Goal: Information Seeking & Learning: Learn about a topic

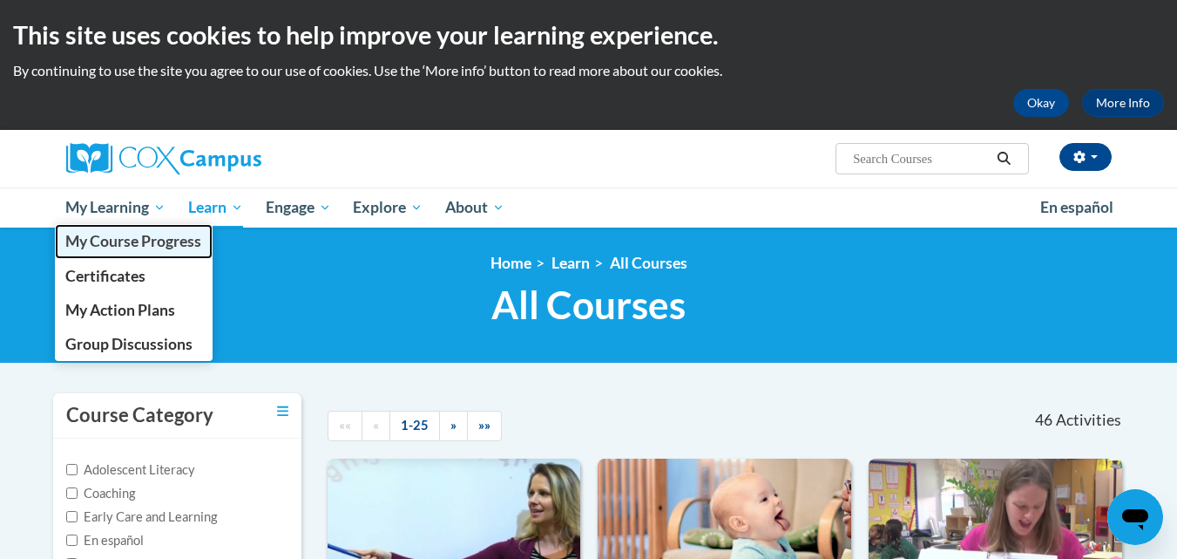
click at [129, 242] on span "My Course Progress" at bounding box center [133, 241] width 136 height 18
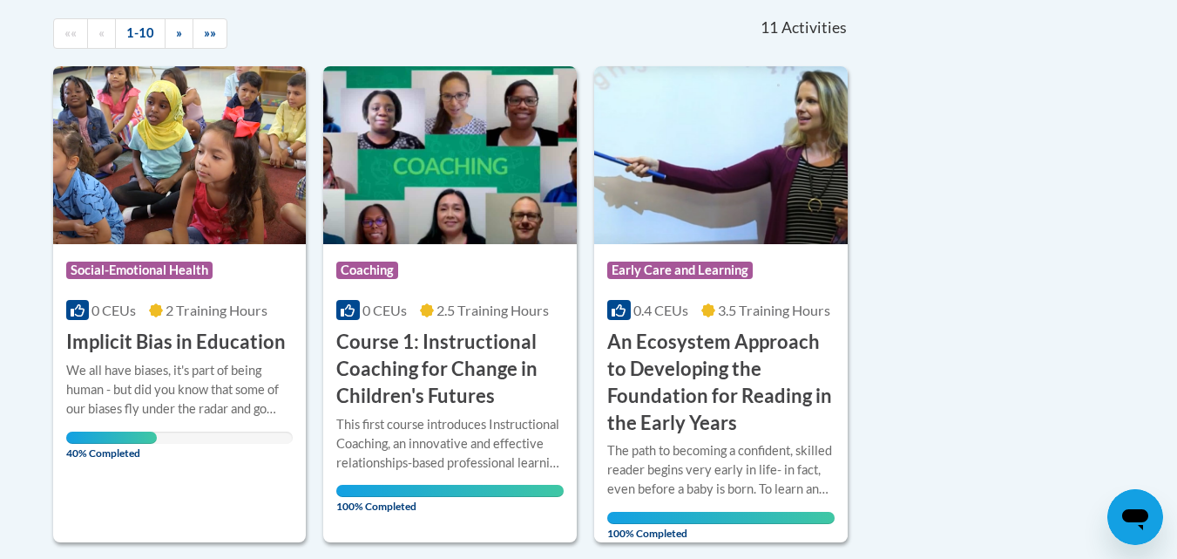
scroll to position [451, 0]
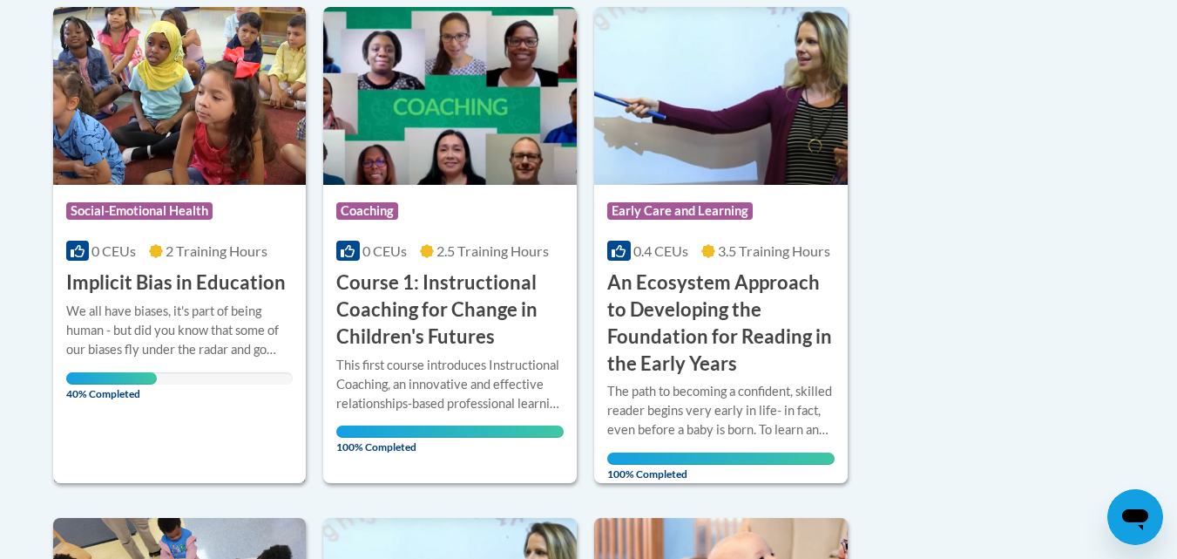
click at [179, 119] on img at bounding box center [180, 96] width 254 height 178
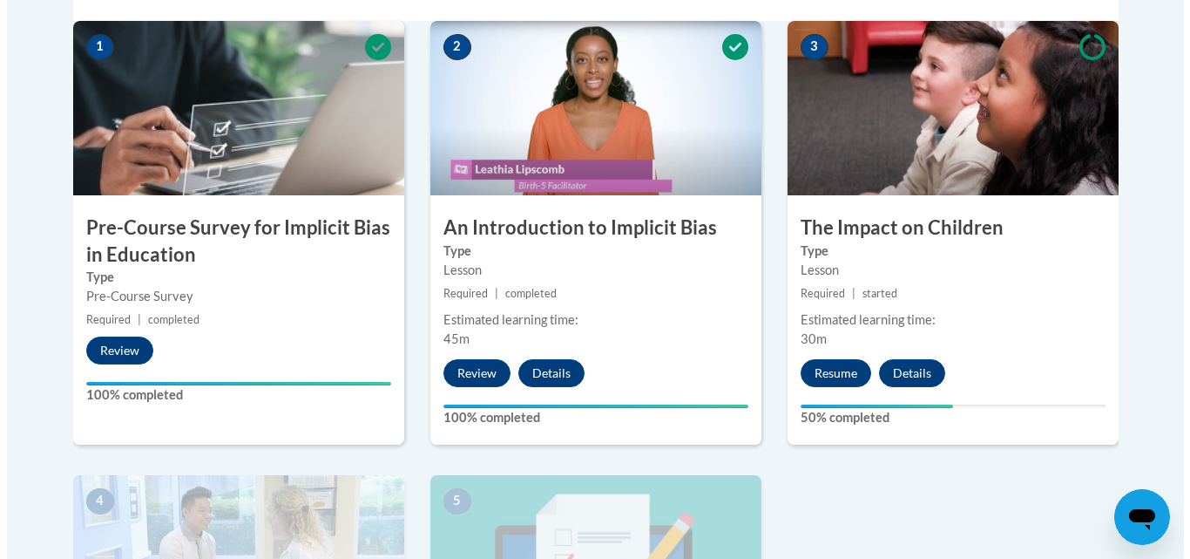
scroll to position [613, 0]
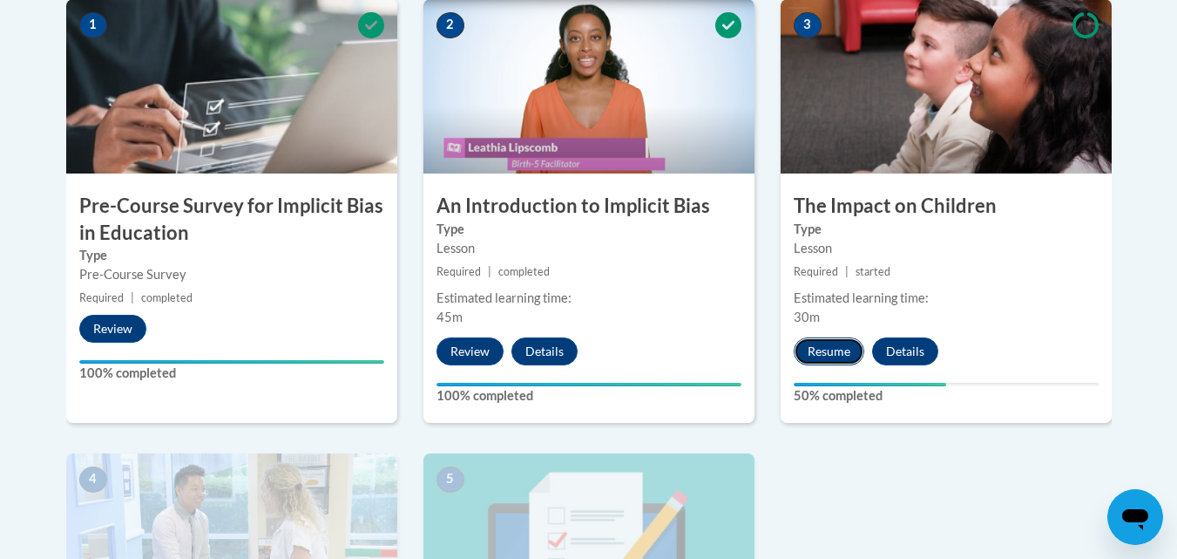
click at [829, 349] on button "Resume" at bounding box center [829, 351] width 71 height 28
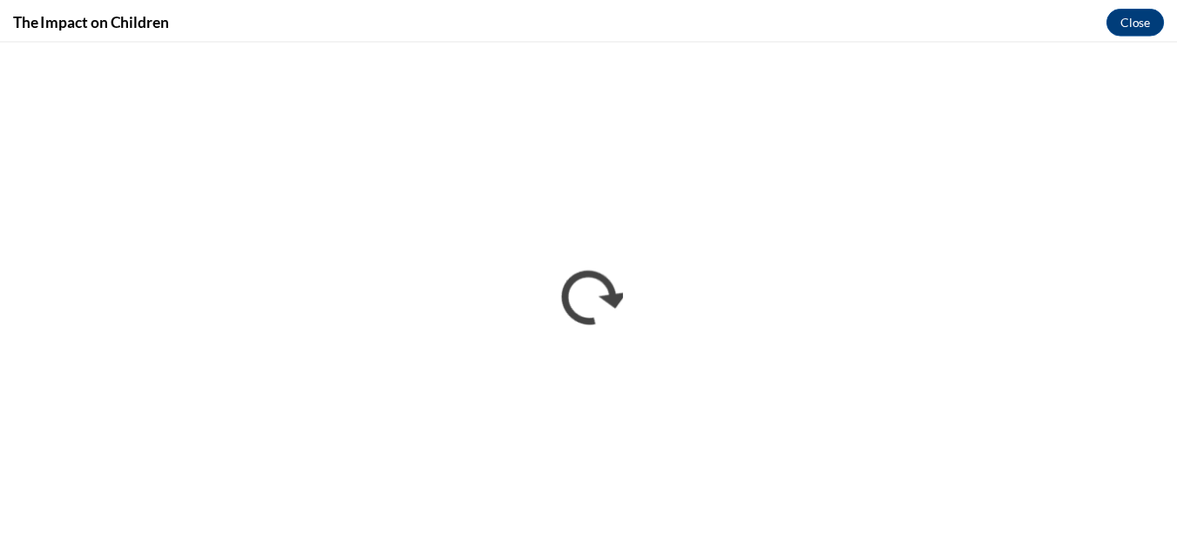
scroll to position [0, 0]
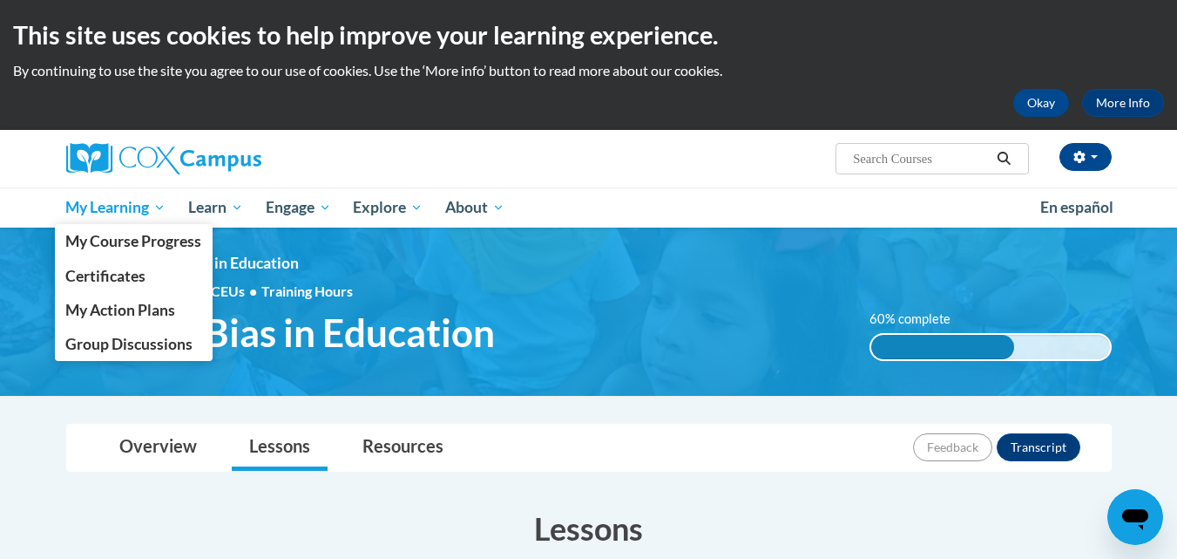
click at [169, 206] on link "My Learning" at bounding box center [116, 207] width 123 height 40
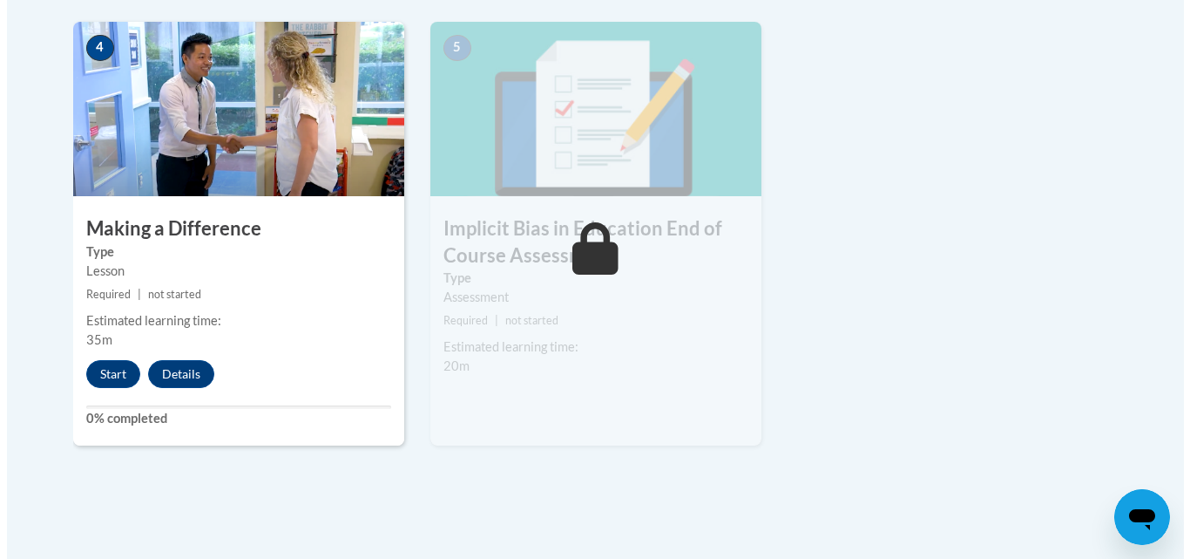
scroll to position [1041, 0]
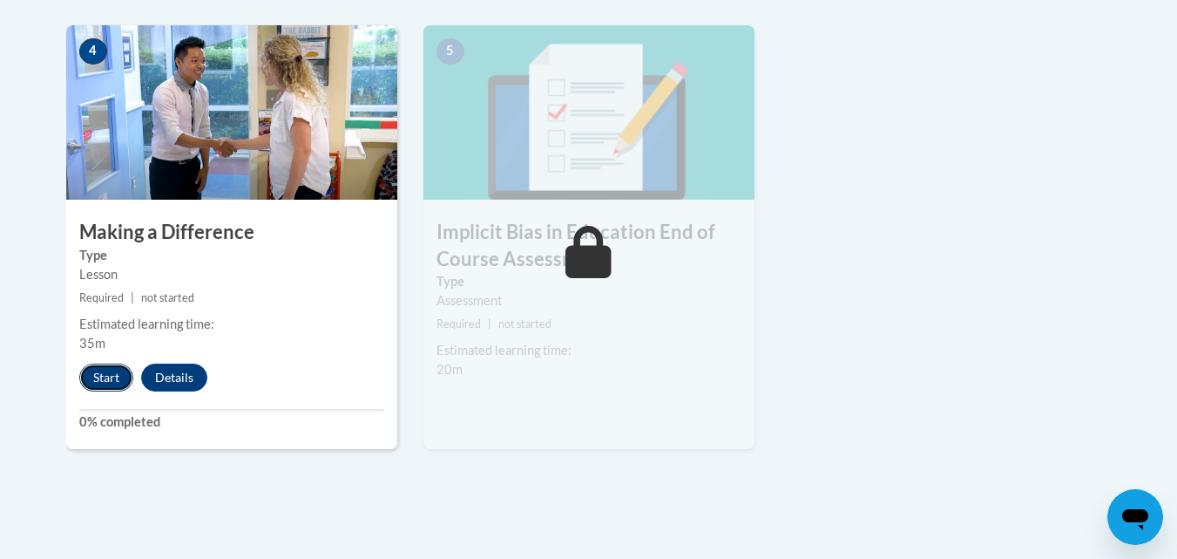
click at [109, 376] on button "Start" at bounding box center [106, 377] width 54 height 28
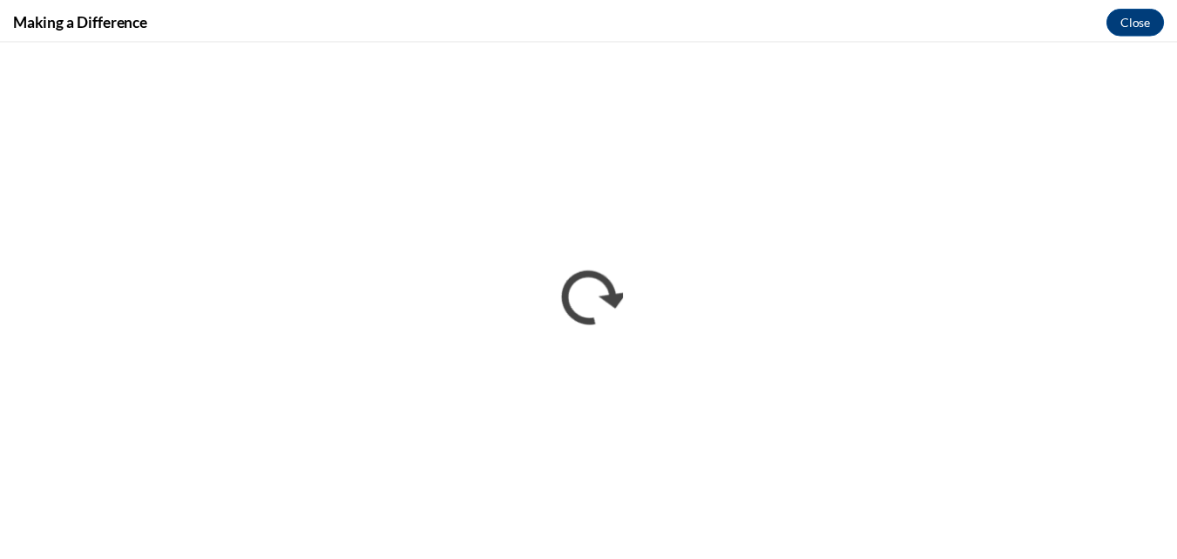
scroll to position [0, 0]
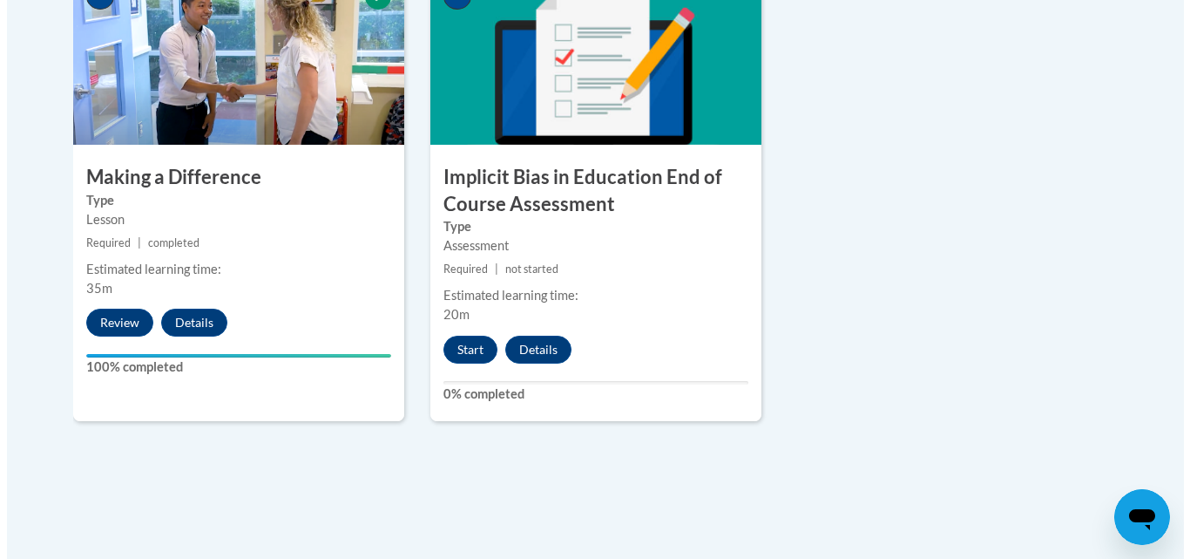
scroll to position [1098, 0]
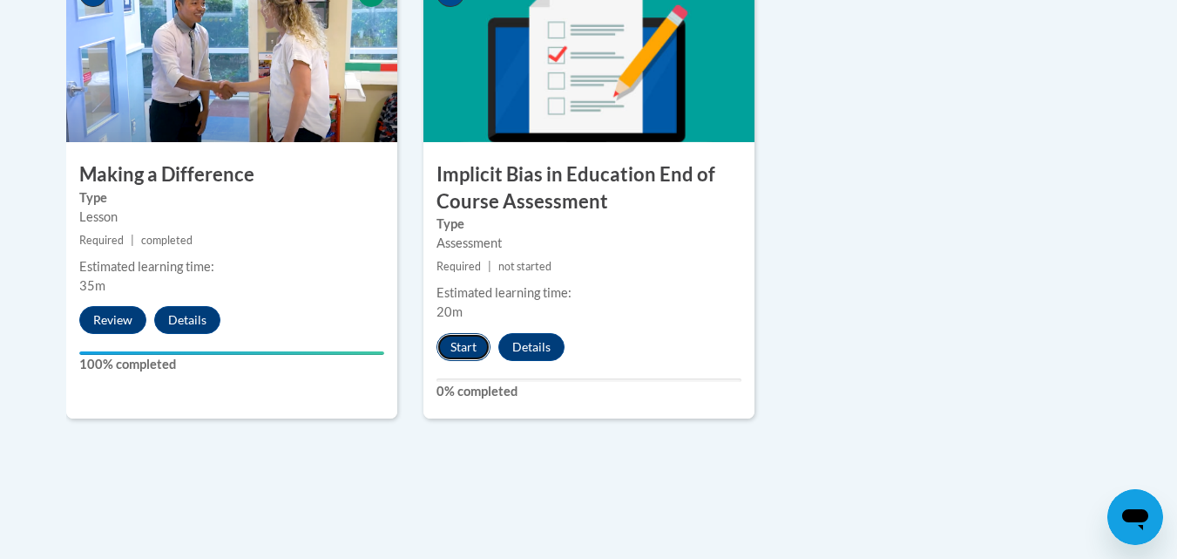
click at [465, 344] on button "Start" at bounding box center [464, 347] width 54 height 28
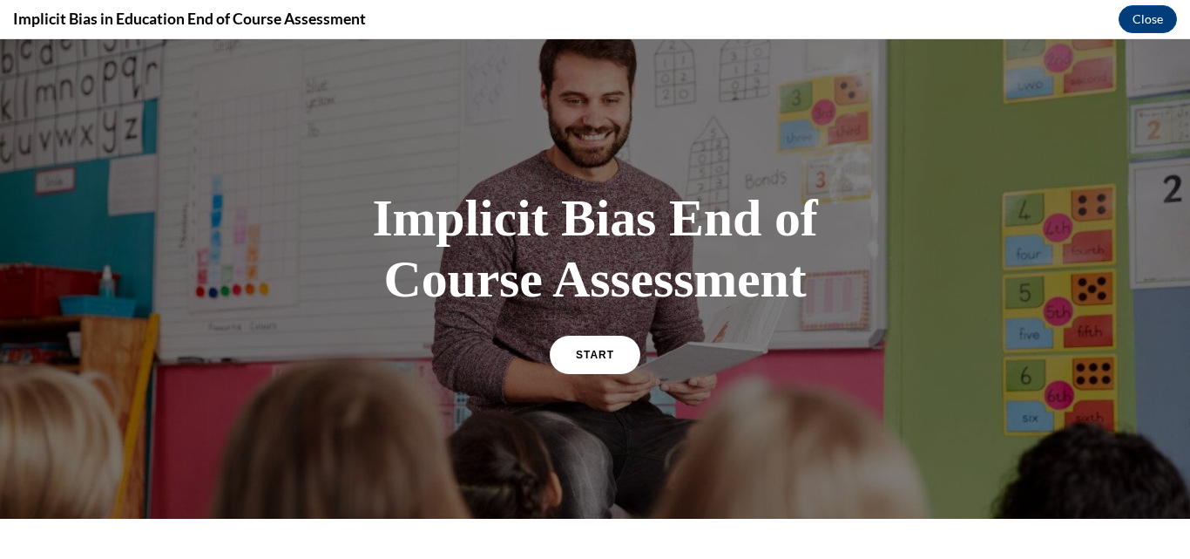
scroll to position [58, 0]
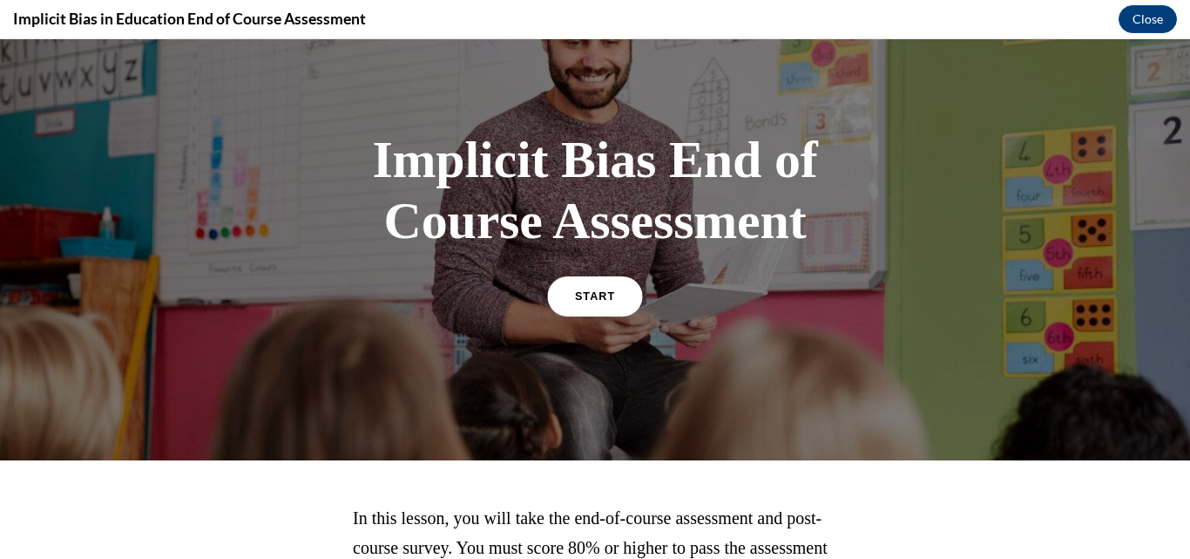
click at [596, 302] on link "START" at bounding box center [594, 295] width 95 height 40
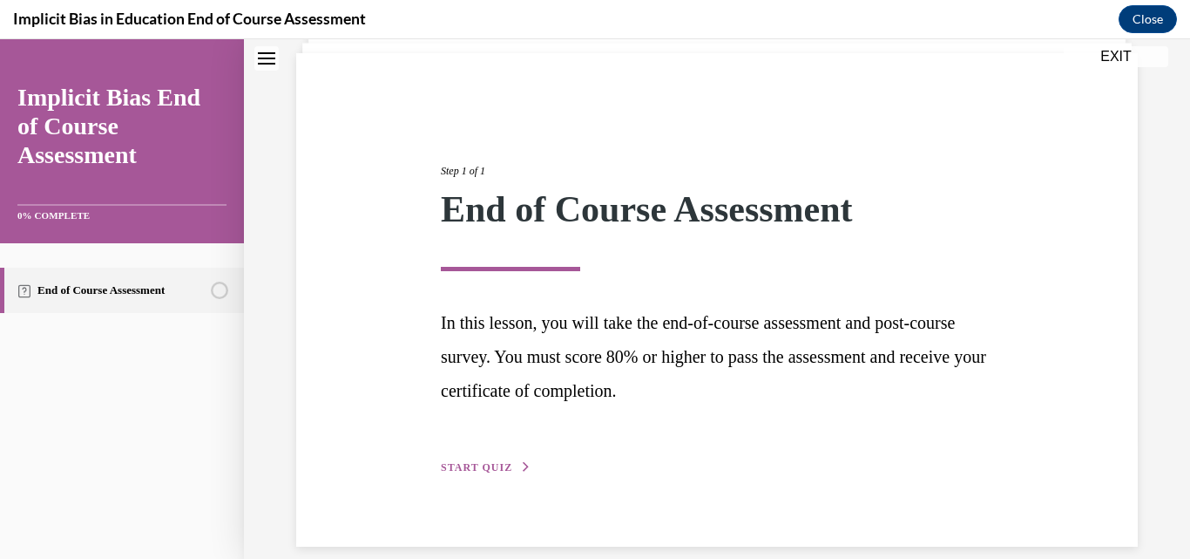
scroll to position [142, 0]
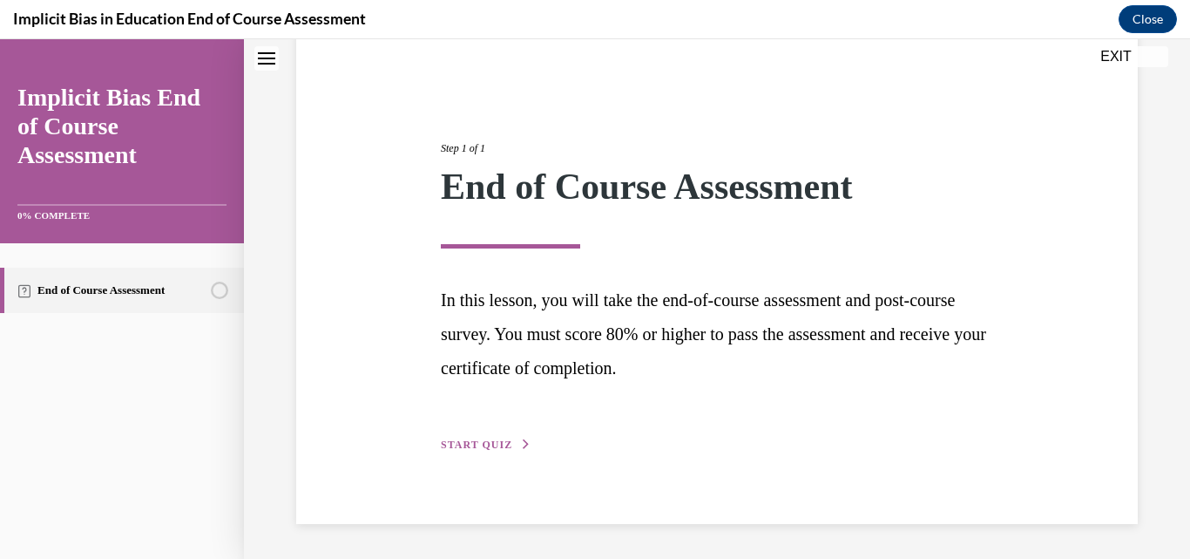
click at [478, 441] on span "START QUIZ" at bounding box center [476, 444] width 71 height 12
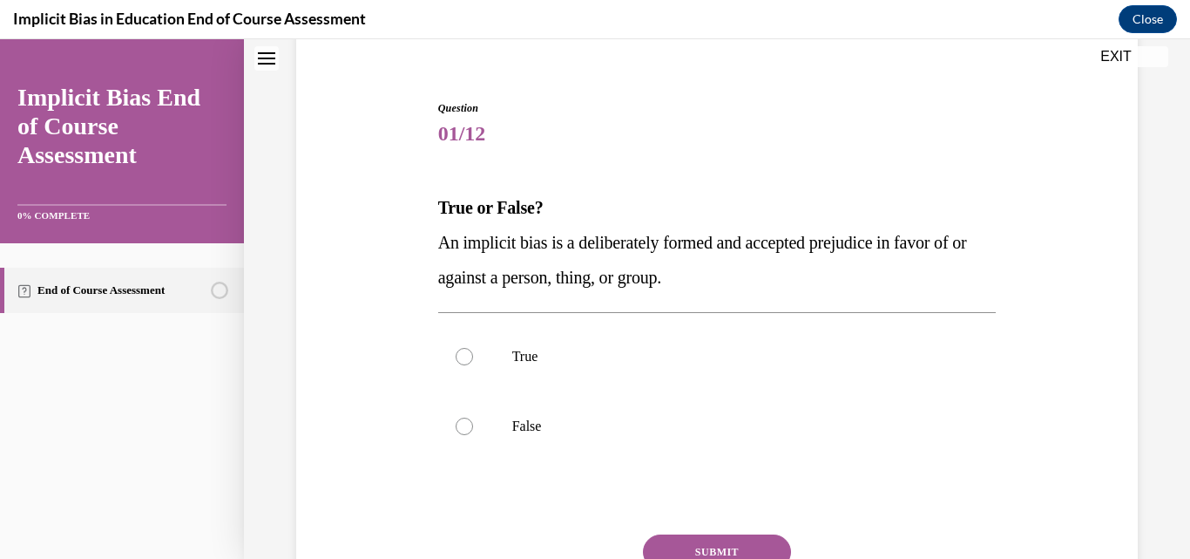
scroll to position [53, 0]
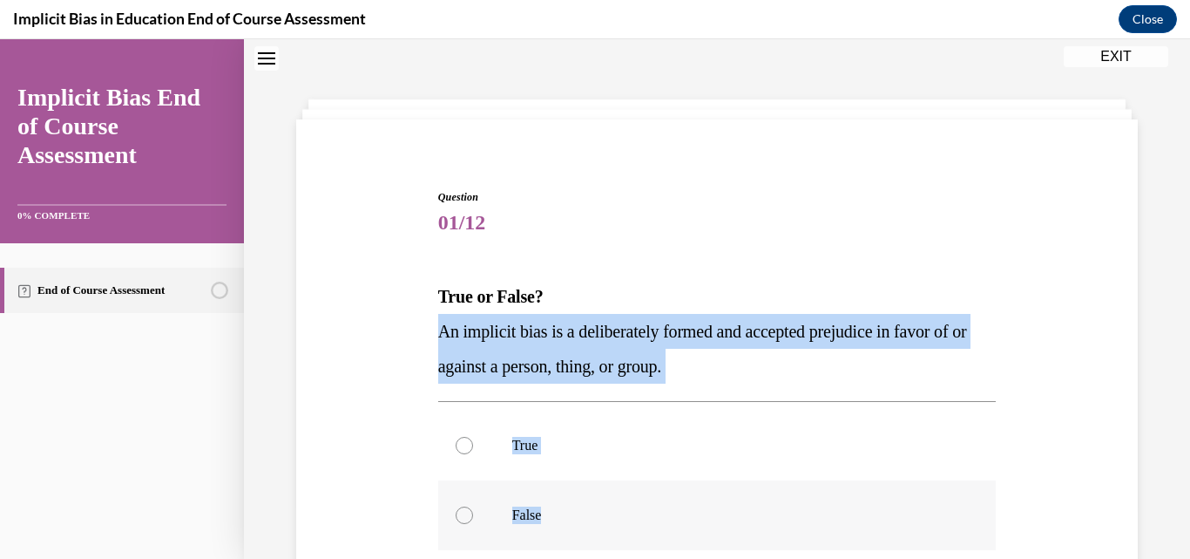
drag, startPoint x: 437, startPoint y: 333, endPoint x: 559, endPoint y: 491, distance: 199.9
click at [559, 491] on div "Question 01/12 True or False? An implicit bias is a deliberately formed and acc…" at bounding box center [717, 477] width 559 height 577
copy div "An implicit bias is a deliberately formed and accepted prejudice in favor of or…"
click at [466, 512] on div at bounding box center [464, 514] width 17 height 17
click at [466, 512] on input "False" at bounding box center [464, 514] width 17 height 17
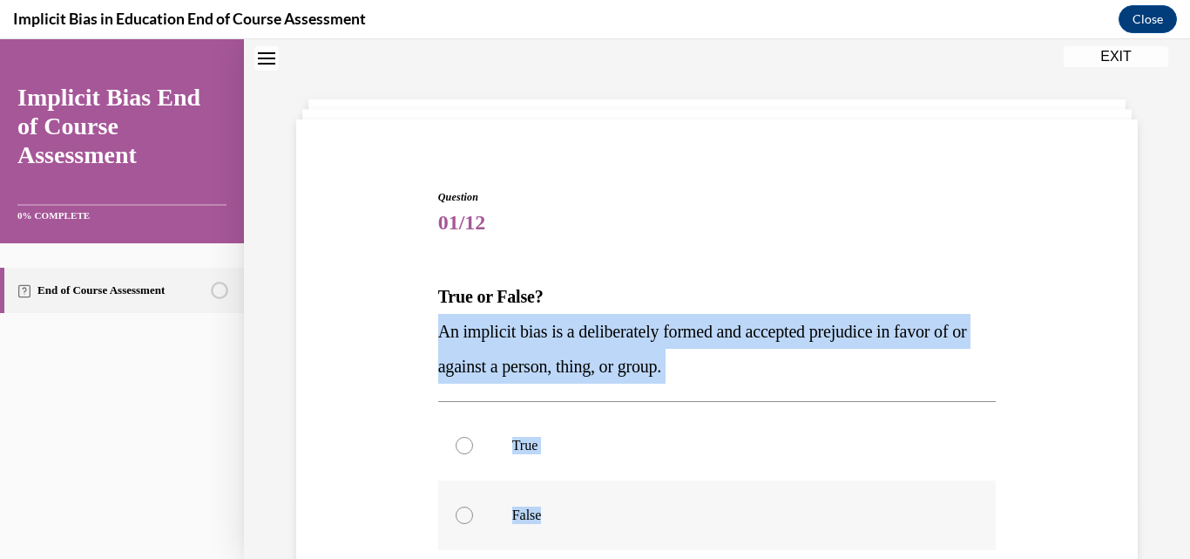
radio input "true"
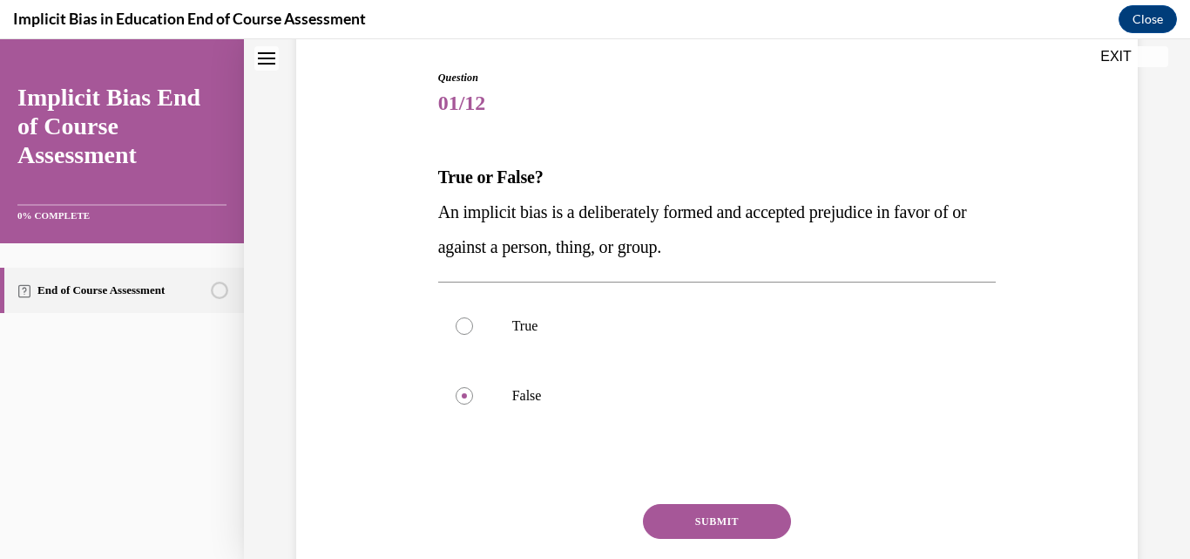
scroll to position [243, 0]
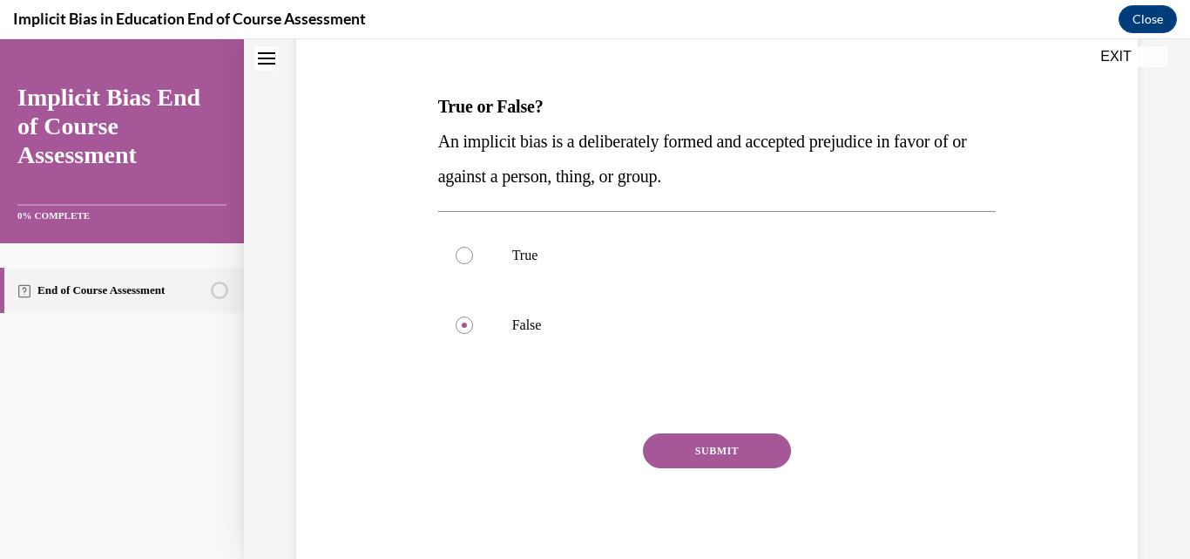
click at [742, 451] on button "SUBMIT" at bounding box center [717, 450] width 148 height 35
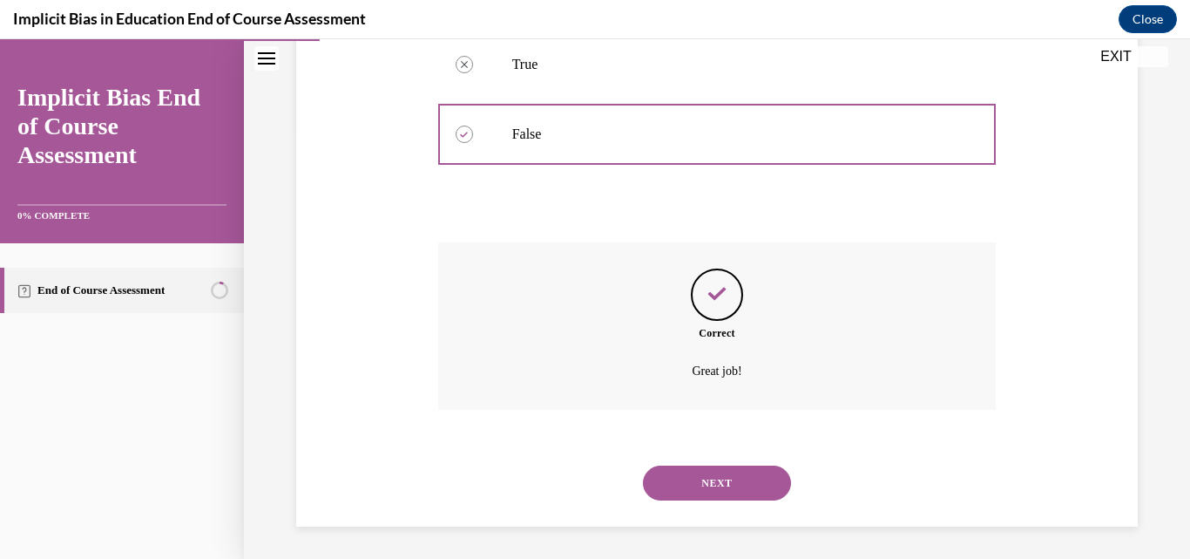
scroll to position [437, 0]
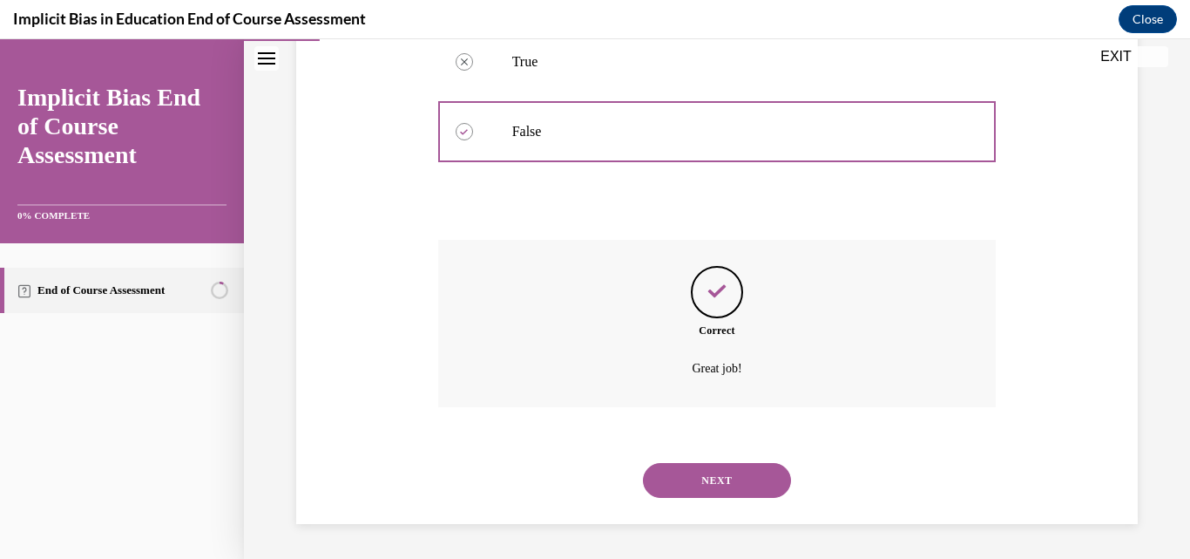
click at [736, 478] on button "NEXT" at bounding box center [717, 480] width 148 height 35
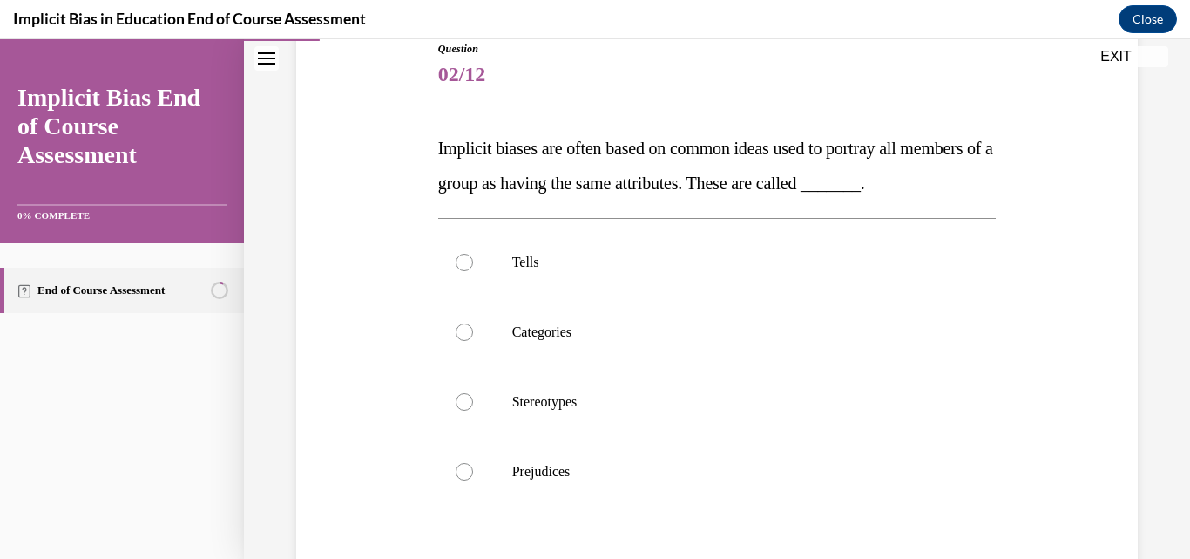
scroll to position [209, 0]
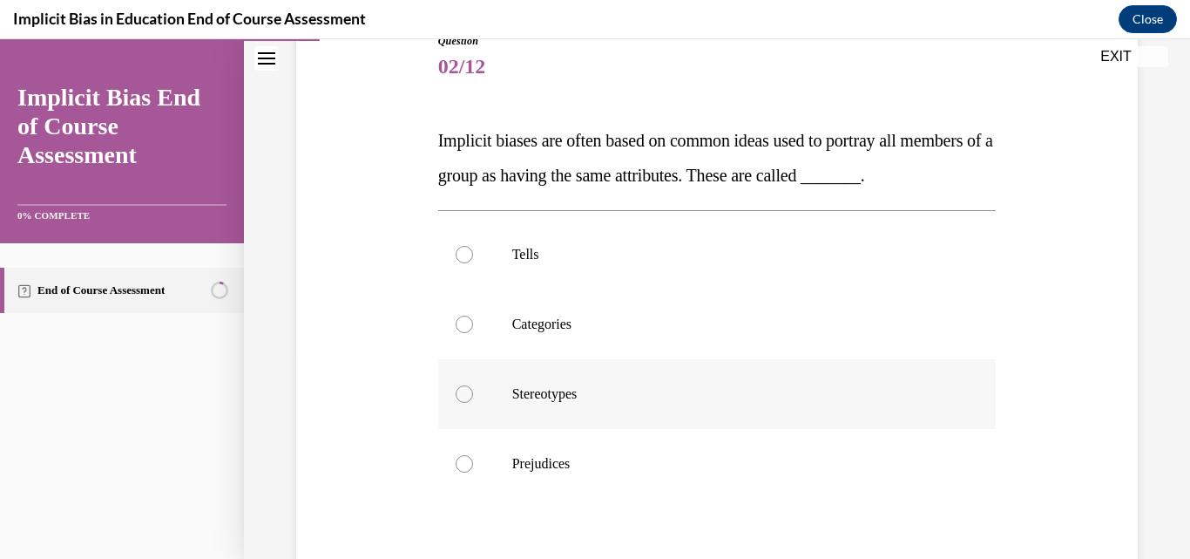
click at [468, 403] on div at bounding box center [464, 393] width 17 height 17
click at [468, 403] on input "Stereotypes" at bounding box center [464, 393] width 17 height 17
radio input "true"
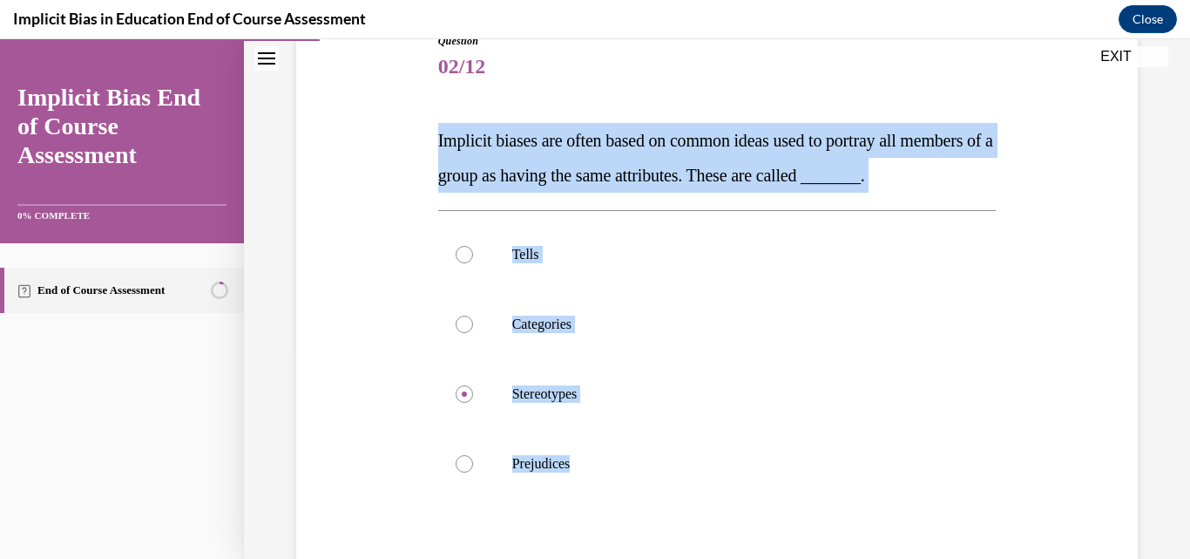
drag, startPoint x: 436, startPoint y: 131, endPoint x: 599, endPoint y: 538, distance: 438.4
click at [599, 538] on div "Question 02/12 Implicit biases are often based on common ideas used to portray …" at bounding box center [717, 373] width 559 height 681
copy div "Implicit biases are often based on common ideas used to portray all members of …"
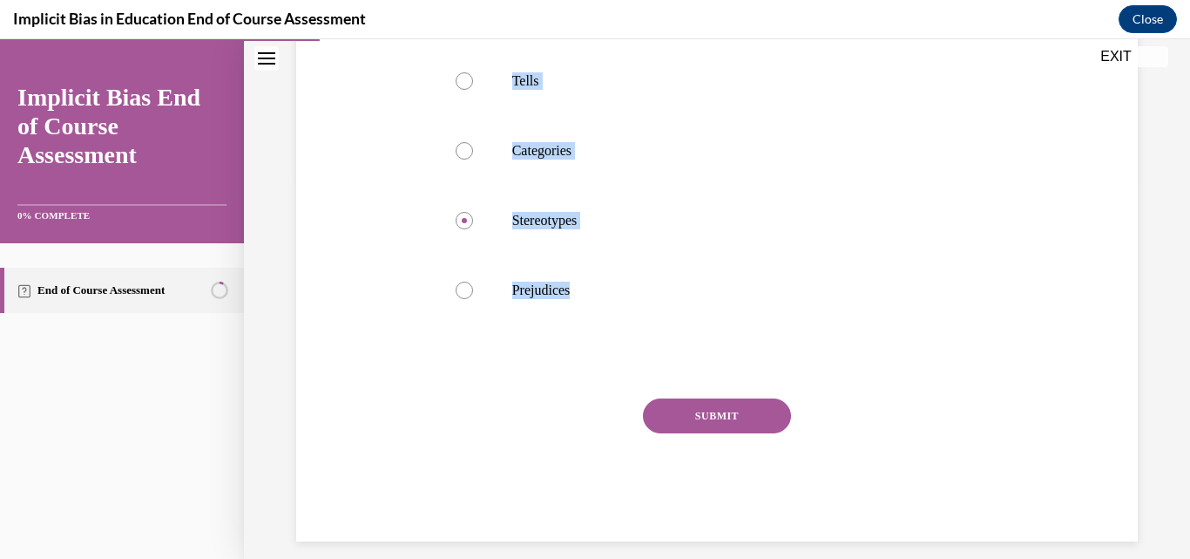
click at [715, 433] on button "SUBMIT" at bounding box center [717, 415] width 148 height 35
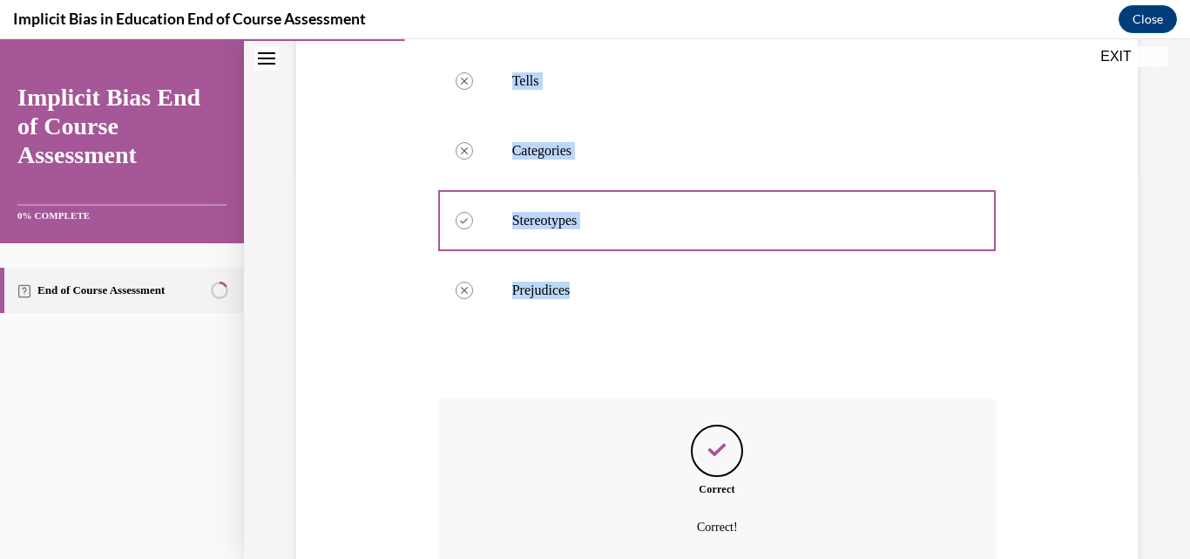
scroll to position [576, 0]
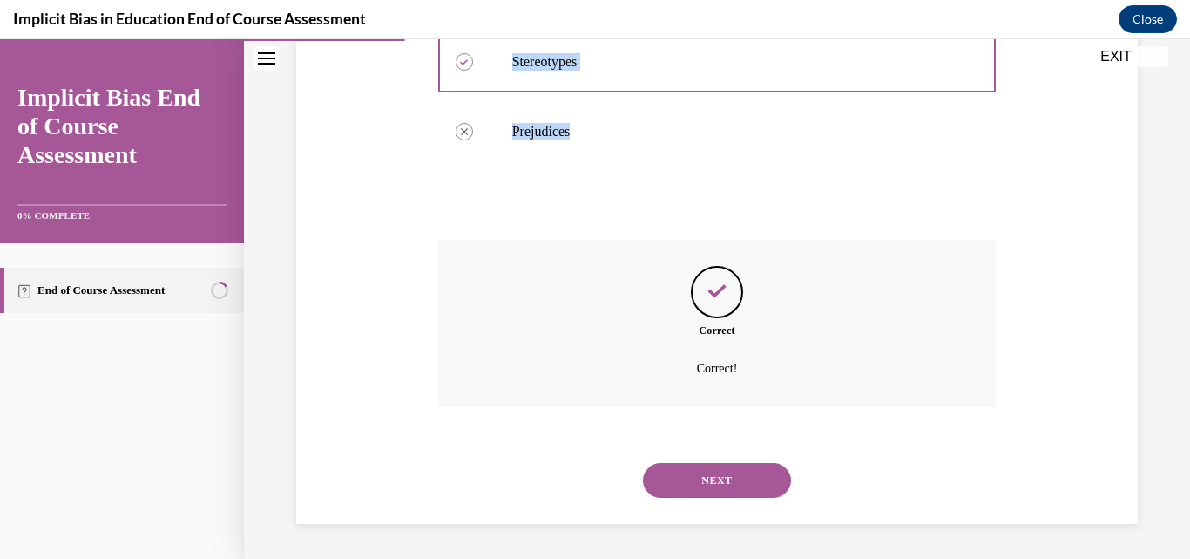
click at [721, 481] on button "NEXT" at bounding box center [717, 480] width 148 height 35
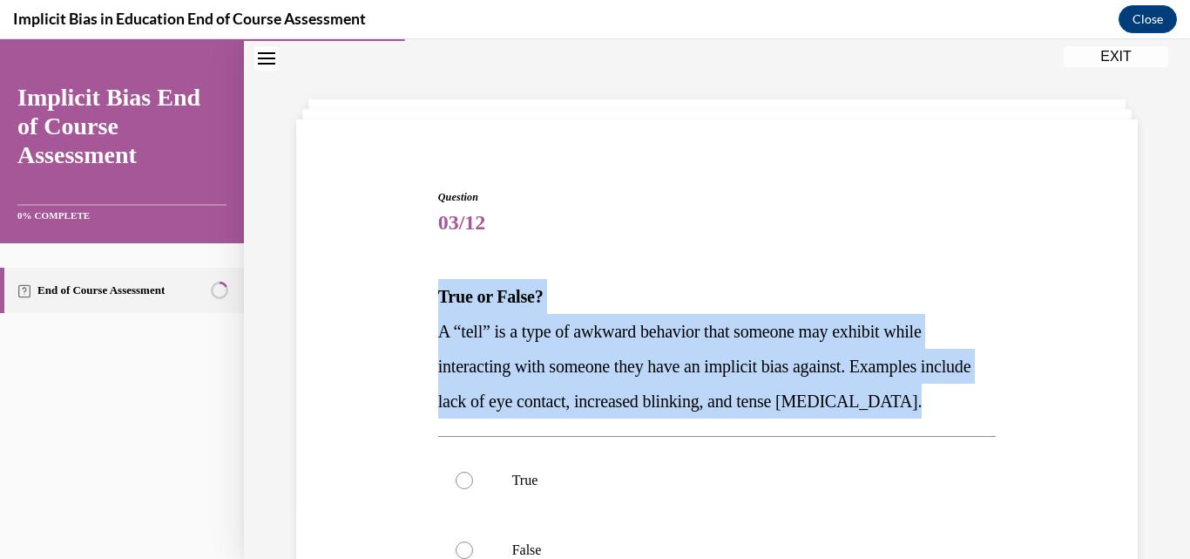
drag, startPoint x: 437, startPoint y: 291, endPoint x: 1012, endPoint y: 393, distance: 584.1
click at [1012, 393] on div "Question 03/12 True or False? A “tell” is a type of awkward behavior that someo…" at bounding box center [717, 469] width 851 height 664
copy div "True or False? A “tell” is a type of awkward behavior that someone may exhibit …"
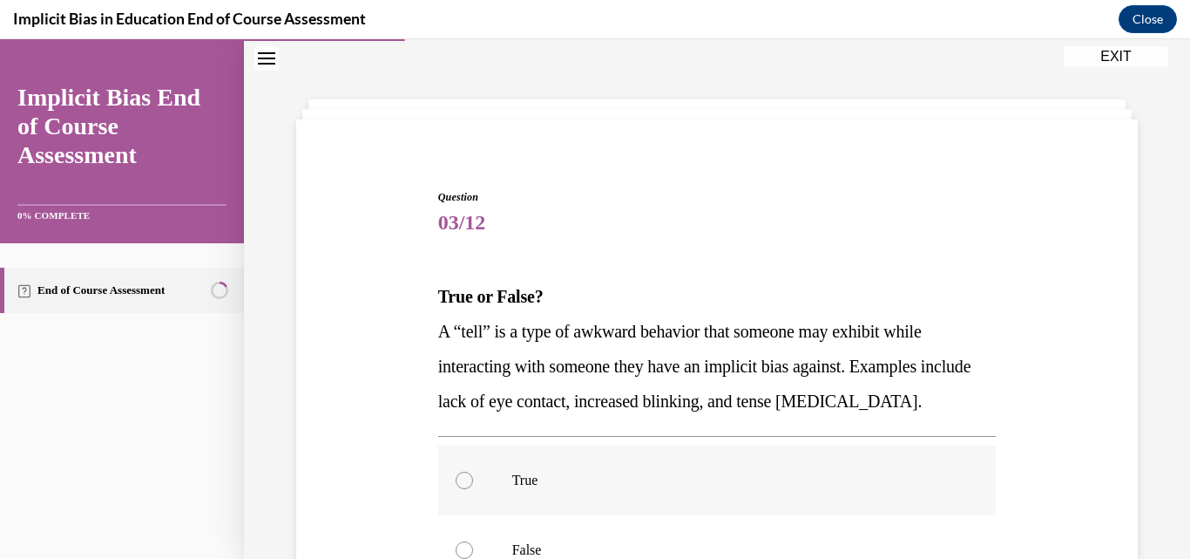
click at [457, 478] on div at bounding box center [464, 479] width 17 height 17
click at [457, 478] on input "True" at bounding box center [464, 479] width 17 height 17
radio input "true"
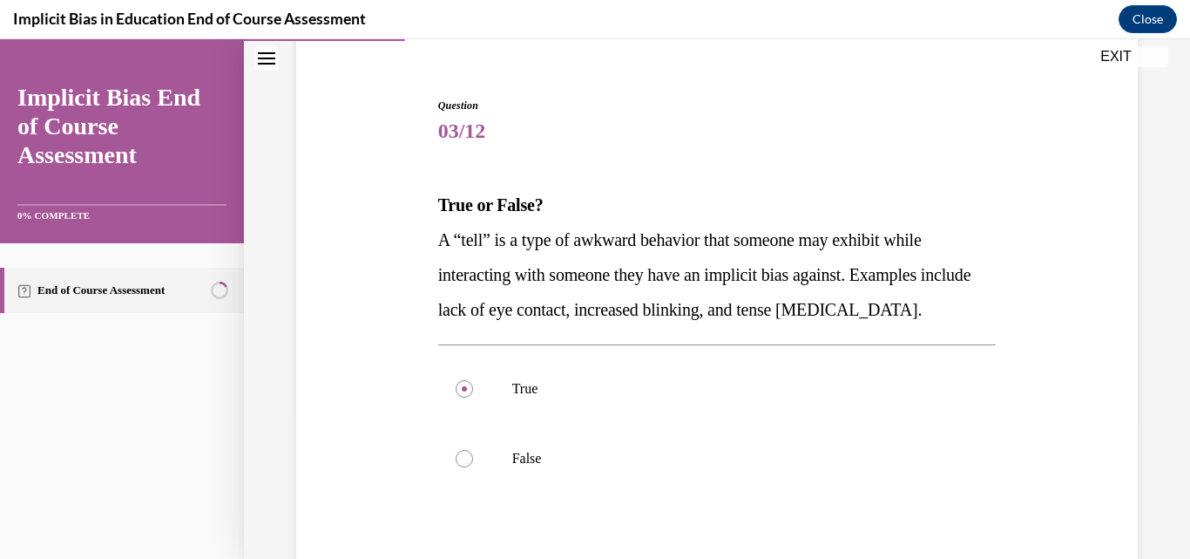
scroll to position [278, 0]
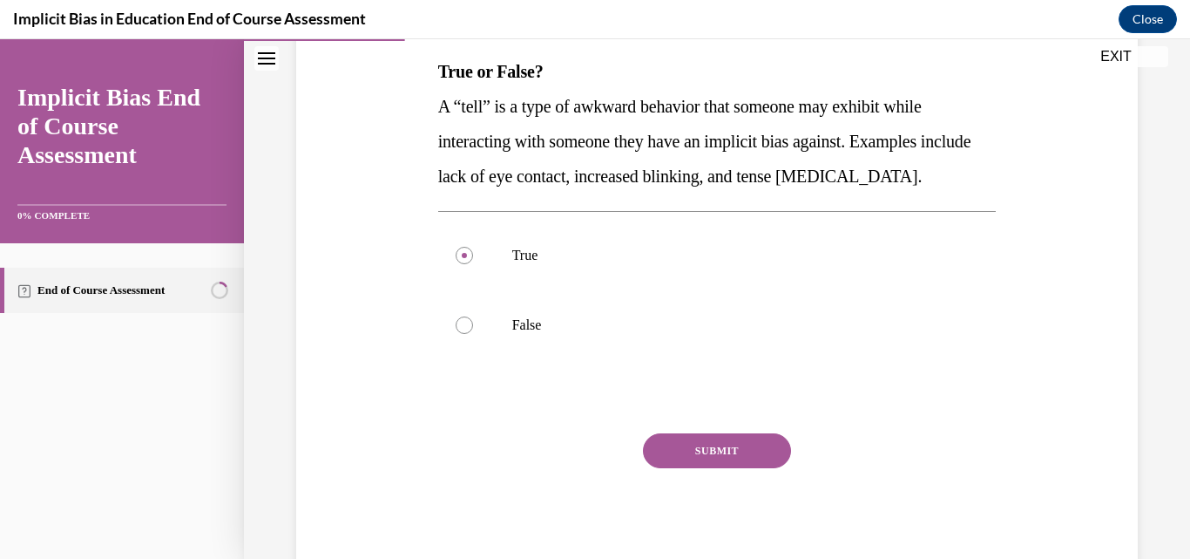
click at [741, 454] on button "SUBMIT" at bounding box center [717, 450] width 148 height 35
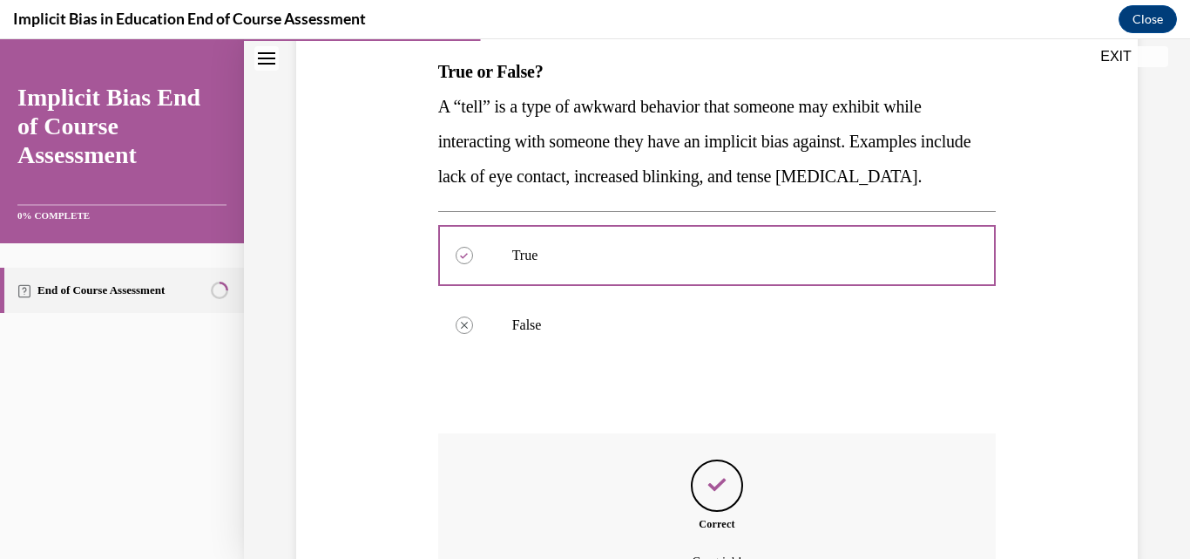
scroll to position [471, 0]
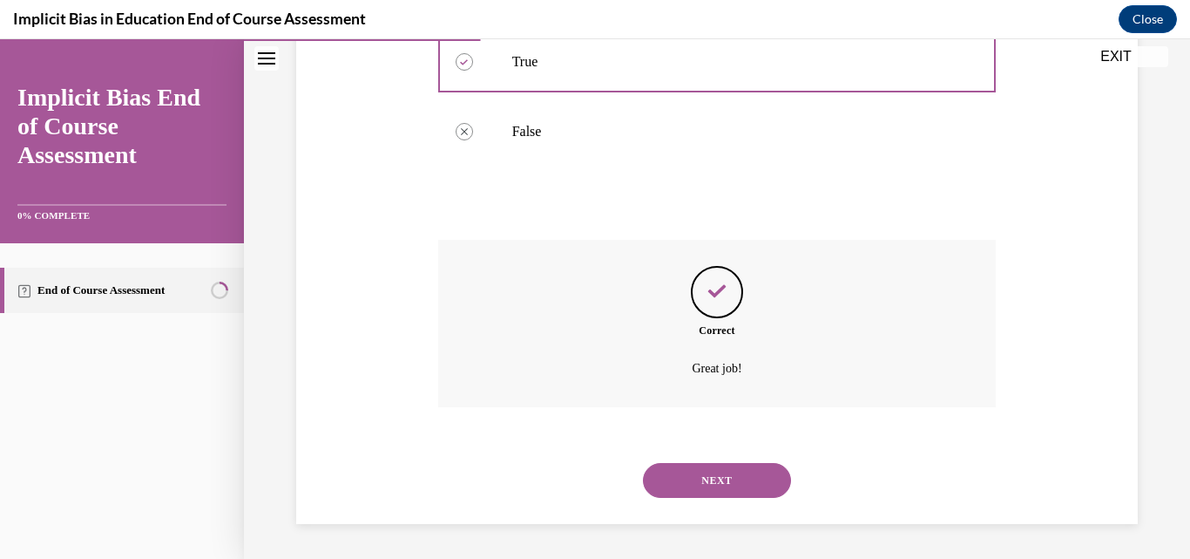
click at [724, 484] on button "NEXT" at bounding box center [717, 480] width 148 height 35
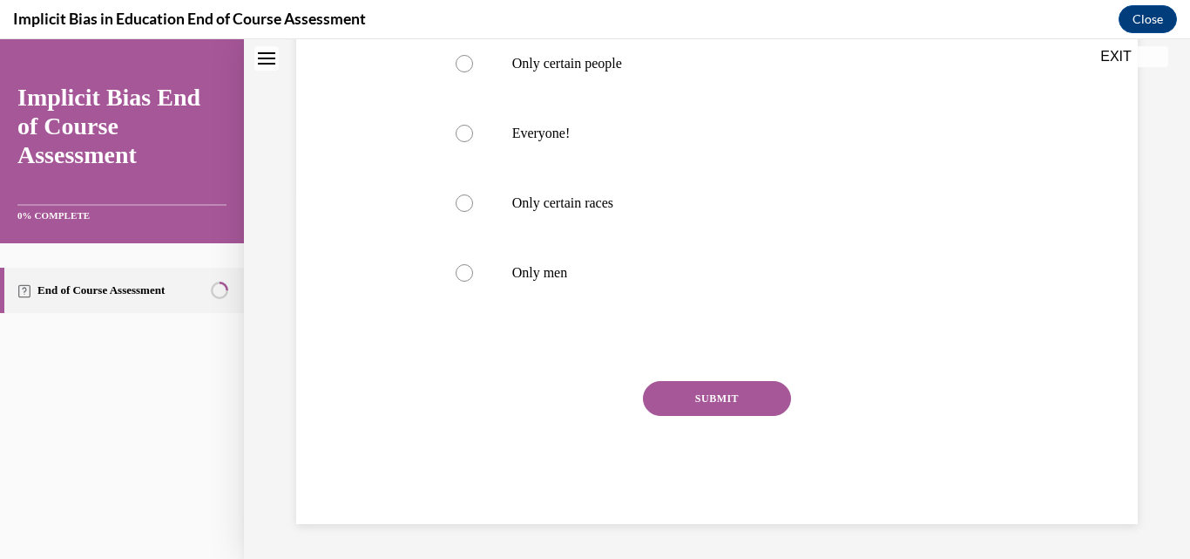
scroll to position [53, 0]
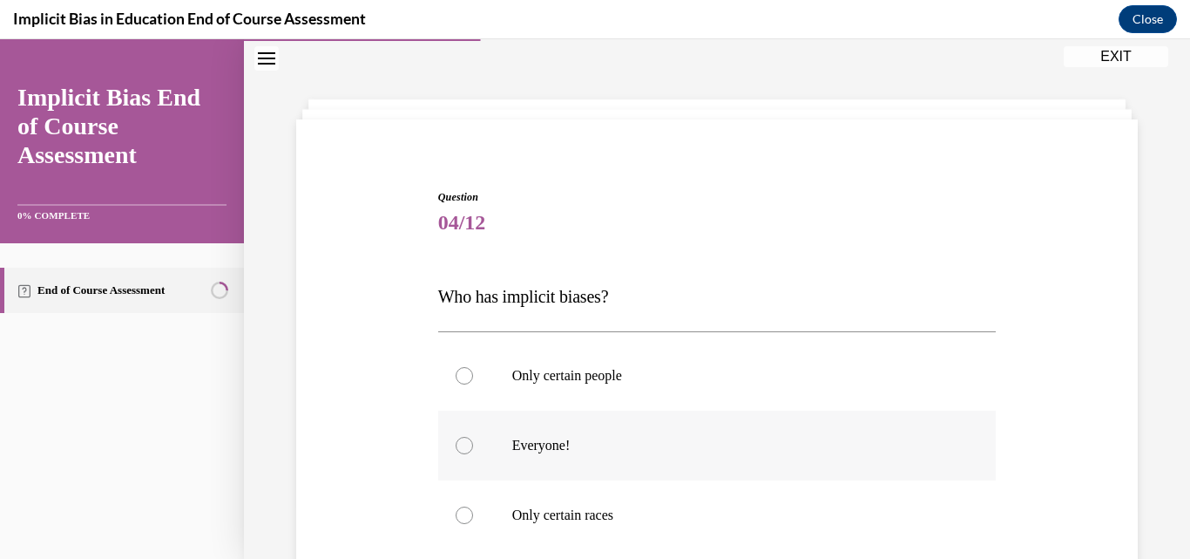
click at [458, 444] on div at bounding box center [464, 445] width 17 height 17
click at [458, 444] on input "Everyone!" at bounding box center [464, 445] width 17 height 17
radio input "true"
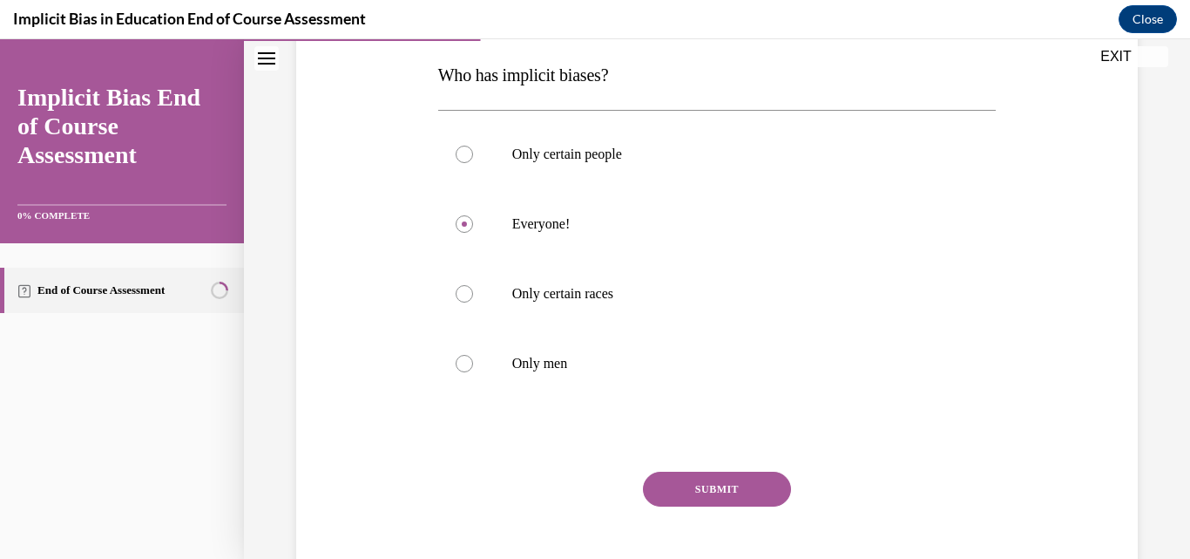
scroll to position [290, 0]
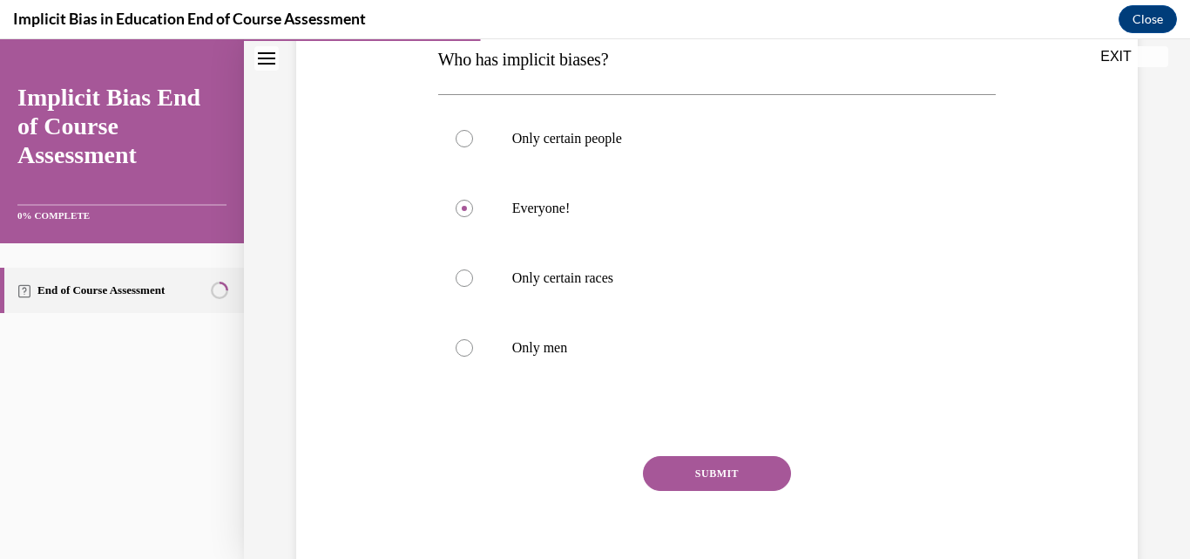
click at [692, 473] on button "SUBMIT" at bounding box center [717, 473] width 148 height 35
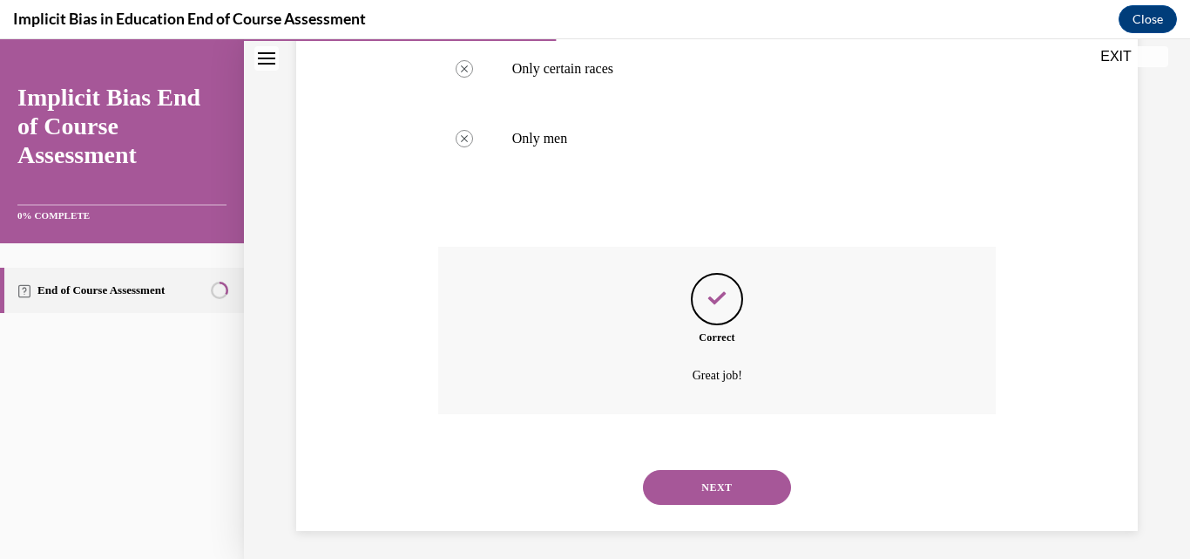
scroll to position [506, 0]
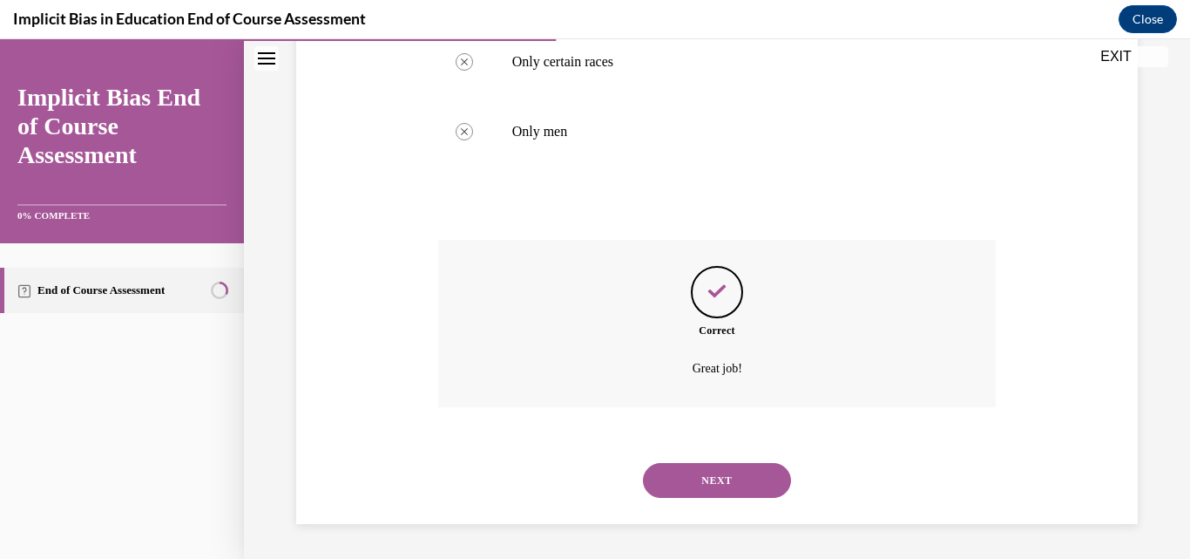
click at [749, 472] on button "NEXT" at bounding box center [717, 480] width 148 height 35
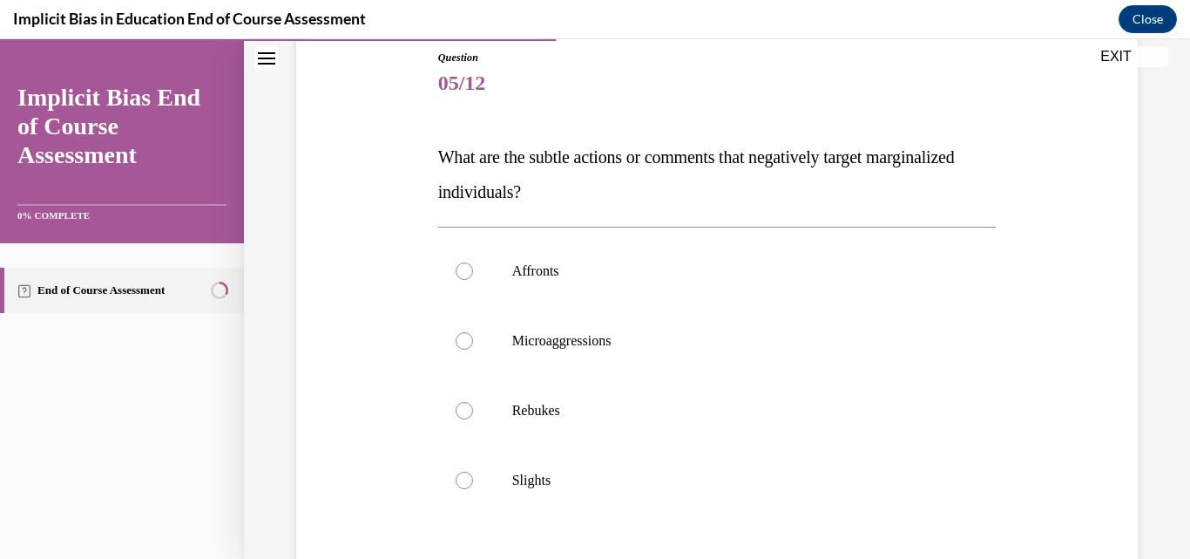
scroll to position [197, 0]
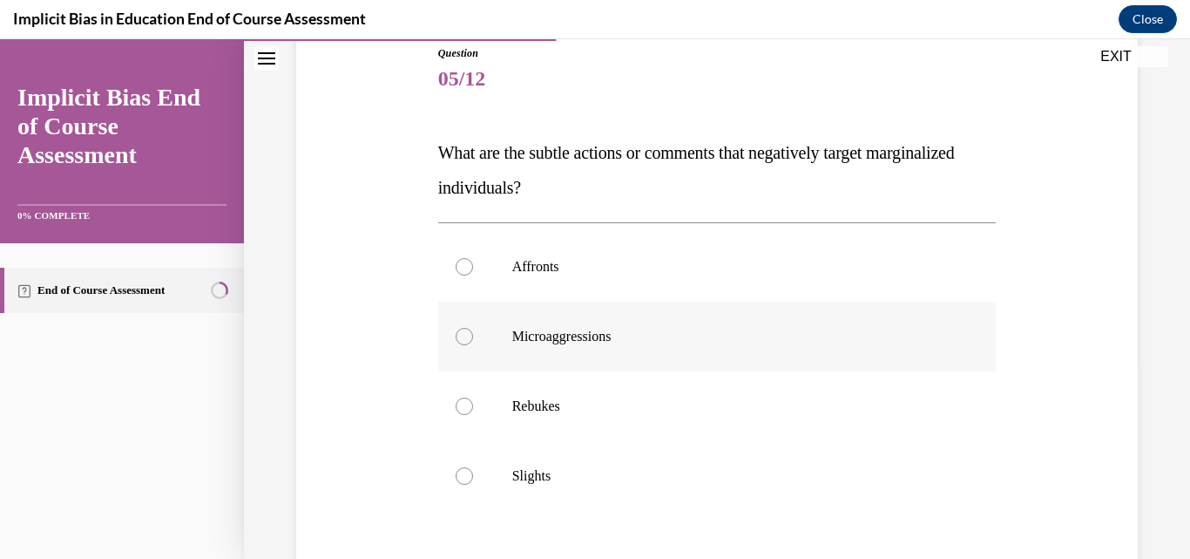
click at [464, 340] on div at bounding box center [464, 336] width 17 height 17
click at [464, 340] on input "Microaggressions" at bounding box center [464, 336] width 17 height 17
radio input "true"
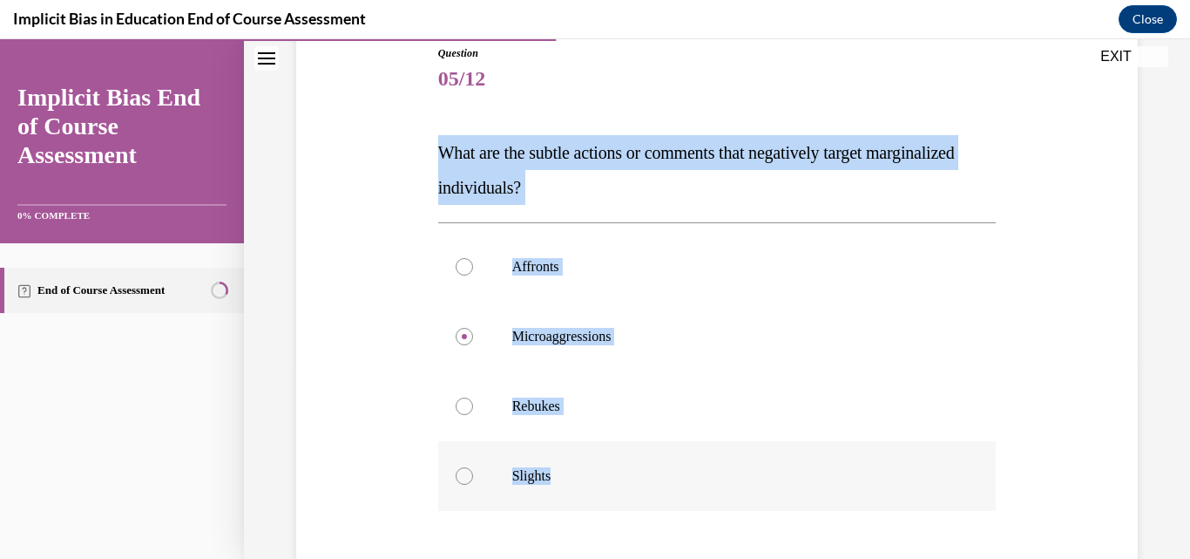
drag, startPoint x: 438, startPoint y: 150, endPoint x: 577, endPoint y: 471, distance: 349.4
click at [577, 471] on div "Question 05/12 What are the subtle actions or comments that negatively target m…" at bounding box center [717, 385] width 559 height 681
copy div "What are the subtle actions or comments that negatively target marginalized ind…"
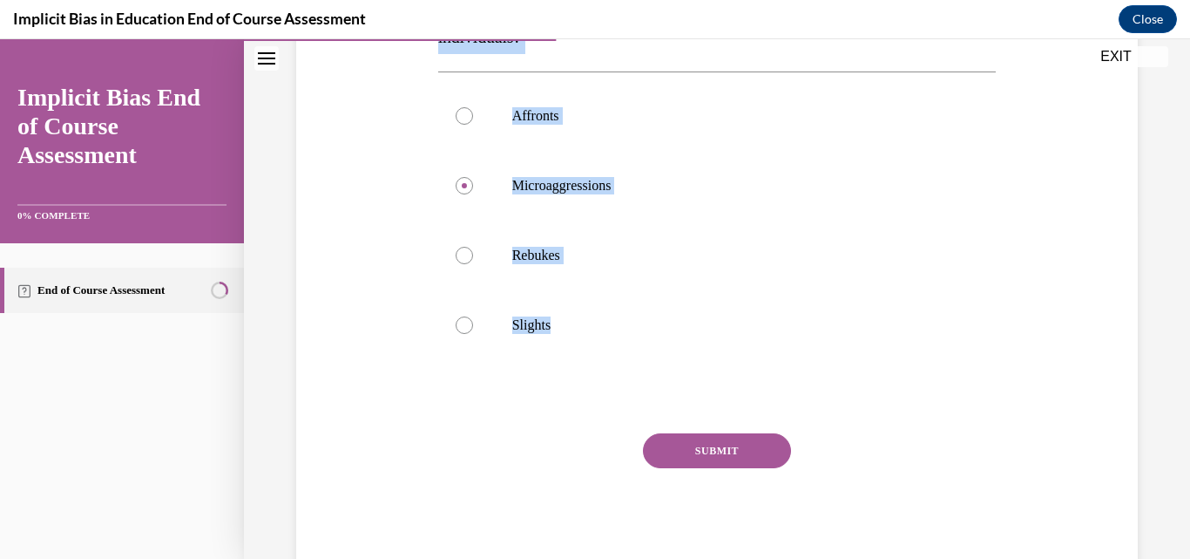
click at [693, 444] on button "SUBMIT" at bounding box center [717, 450] width 148 height 35
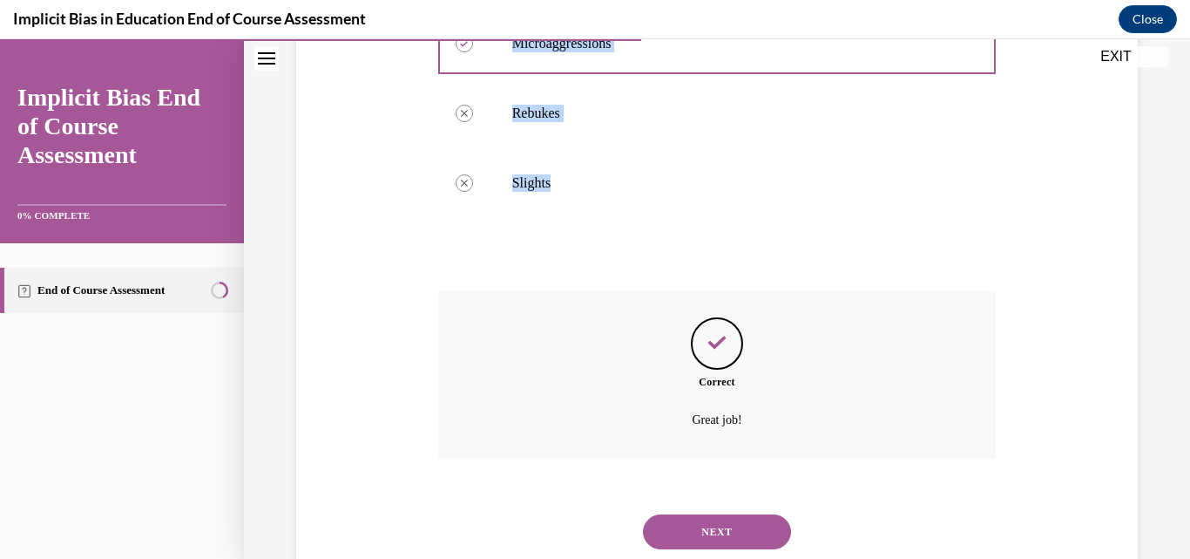
scroll to position [541, 0]
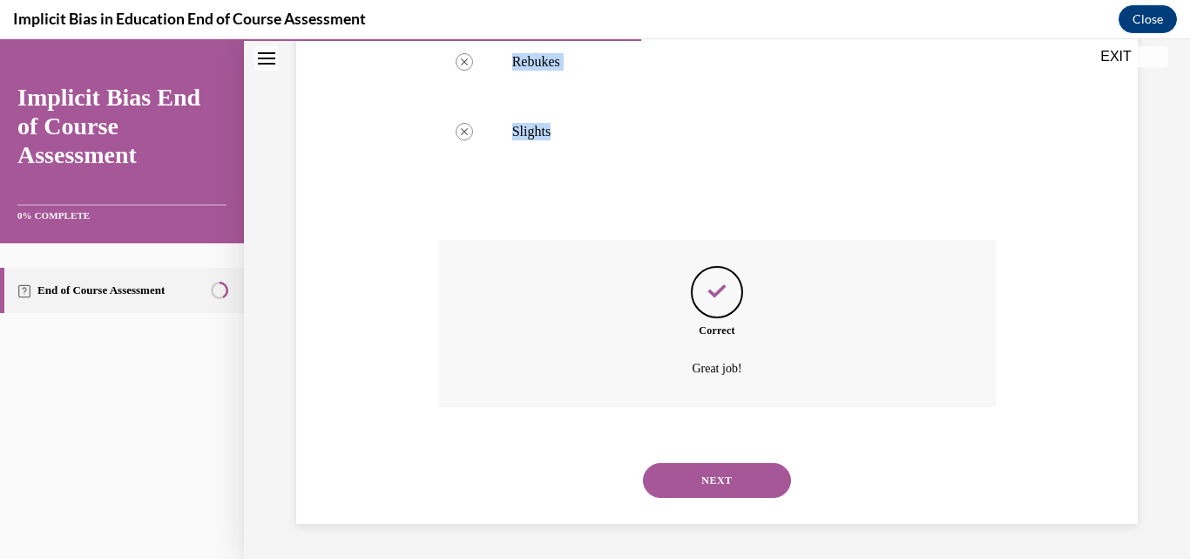
click at [712, 478] on button "NEXT" at bounding box center [717, 480] width 148 height 35
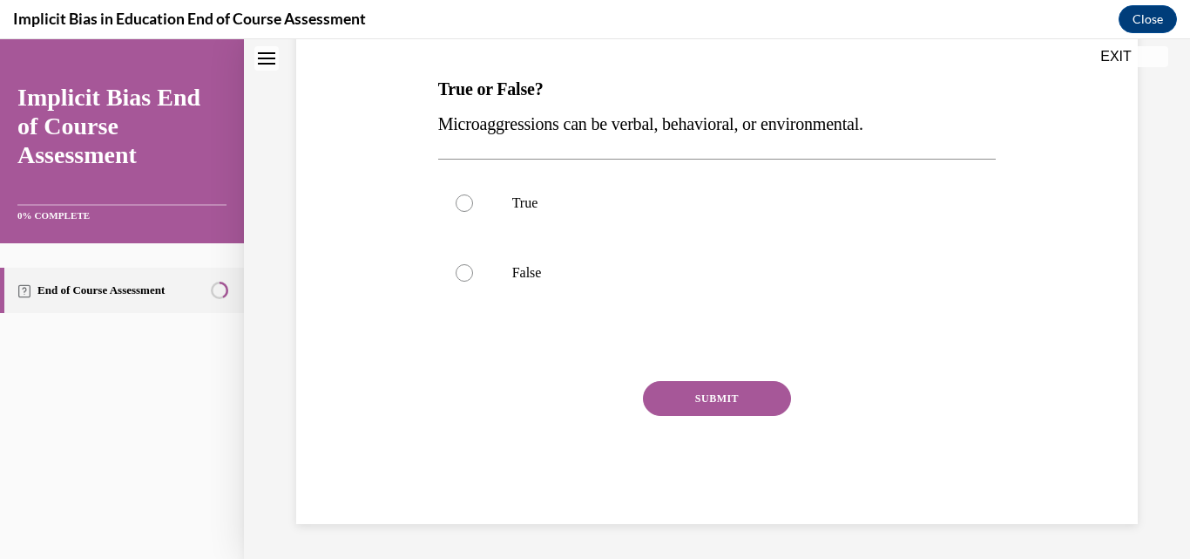
scroll to position [53, 0]
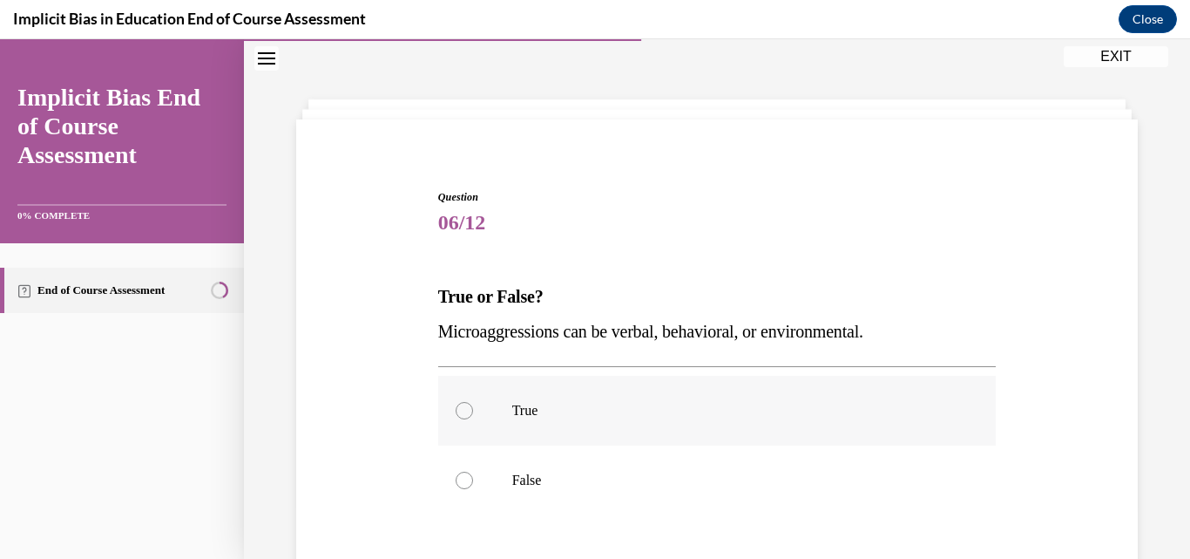
click at [464, 405] on div at bounding box center [464, 410] width 17 height 17
click at [464, 405] on input "True" at bounding box center [464, 410] width 17 height 17
radio input "true"
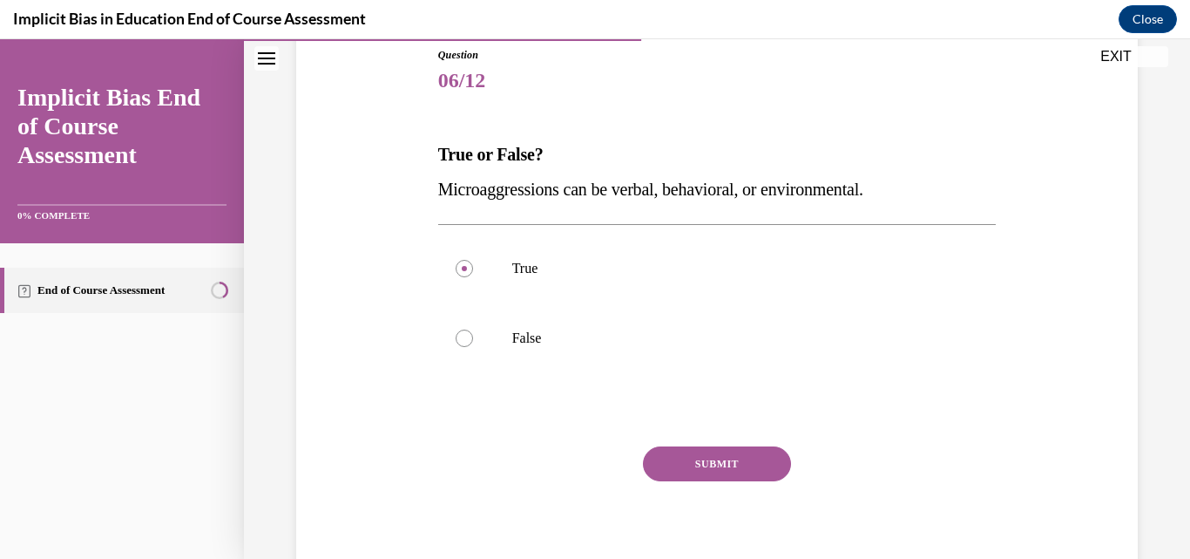
click at [729, 464] on button "SUBMIT" at bounding box center [717, 463] width 148 height 35
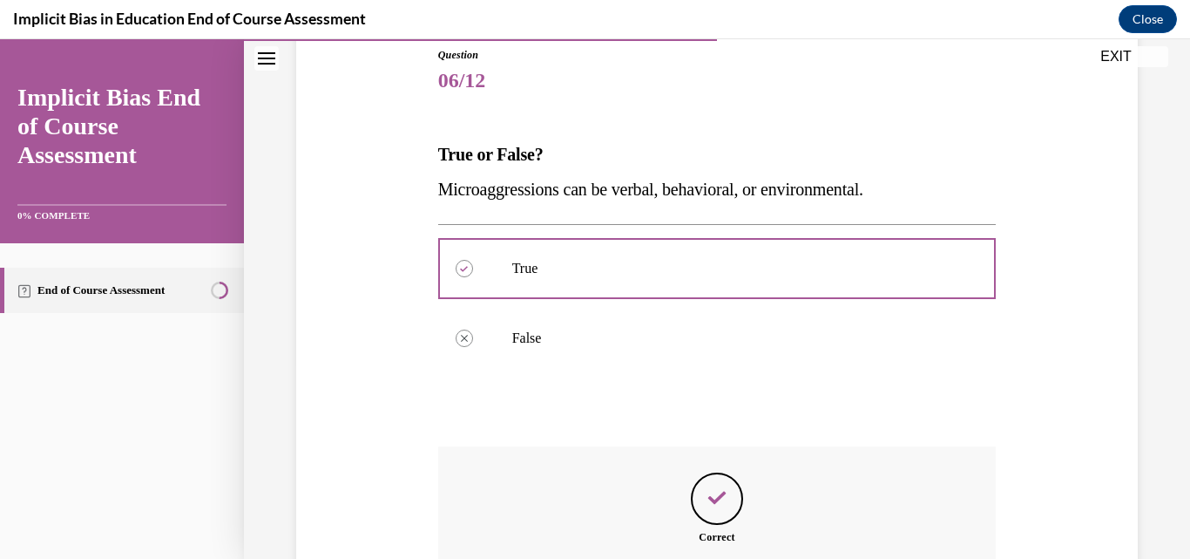
scroll to position [402, 0]
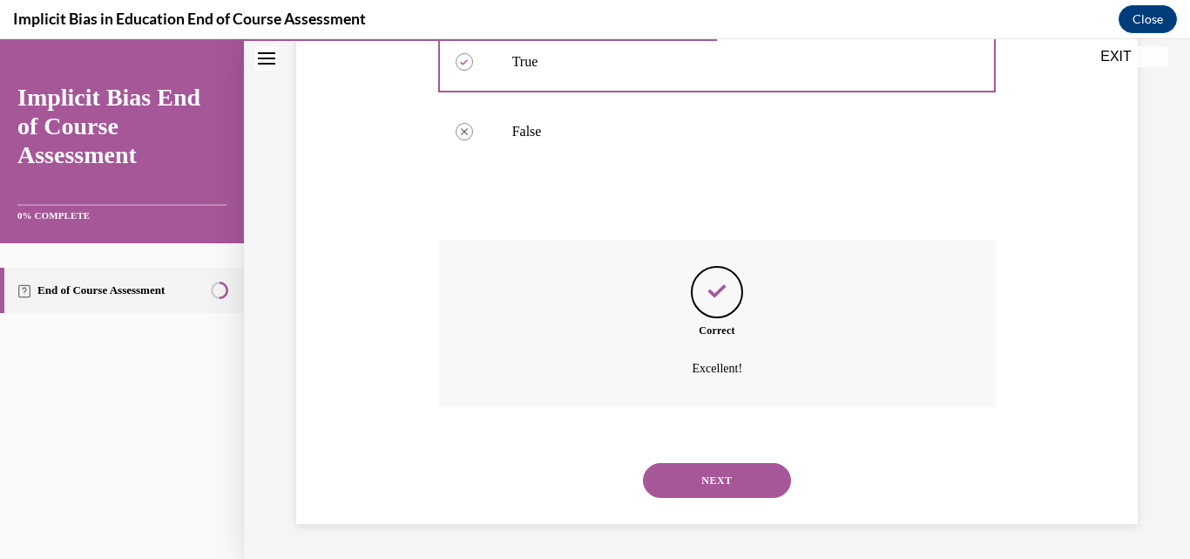
click at [752, 478] on button "NEXT" at bounding box center [717, 480] width 148 height 35
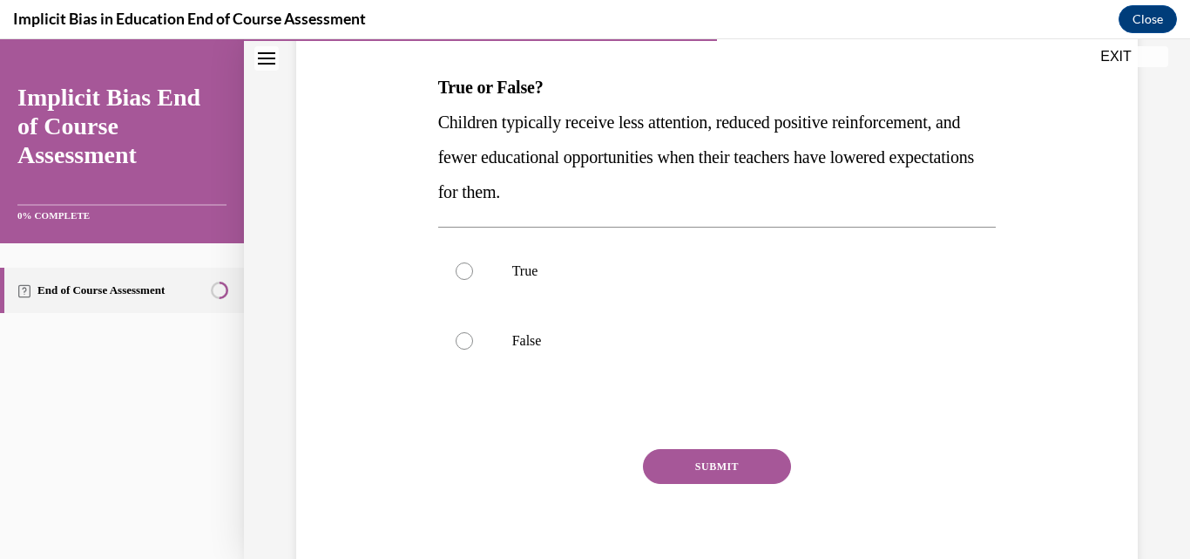
scroll to position [278, 0]
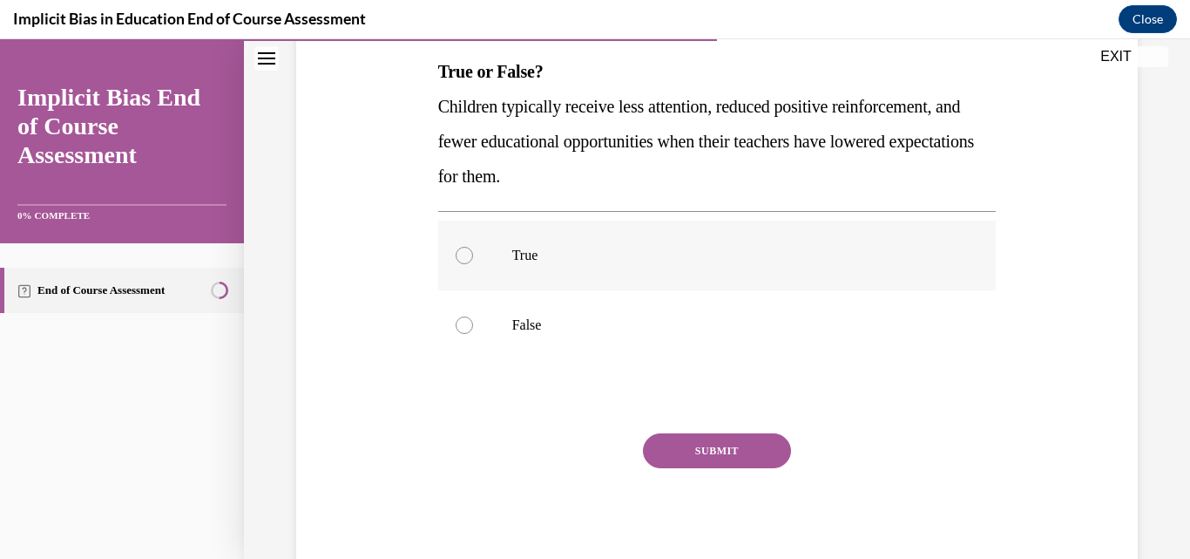
click at [458, 263] on div at bounding box center [464, 255] width 17 height 17
click at [458, 263] on input "True" at bounding box center [464, 255] width 17 height 17
radio input "true"
click at [711, 444] on button "SUBMIT" at bounding box center [717, 450] width 148 height 35
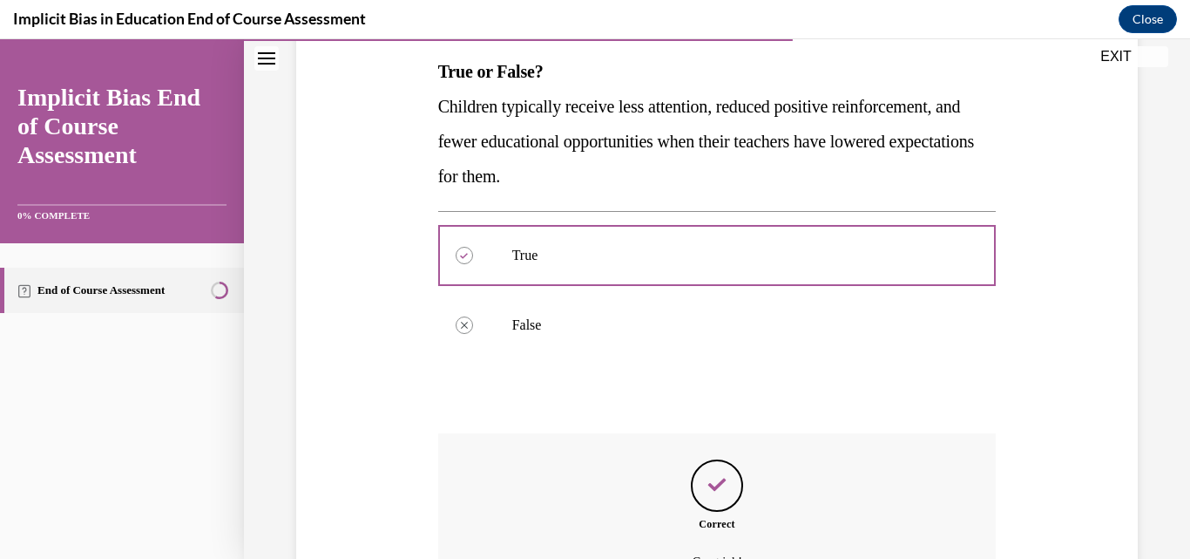
scroll to position [471, 0]
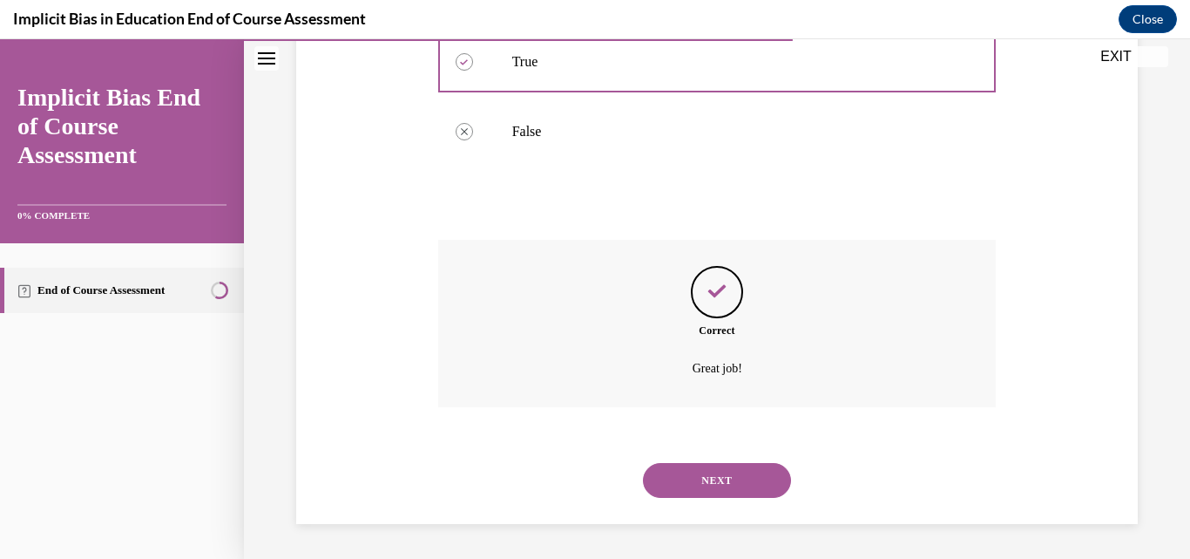
click at [695, 484] on button "NEXT" at bounding box center [717, 480] width 148 height 35
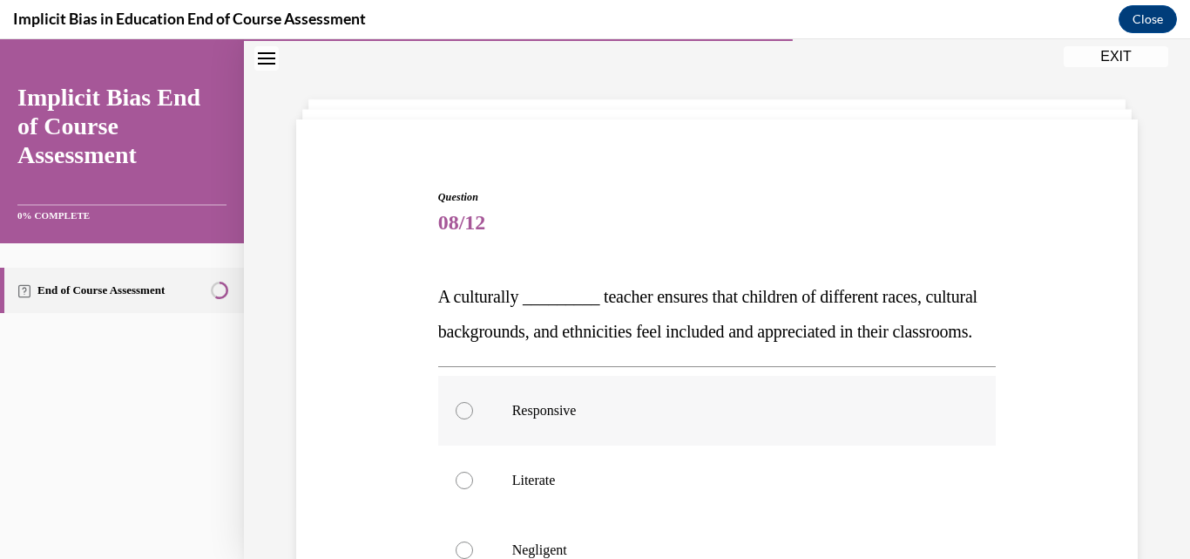
click at [464, 419] on div at bounding box center [464, 410] width 17 height 17
click at [464, 419] on input "Responsive" at bounding box center [464, 410] width 17 height 17
radio input "true"
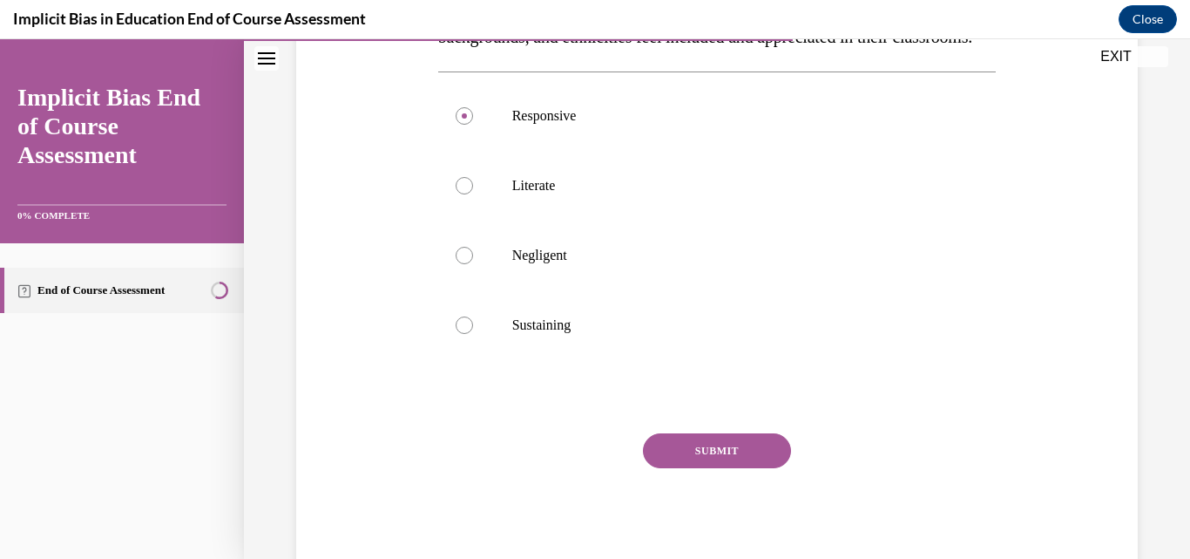
scroll to position [360, 0]
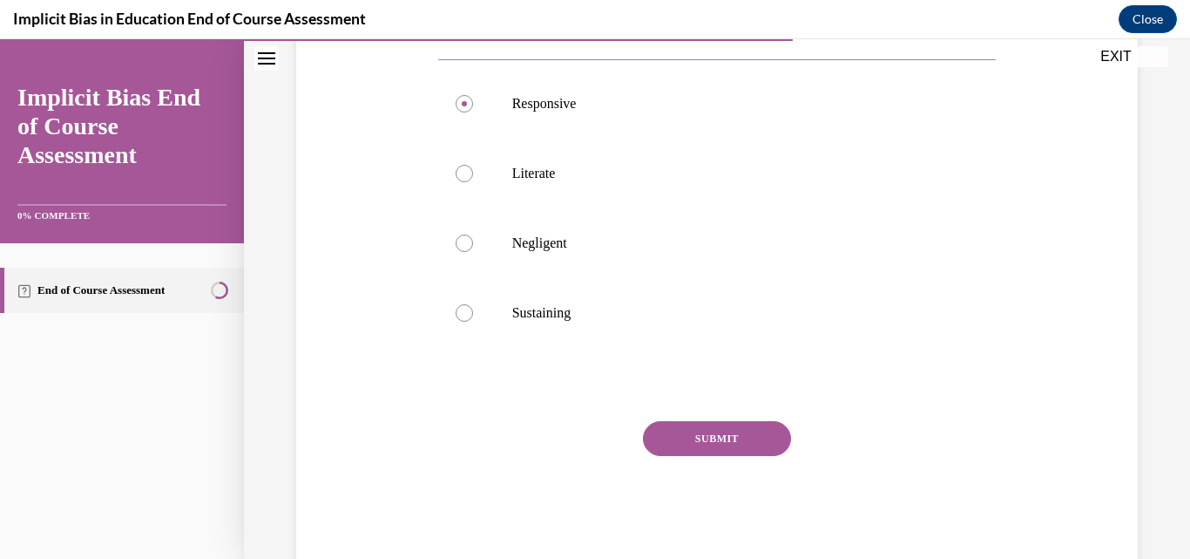
click at [703, 456] on button "SUBMIT" at bounding box center [717, 438] width 148 height 35
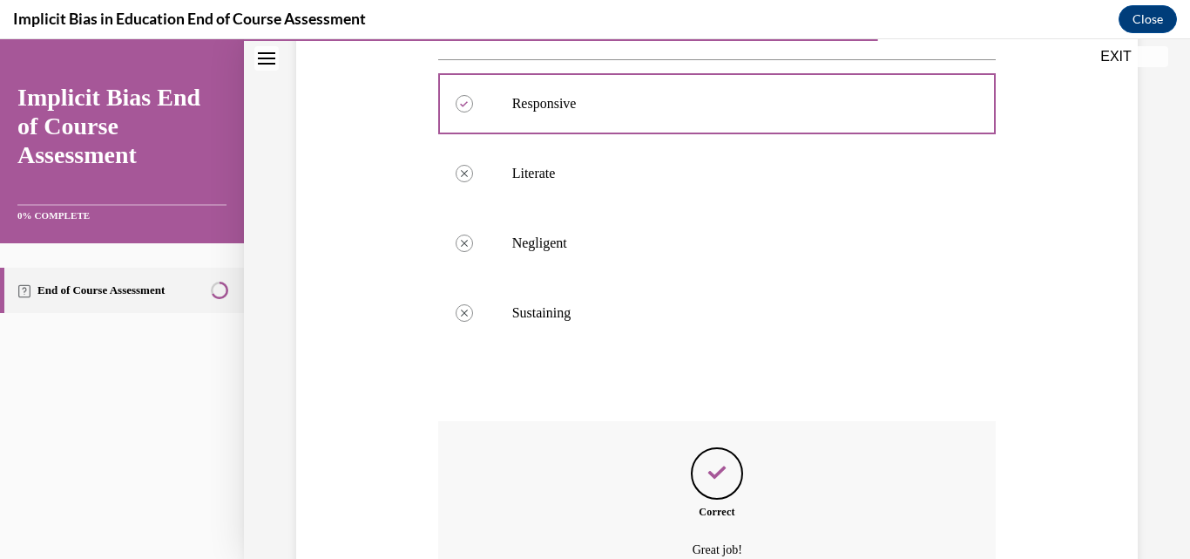
scroll to position [576, 0]
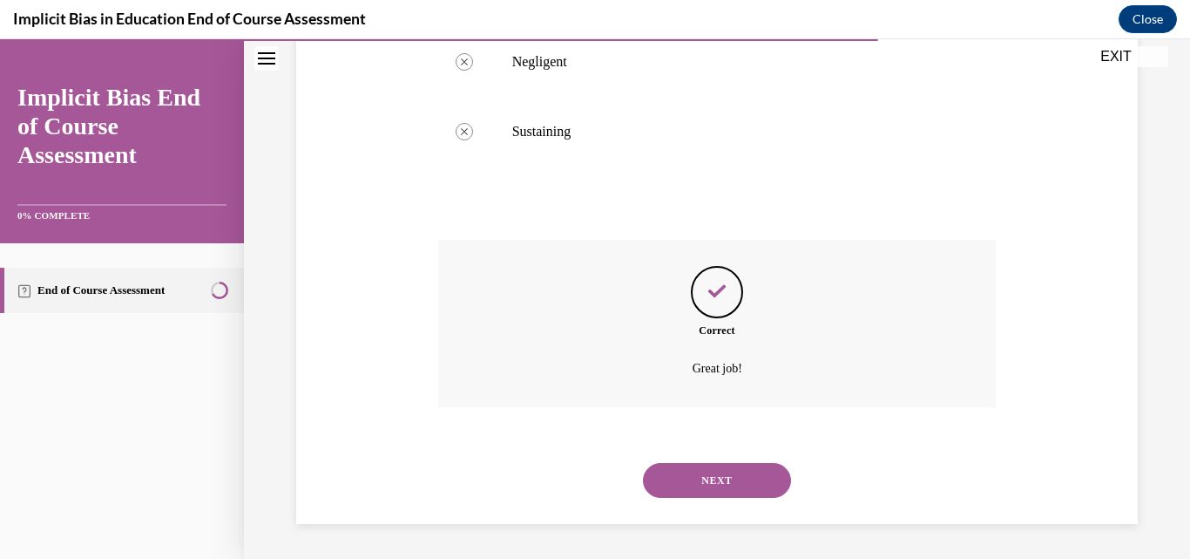
click at [724, 474] on button "NEXT" at bounding box center [717, 480] width 148 height 35
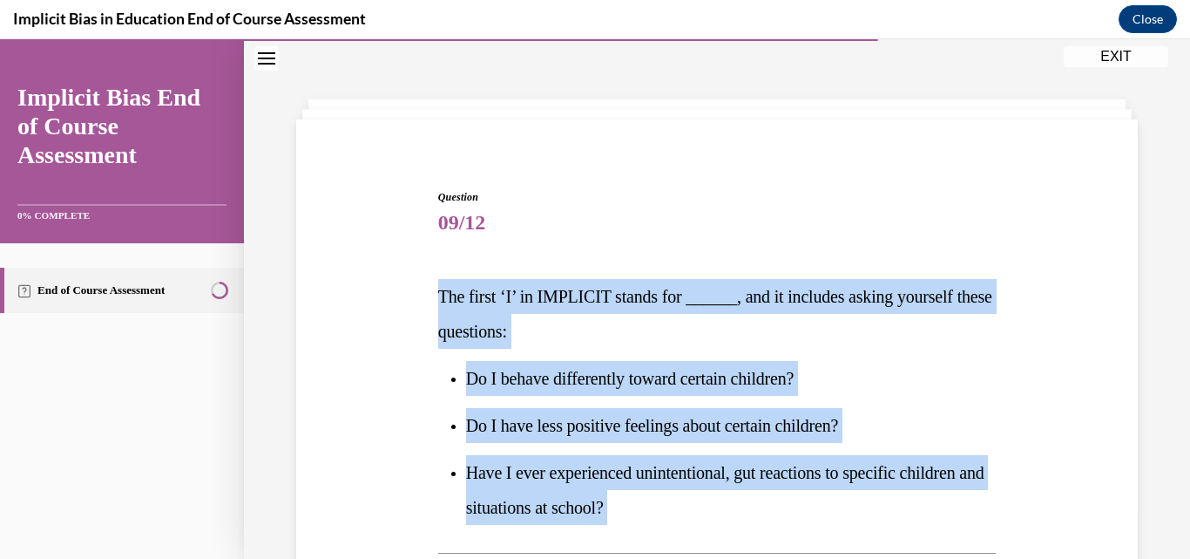
drag, startPoint x: 437, startPoint y: 285, endPoint x: 749, endPoint y: 532, distance: 397.6
copy div "The first ‘I’ in IMPLICIT stands for ______, and it includes asking yourself th…"
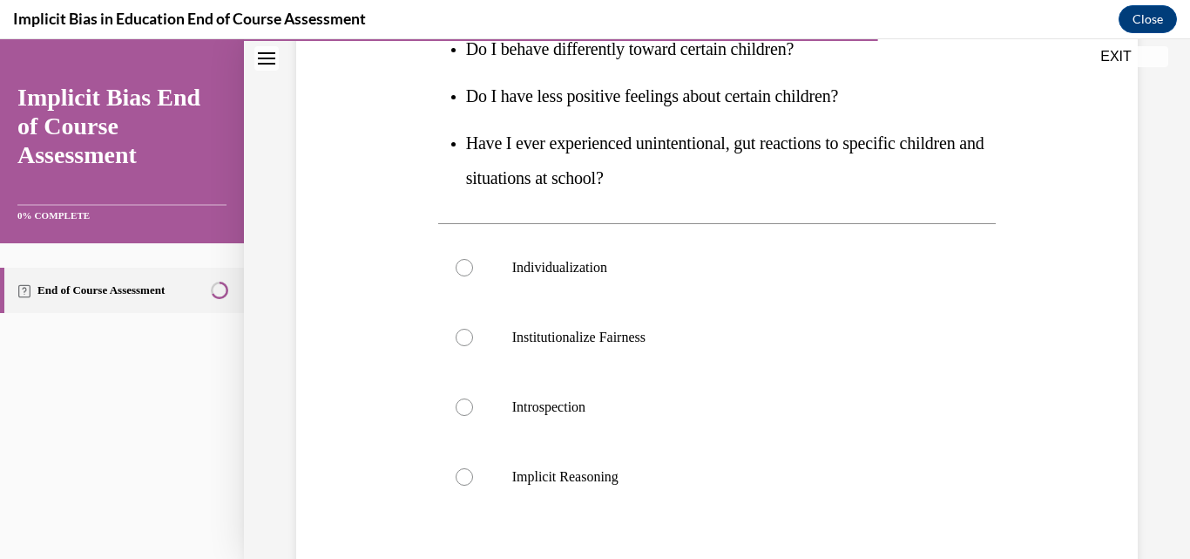
scroll to position [384, 0]
click at [465, 404] on div at bounding box center [464, 405] width 17 height 17
click at [465, 404] on input "Introspection" at bounding box center [464, 405] width 17 height 17
radio input "true"
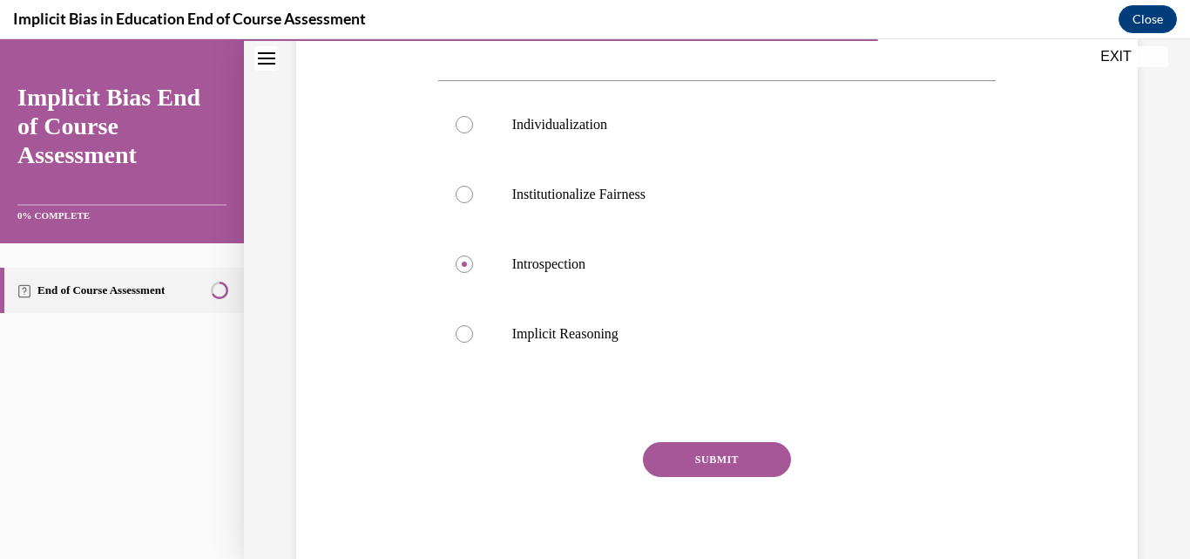
scroll to position [534, 0]
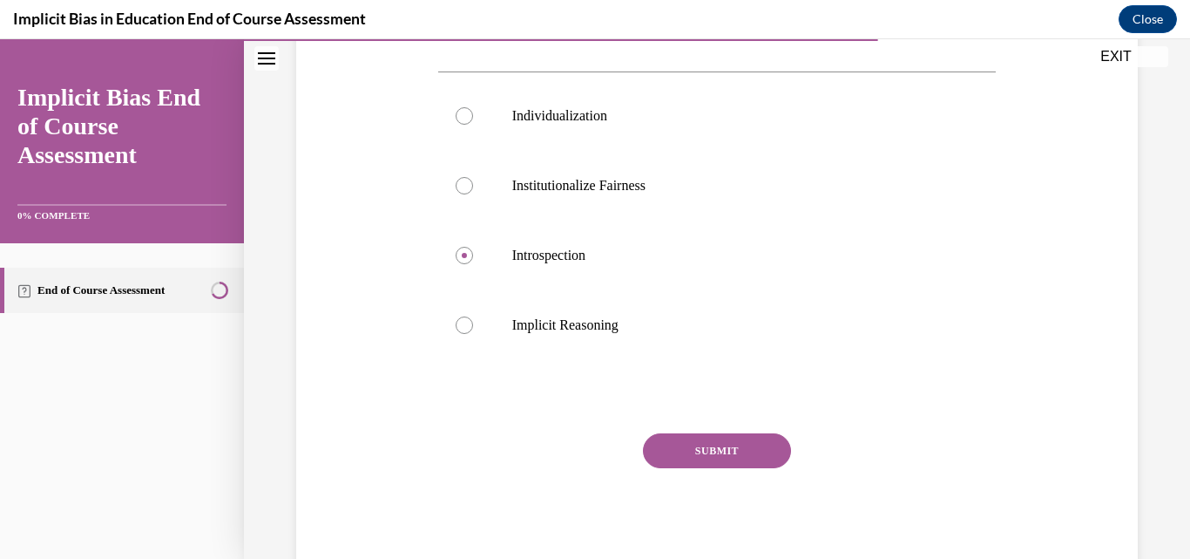
click at [740, 451] on button "SUBMIT" at bounding box center [717, 450] width 148 height 35
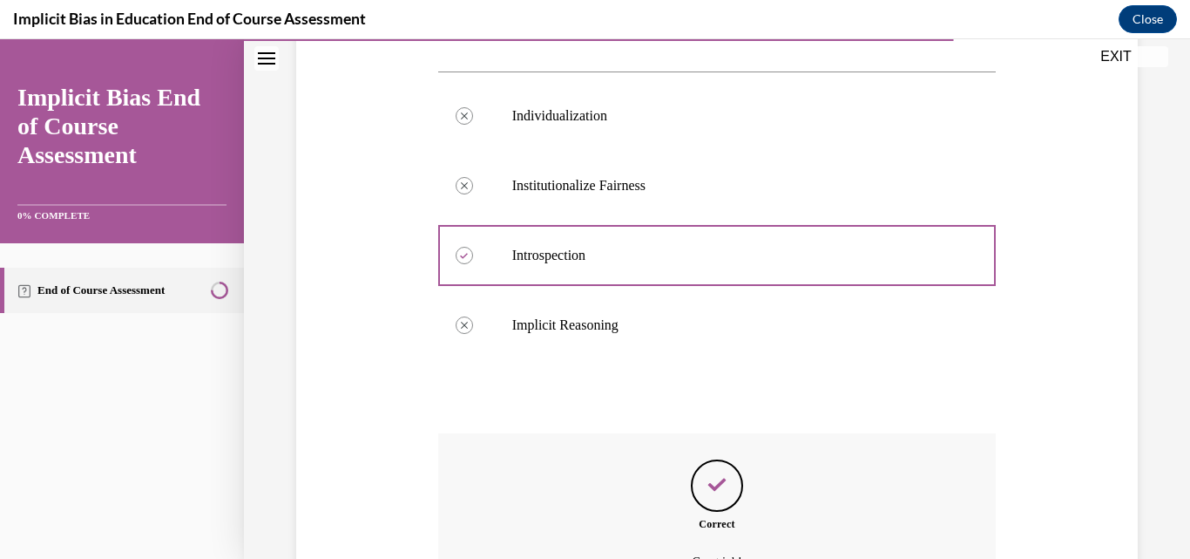
scroll to position [728, 0]
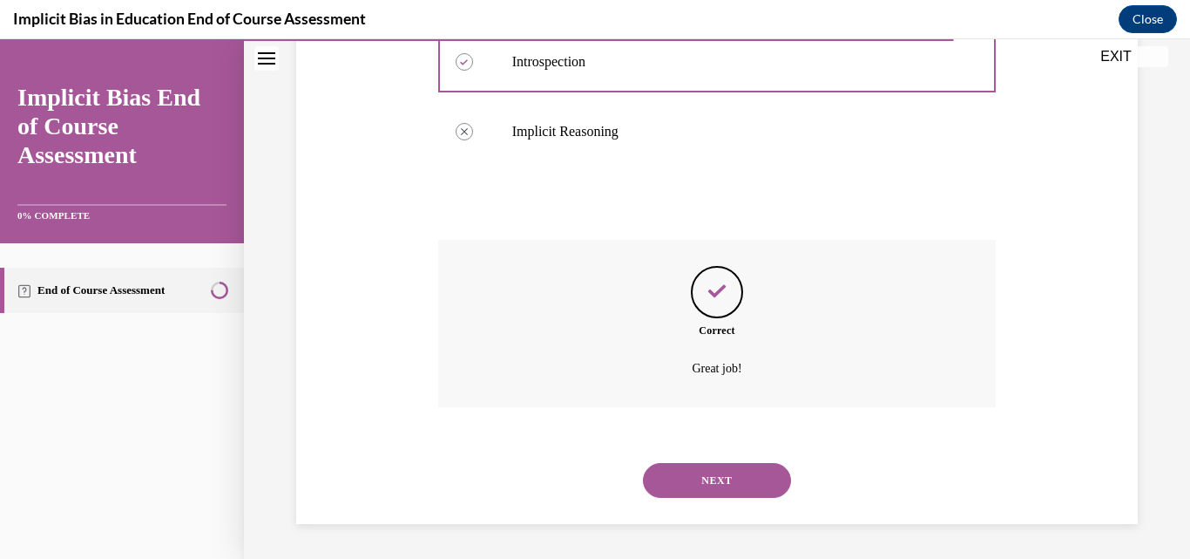
click at [709, 483] on button "NEXT" at bounding box center [717, 480] width 148 height 35
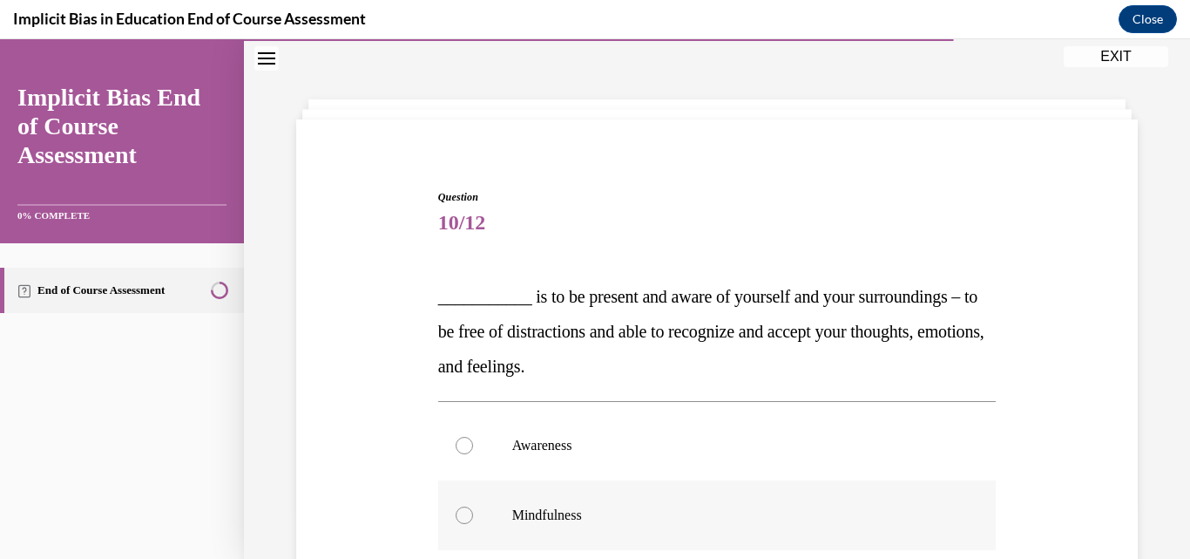
click at [462, 515] on div at bounding box center [464, 514] width 17 height 17
click at [462, 515] on input "Mindfulness" at bounding box center [464, 514] width 17 height 17
radio input "true"
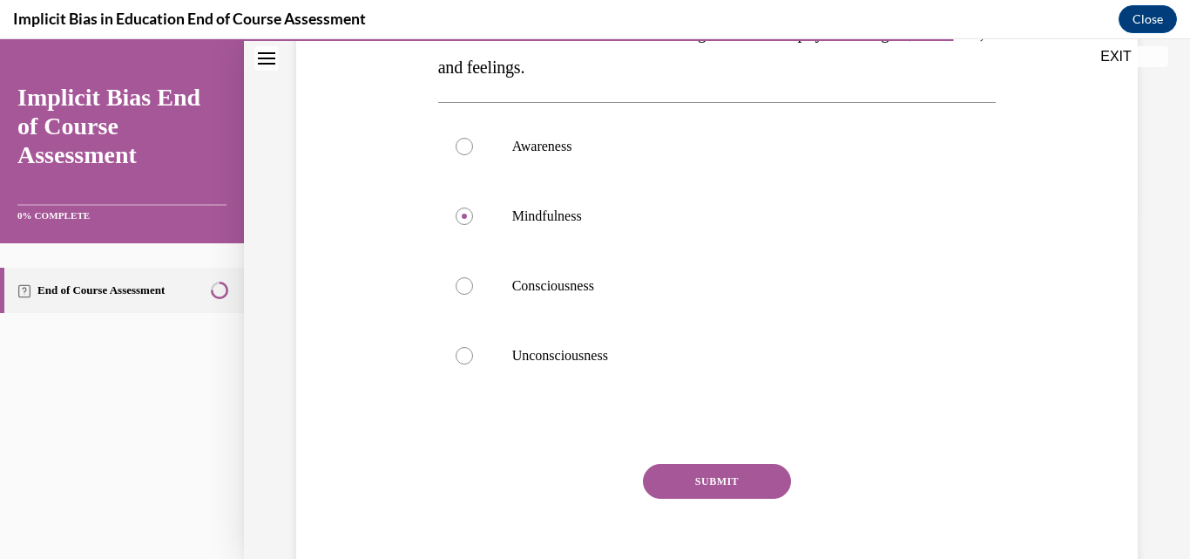
scroll to position [354, 0]
click at [731, 474] on button "SUBMIT" at bounding box center [717, 479] width 148 height 35
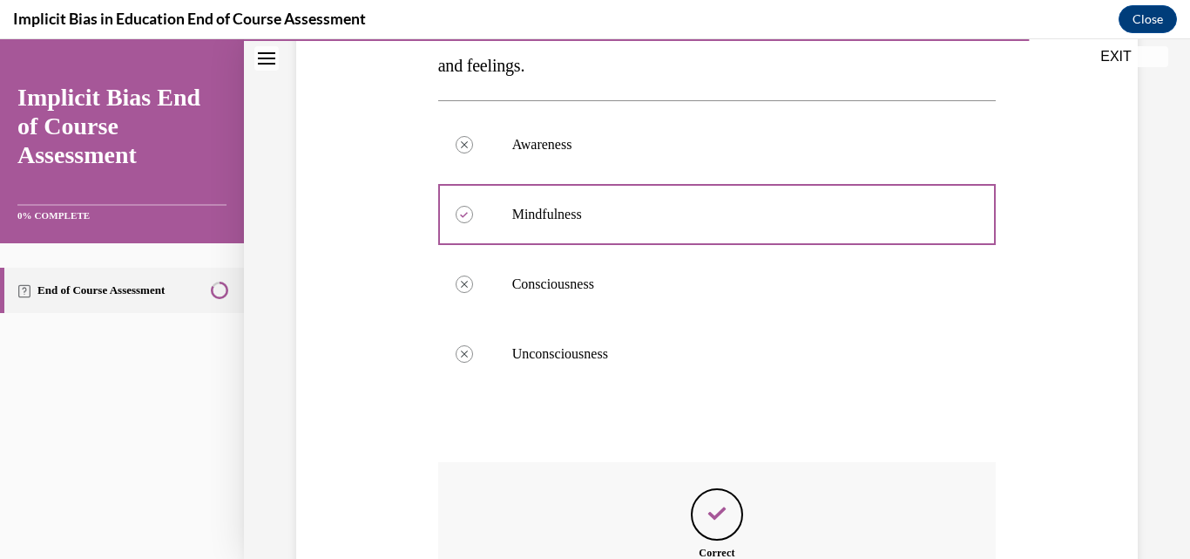
scroll to position [576, 0]
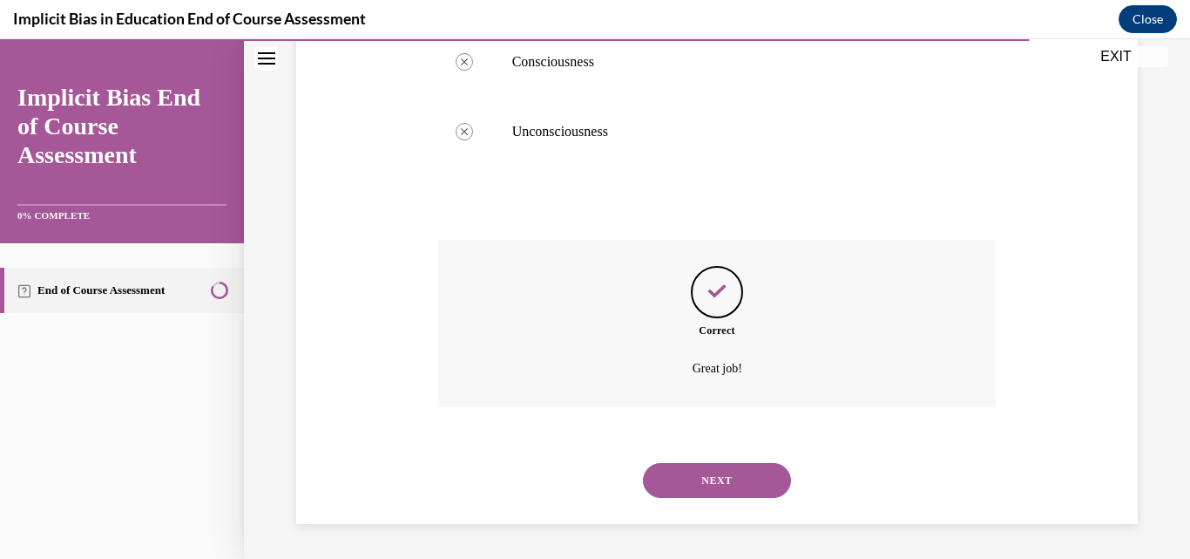
click at [762, 477] on button "NEXT" at bounding box center [717, 480] width 148 height 35
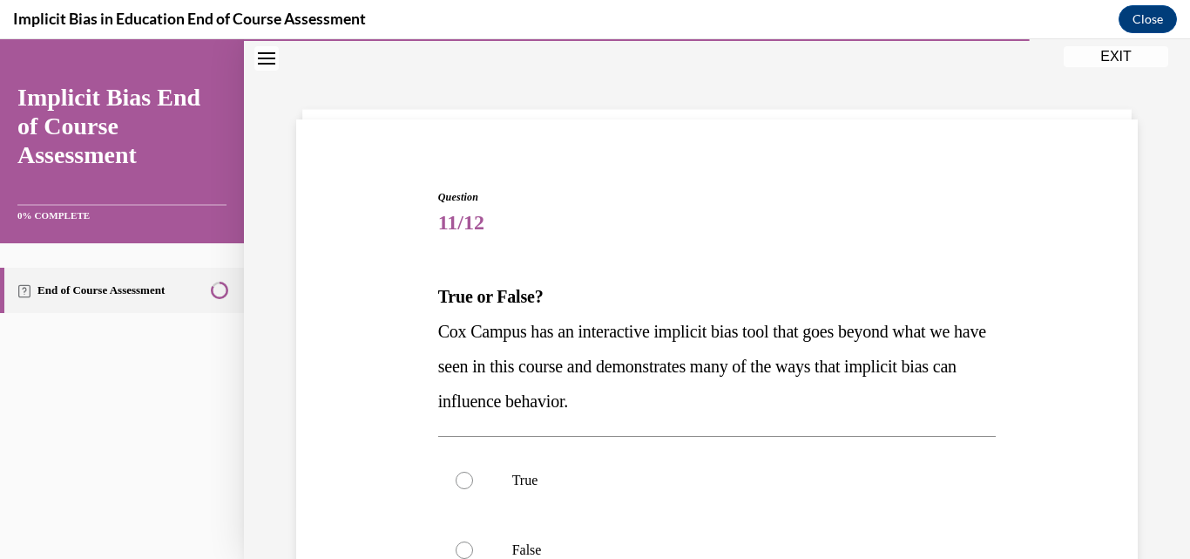
scroll to position [253, 0]
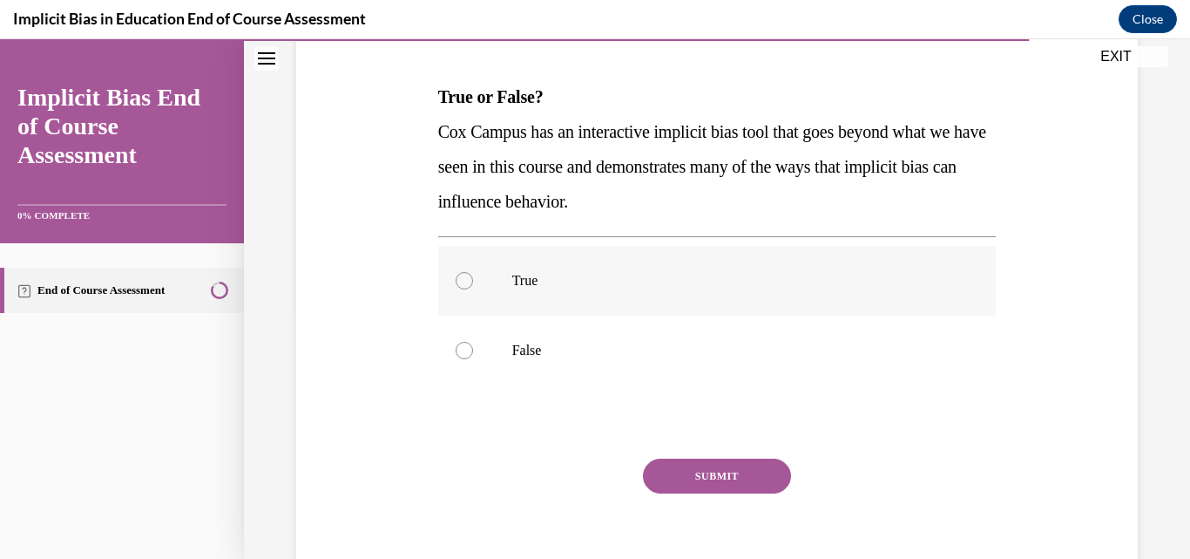
drag, startPoint x: 460, startPoint y: 282, endPoint x: 471, endPoint y: 285, distance: 10.8
click at [460, 281] on div at bounding box center [464, 280] width 17 height 17
click at [460, 281] on input "True" at bounding box center [464, 280] width 17 height 17
radio input "true"
click at [701, 471] on button "SUBMIT" at bounding box center [717, 475] width 148 height 35
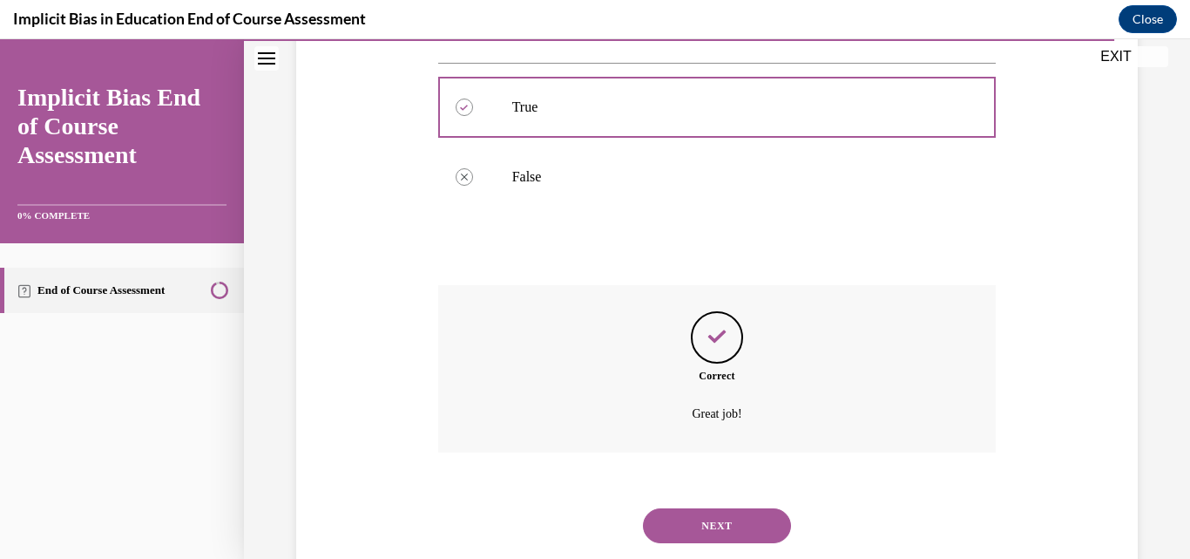
scroll to position [471, 0]
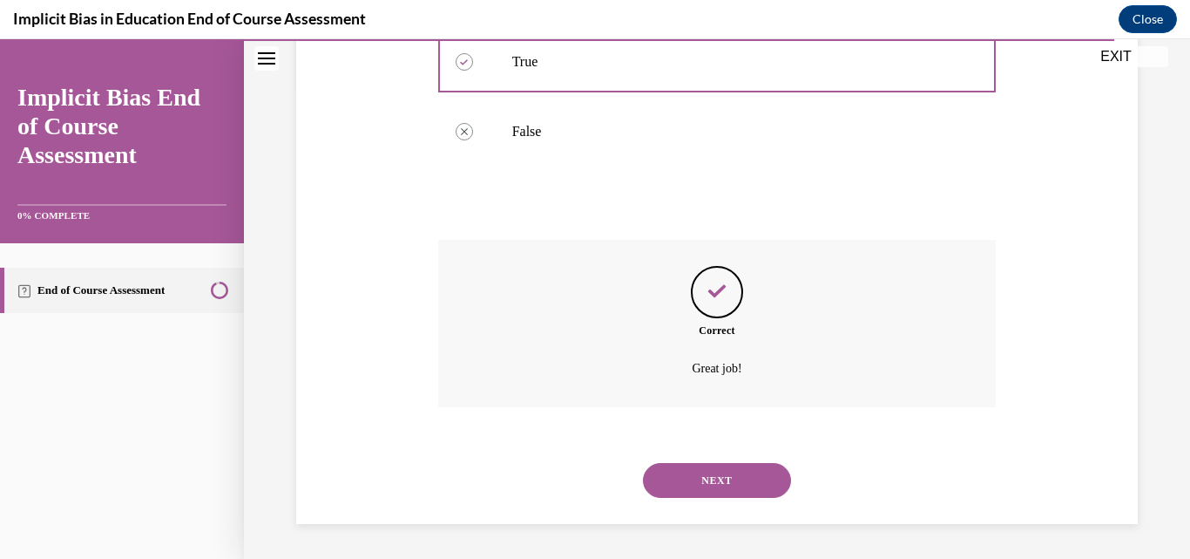
click at [722, 469] on button "NEXT" at bounding box center [717, 480] width 148 height 35
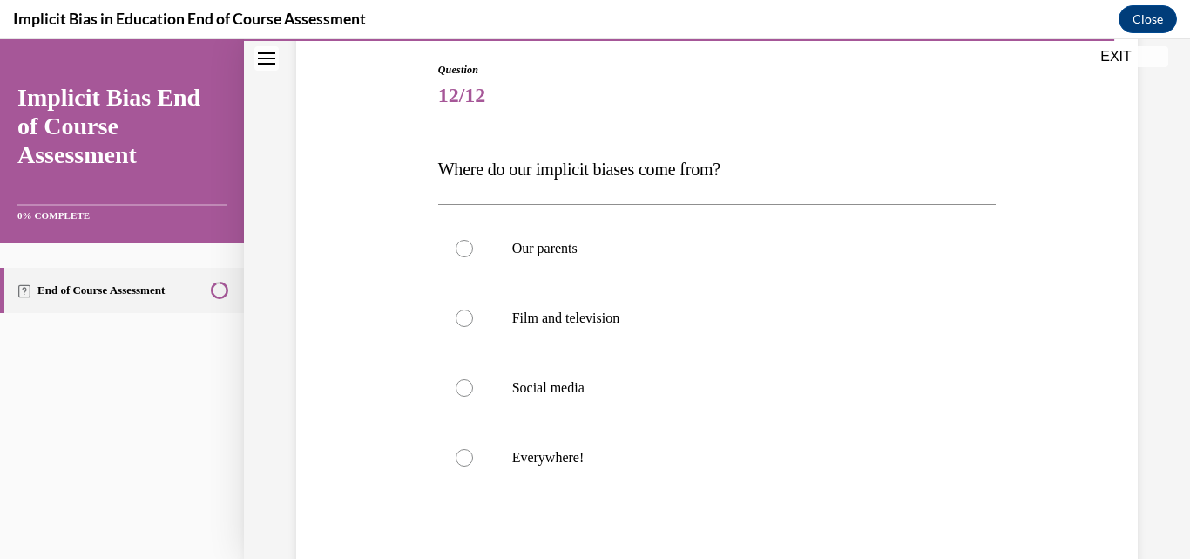
scroll to position [216, 0]
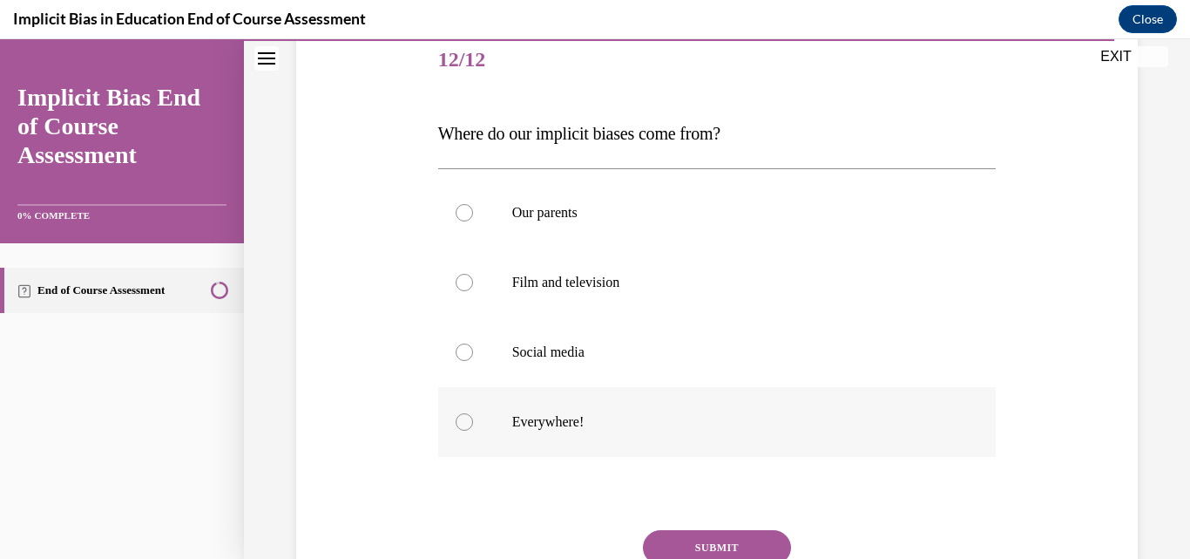
click at [464, 419] on div at bounding box center [464, 421] width 17 height 17
click at [464, 419] on input "Everywhere!" at bounding box center [464, 421] width 17 height 17
radio input "true"
click at [702, 543] on button "SUBMIT" at bounding box center [717, 547] width 148 height 35
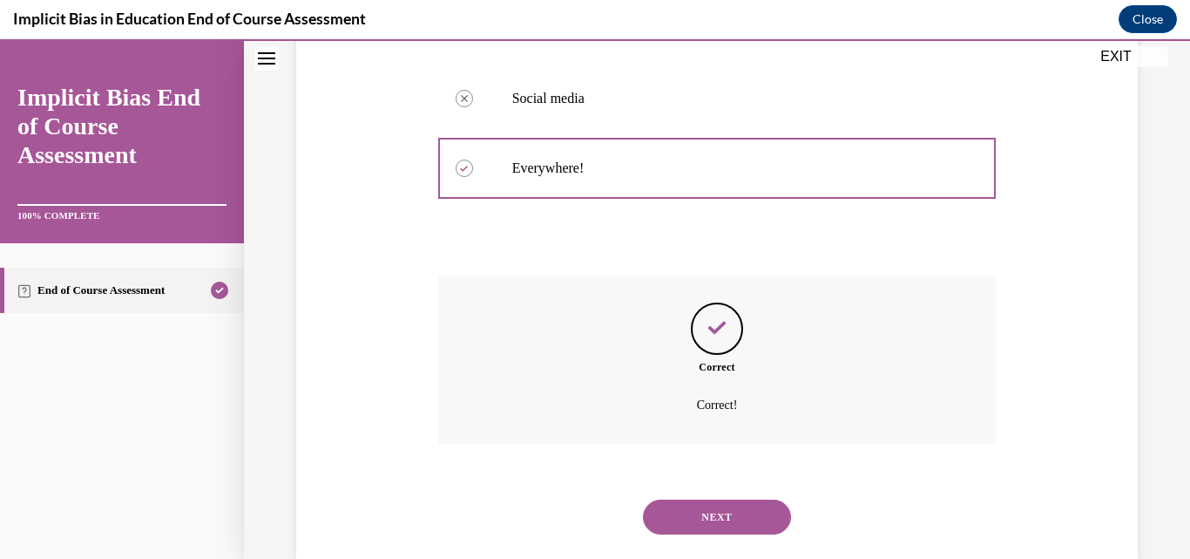
scroll to position [471, 0]
click at [716, 502] on button "NEXT" at bounding box center [717, 515] width 148 height 35
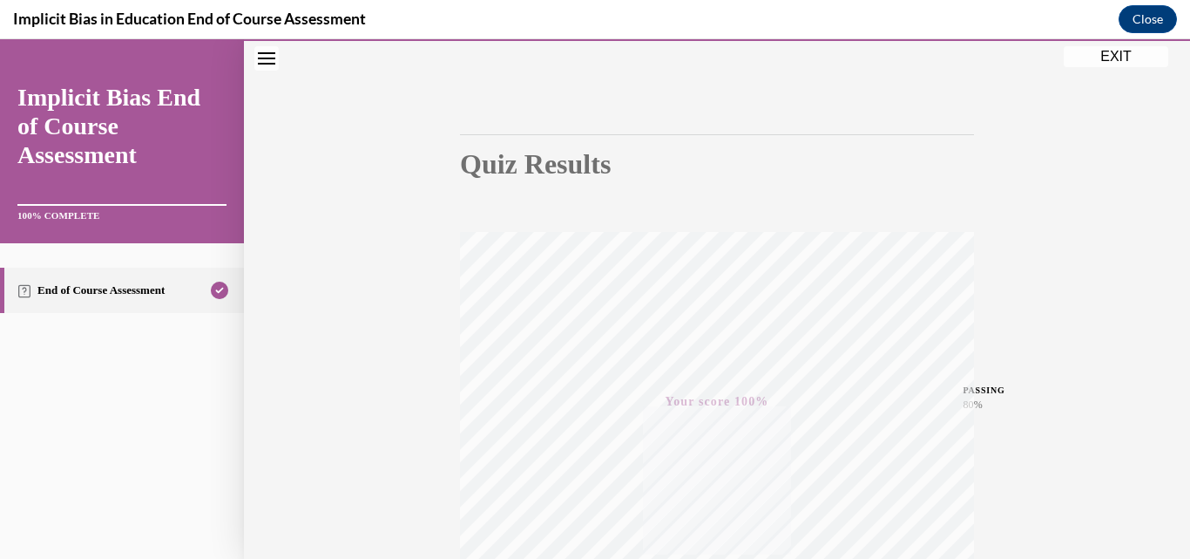
scroll to position [100, 0]
click at [1106, 51] on button "EXIT" at bounding box center [1116, 56] width 105 height 21
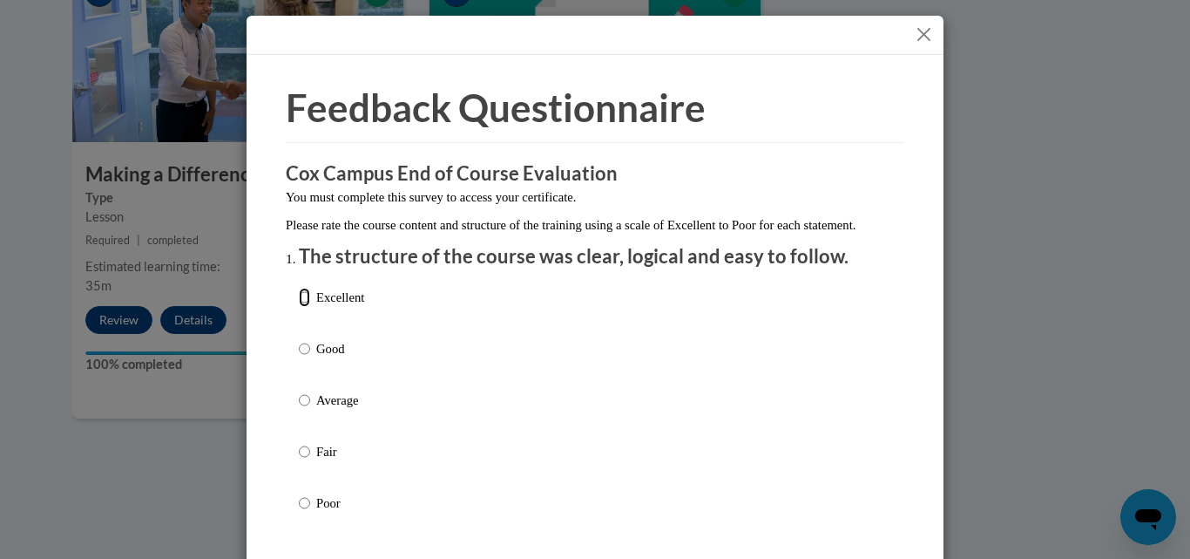
click at [299, 307] on input "Excellent" at bounding box center [304, 297] width 11 height 19
radio input "true"
click at [842, 387] on div "Excellent Good Average Fair Poor" at bounding box center [595, 421] width 593 height 284
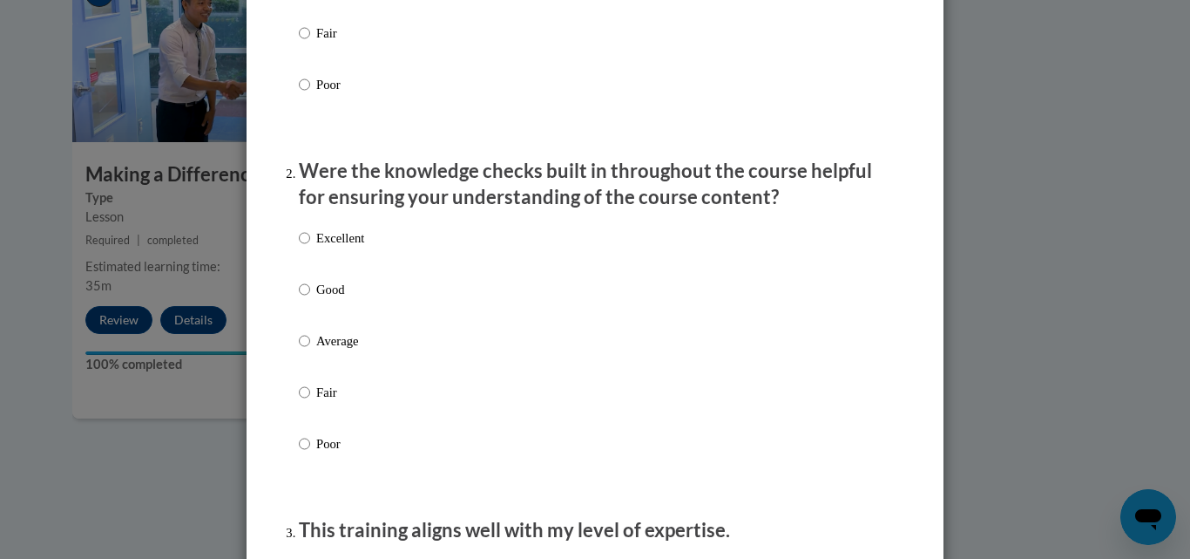
scroll to position [523, 0]
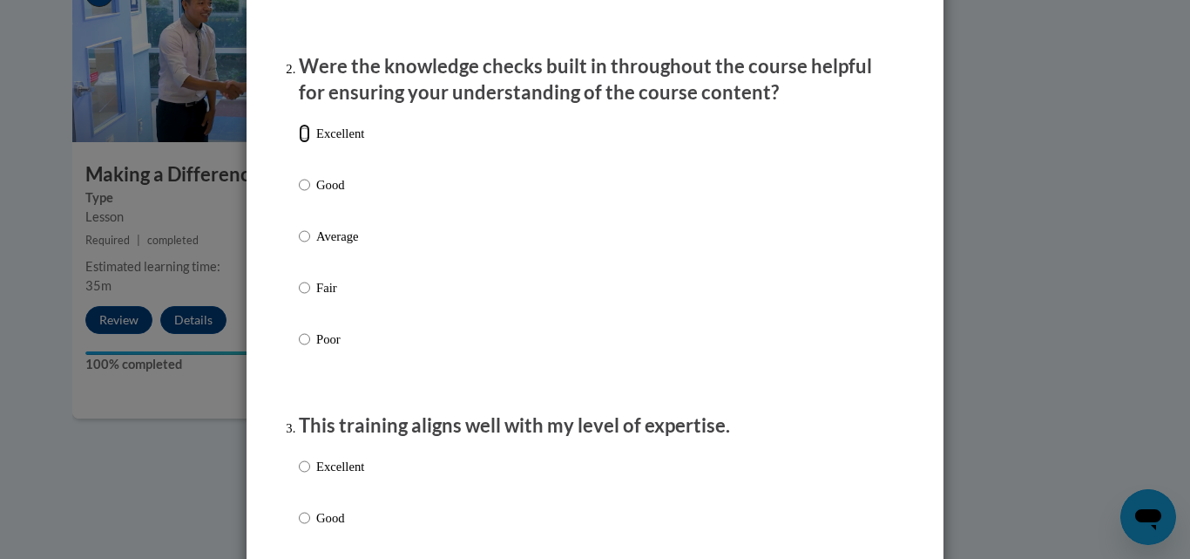
click at [302, 143] on input "Excellent" at bounding box center [304, 133] width 11 height 19
radio input "true"
click at [703, 251] on div "Excellent Good Average Fair Poor" at bounding box center [595, 257] width 593 height 284
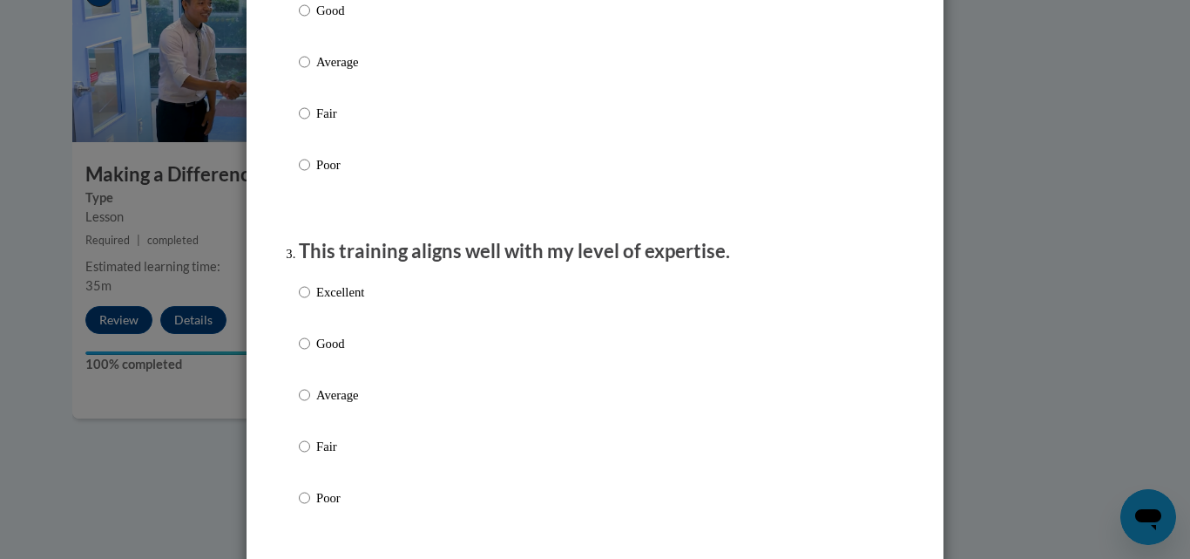
scroll to position [802, 0]
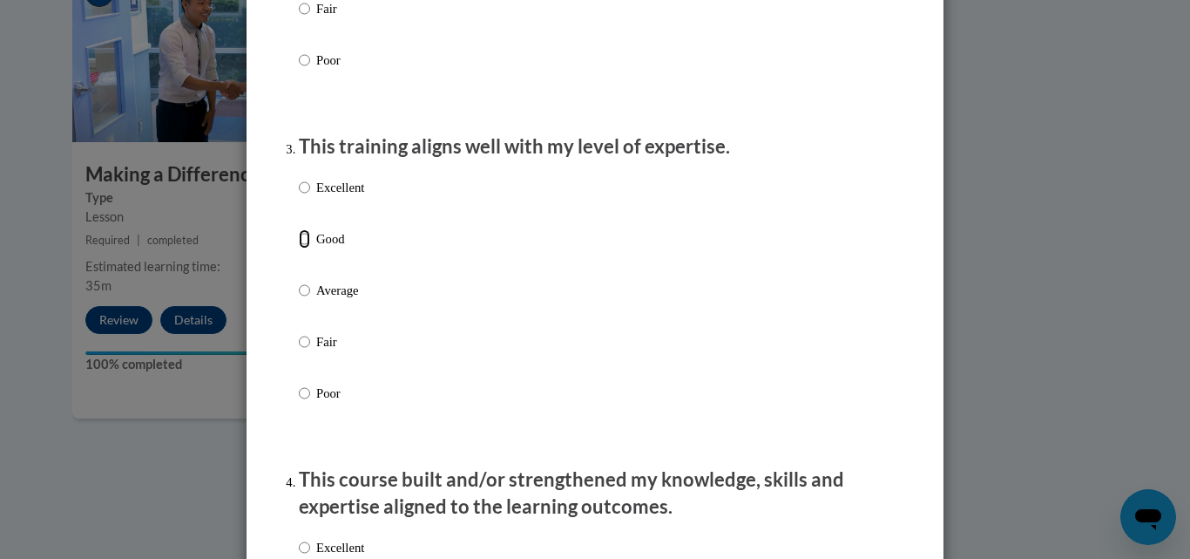
click at [300, 248] on input "Good" at bounding box center [304, 238] width 11 height 19
radio input "true"
click at [837, 302] on div "Excellent Good Average Fair Poor" at bounding box center [595, 311] width 593 height 284
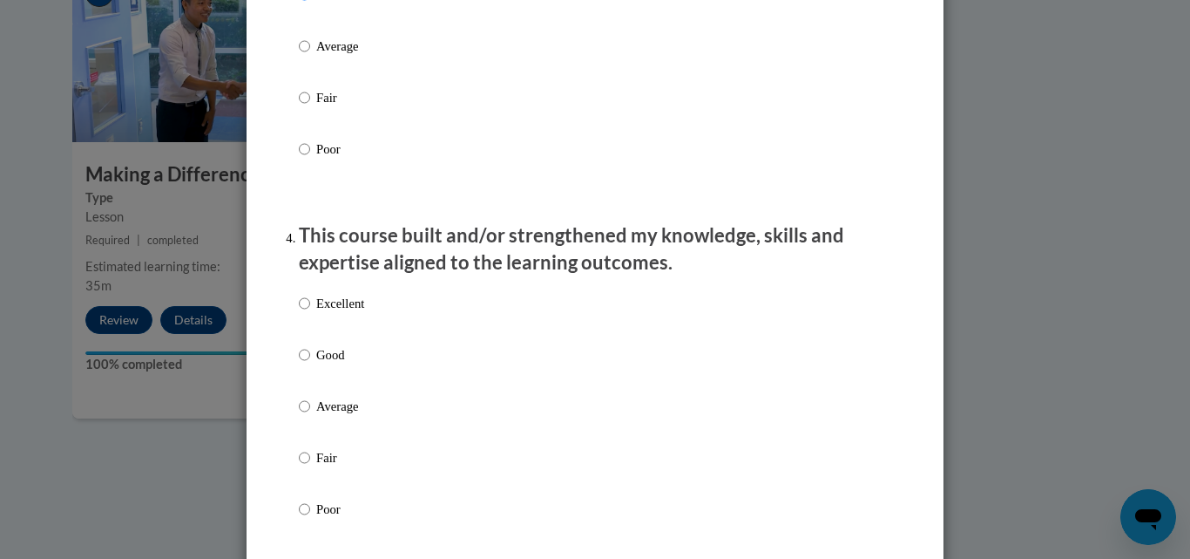
scroll to position [1150, 0]
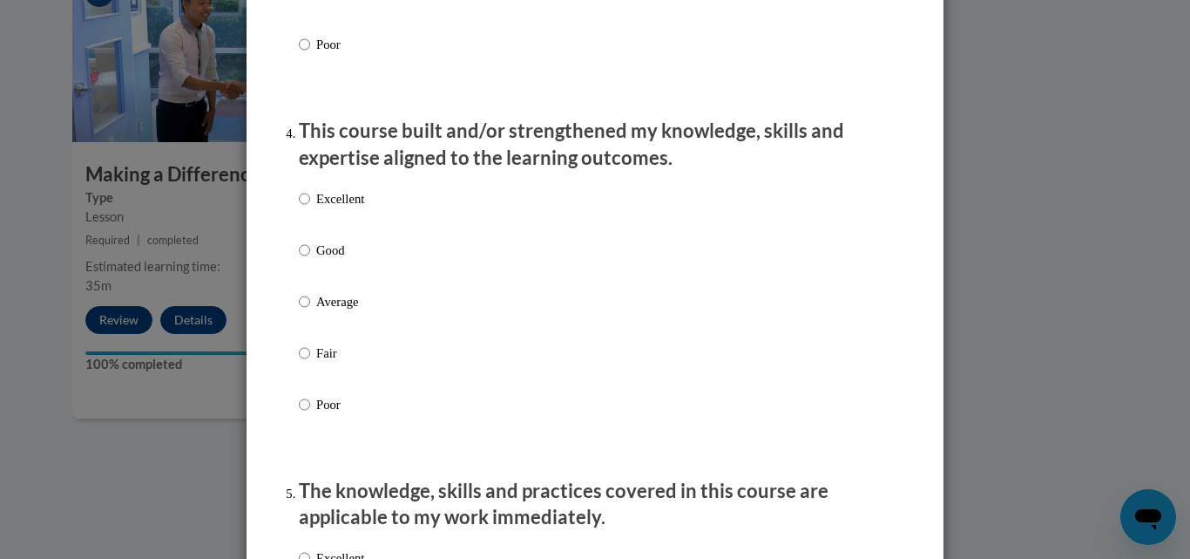
click at [304, 217] on label "Excellent" at bounding box center [331, 212] width 65 height 47
click at [304, 208] on input "Excellent" at bounding box center [304, 198] width 11 height 19
radio input "true"
click at [739, 376] on div "Excellent Good Average Fair Poor" at bounding box center [595, 322] width 593 height 284
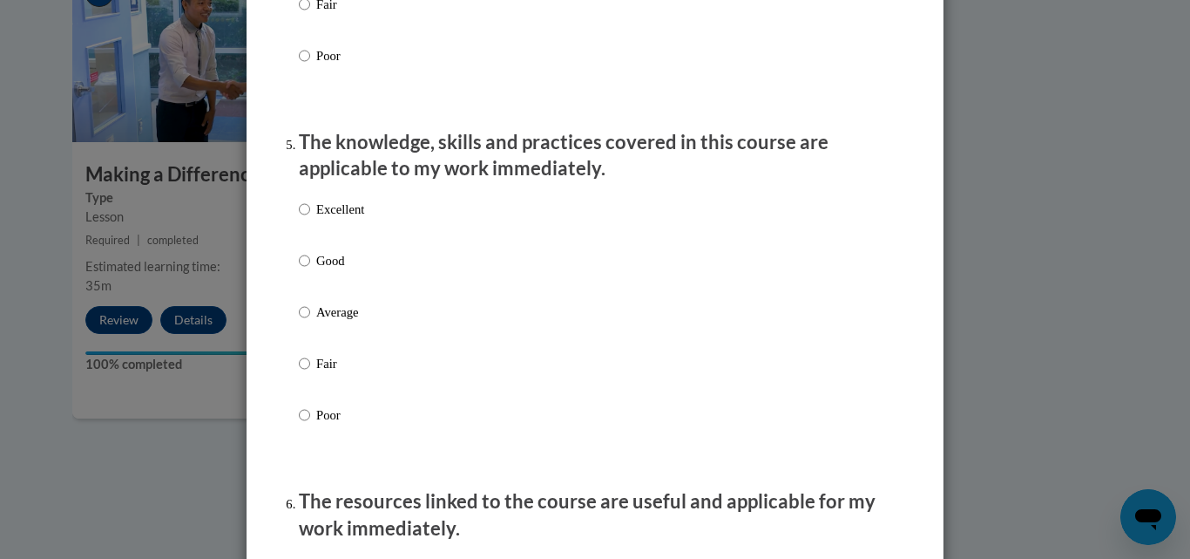
scroll to position [1534, 0]
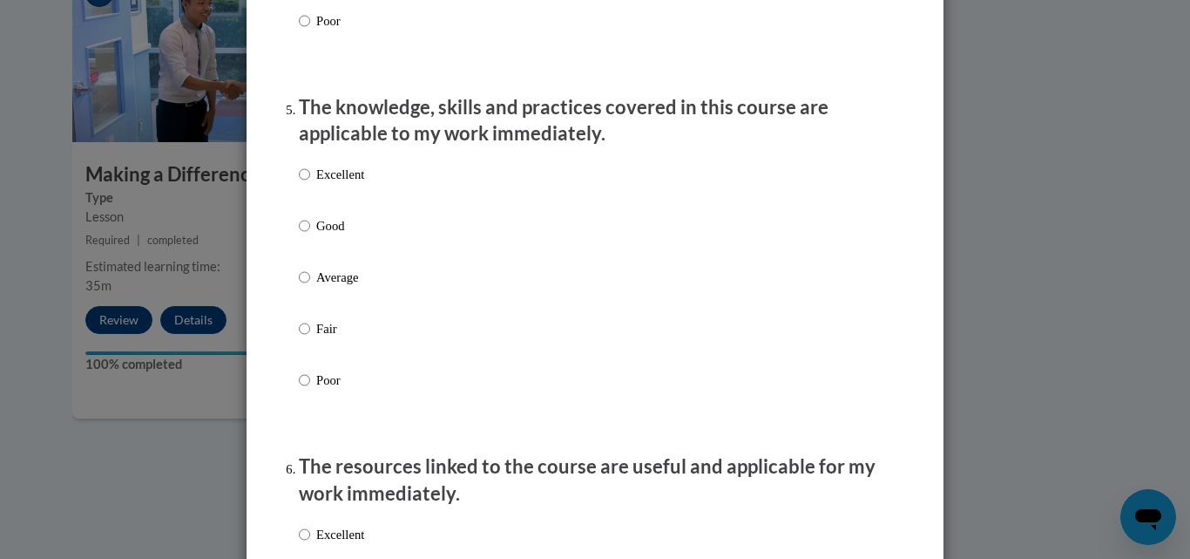
click at [306, 189] on label "Excellent" at bounding box center [331, 188] width 65 height 47
click at [306, 184] on input "Excellent" at bounding box center [304, 174] width 11 height 19
radio input "true"
click at [744, 288] on div "Excellent Good Average Fair Poor" at bounding box center [595, 298] width 593 height 284
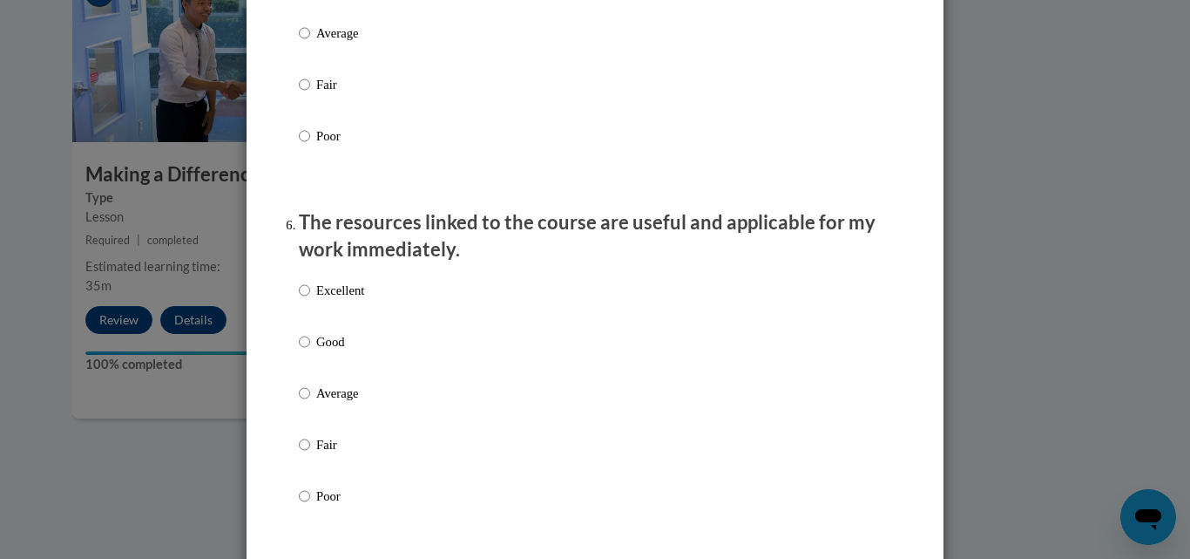
scroll to position [1848, 0]
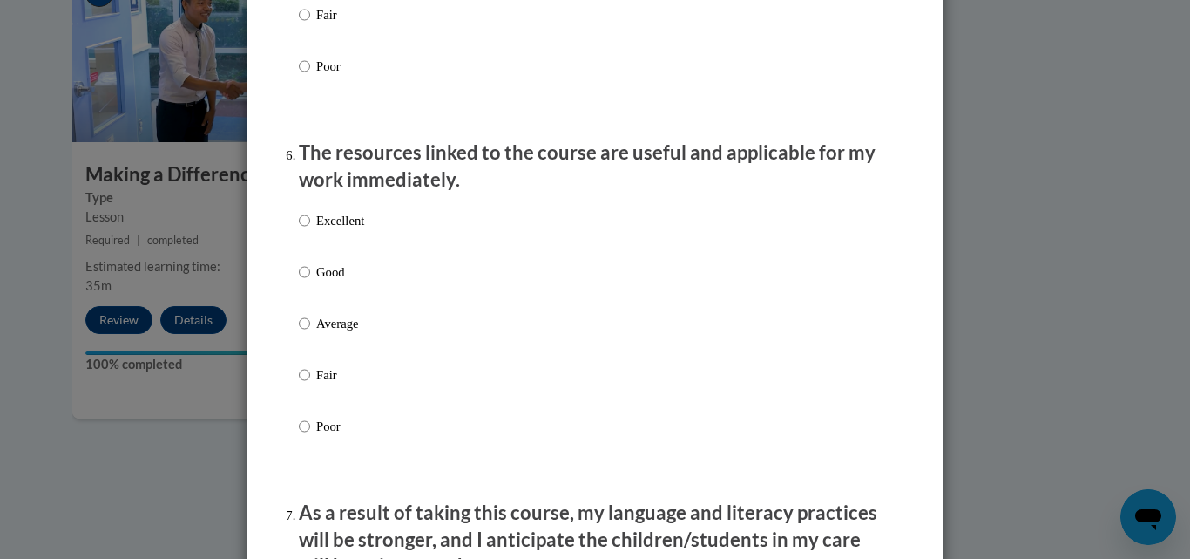
click at [303, 236] on label "Excellent" at bounding box center [331, 234] width 65 height 47
click at [303, 230] on input "Excellent" at bounding box center [304, 220] width 11 height 19
radio input "true"
click at [766, 324] on div "Excellent Good Average Fair Poor" at bounding box center [595, 344] width 593 height 284
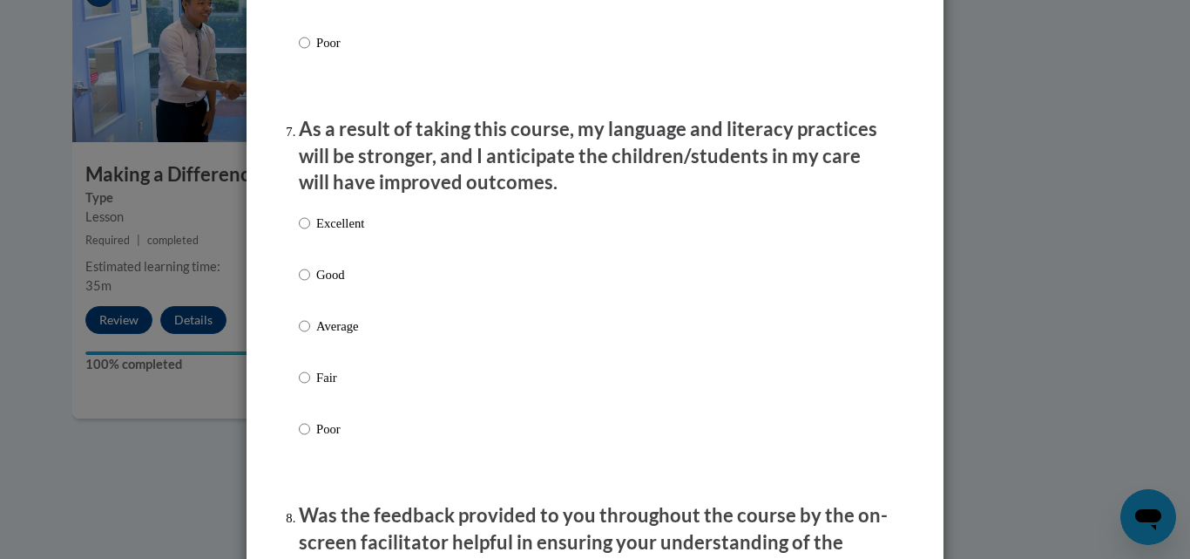
scroll to position [2266, 0]
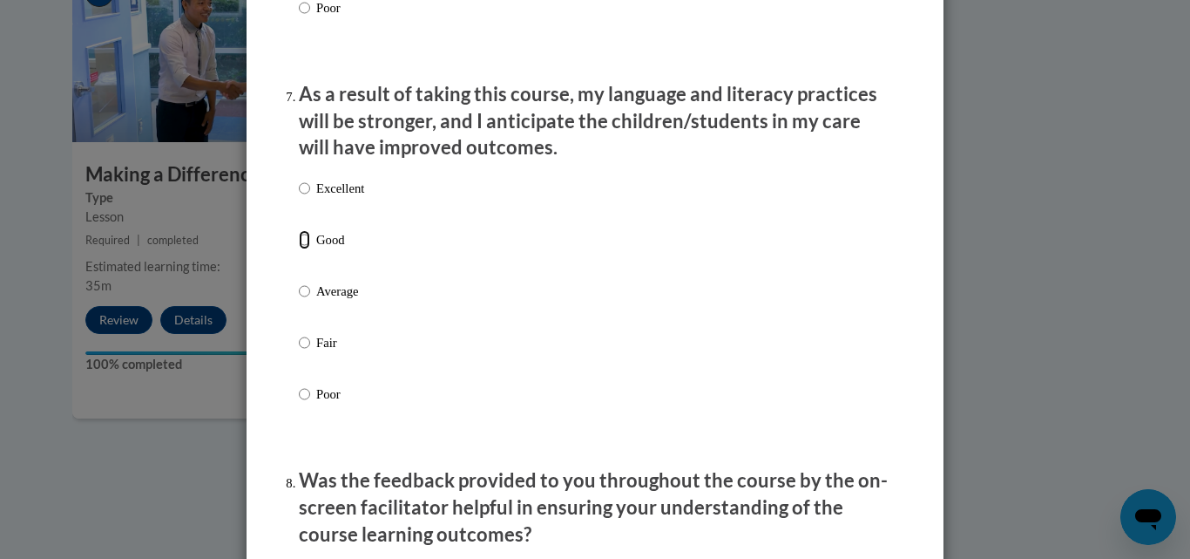
click at [299, 249] on input "Good" at bounding box center [304, 239] width 11 height 19
radio input "true"
click at [757, 314] on div "Excellent Good Average Fair Poor" at bounding box center [595, 312] width 593 height 284
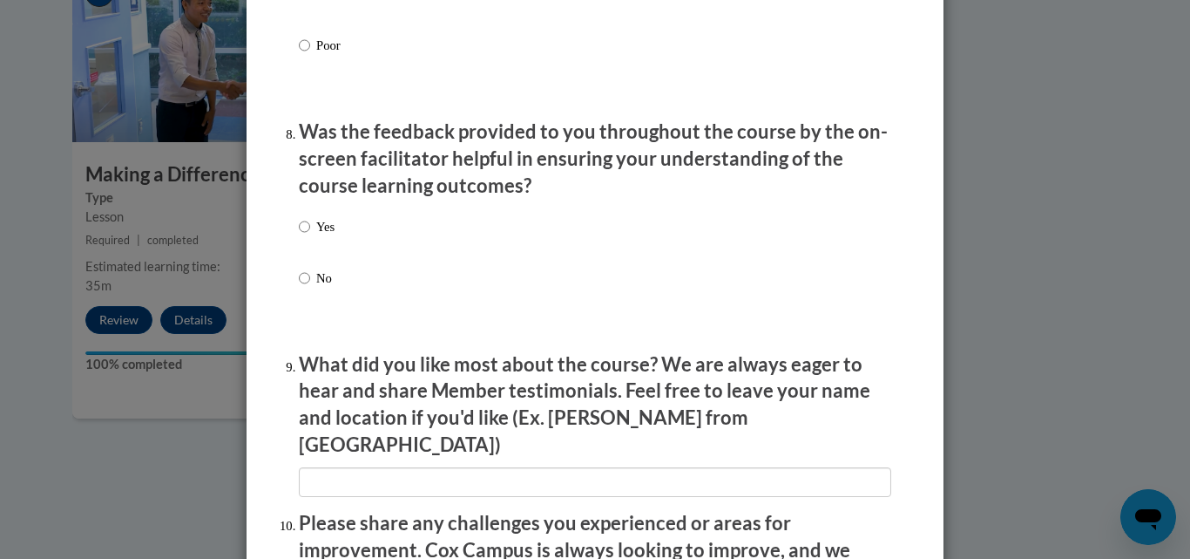
scroll to position [2684, 0]
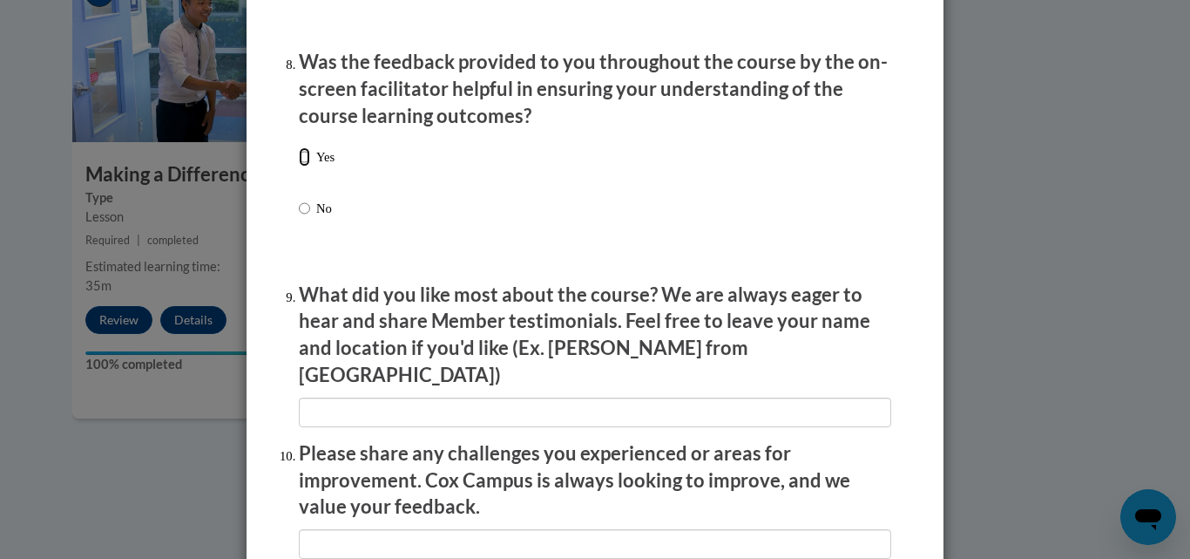
click at [300, 166] on input "Yes" at bounding box center [304, 156] width 11 height 19
radio input "true"
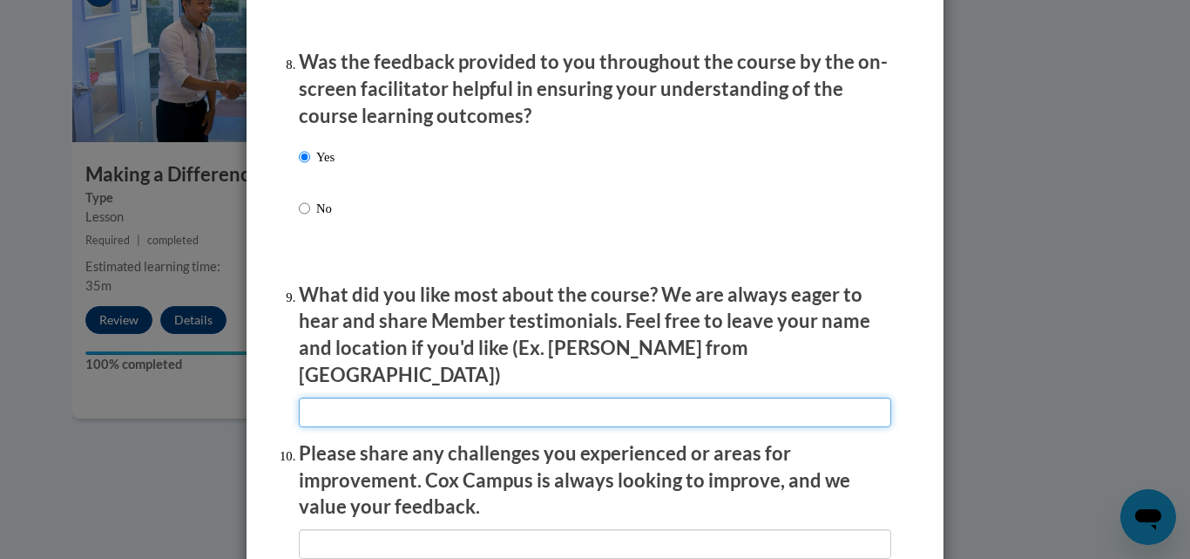
click at [518, 397] on input "textbox" at bounding box center [595, 412] width 593 height 30
drag, startPoint x: 729, startPoint y: 394, endPoint x: 673, endPoint y: 397, distance: 55.9
click at [673, 397] on input "textbox" at bounding box center [595, 412] width 593 height 30
type input "it was very wel oraganize and materials were connected and enough r, great exam…"
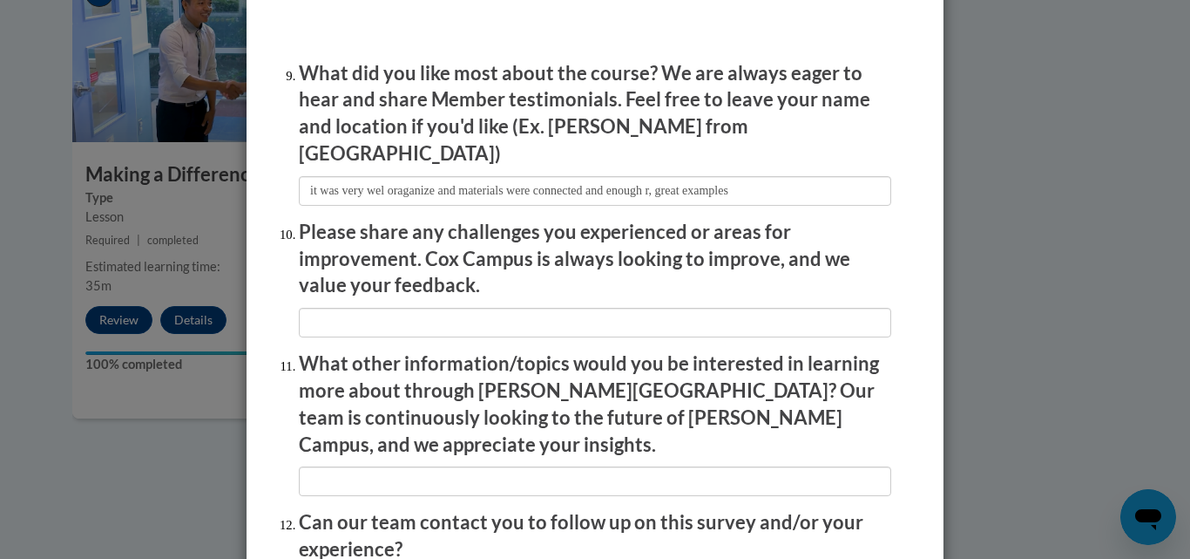
scroll to position [2893, 0]
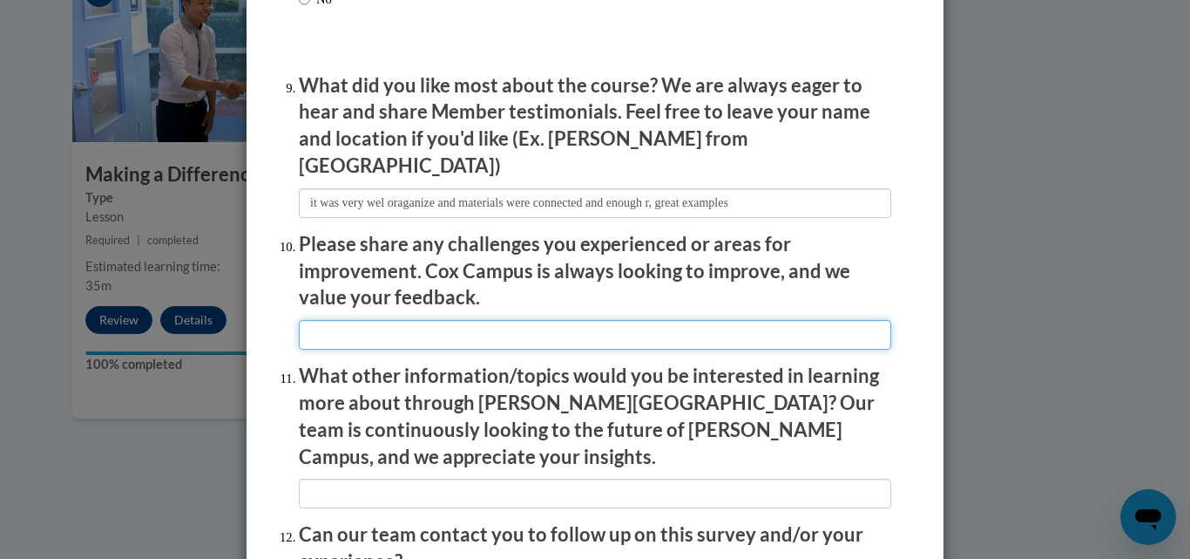
click at [553, 320] on input "textbox" at bounding box center [595, 335] width 593 height 30
click at [702, 323] on input "textbox" at bounding box center [595, 335] width 593 height 30
type input "its hard to find my own implicit bias"
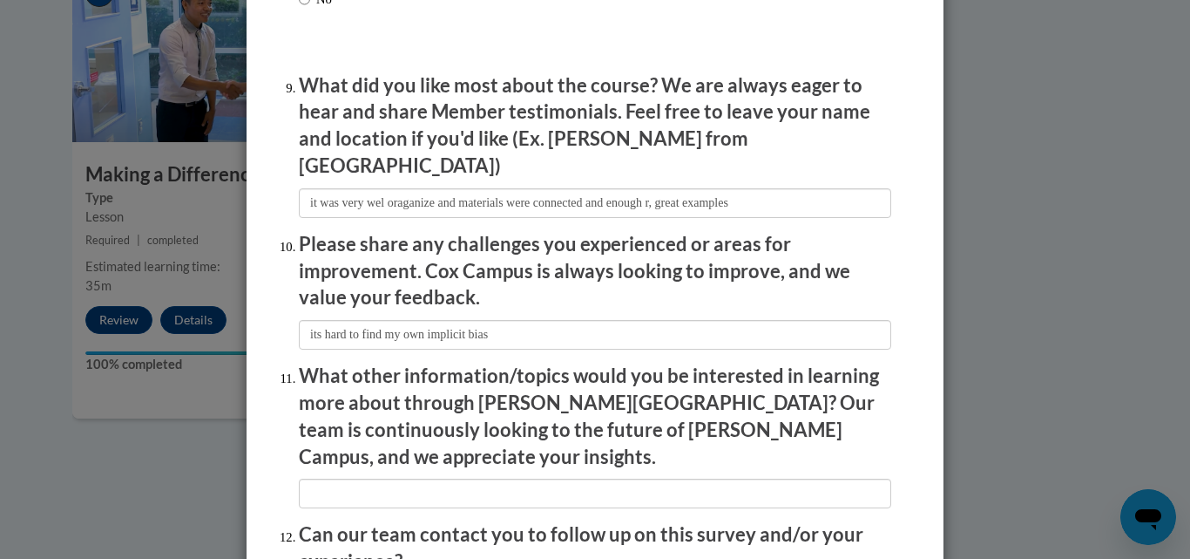
scroll to position [3062, 0]
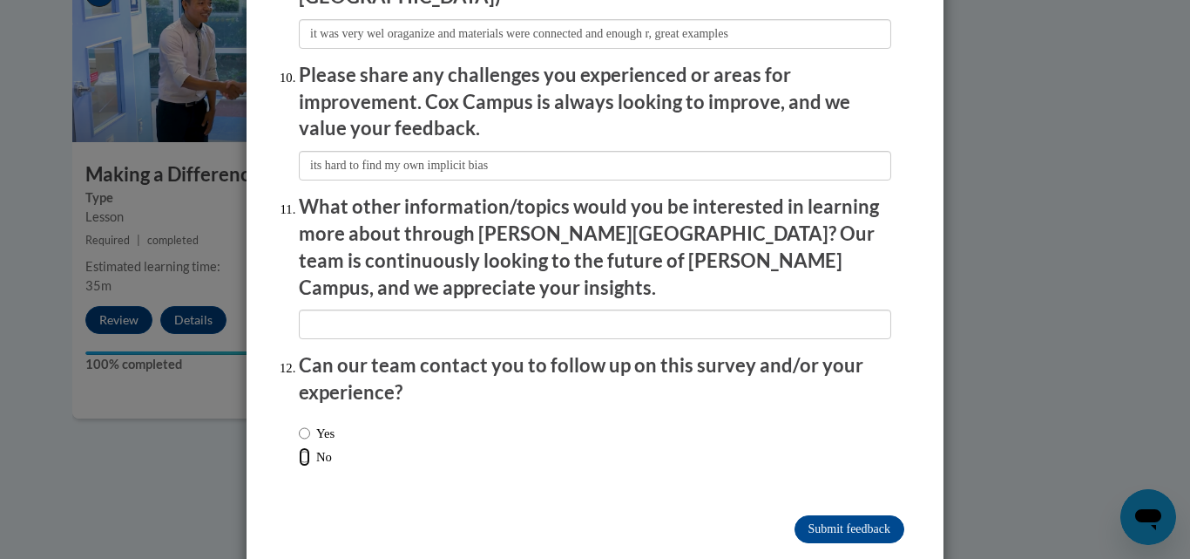
click at [300, 447] on input "No" at bounding box center [304, 456] width 11 height 19
radio input "true"
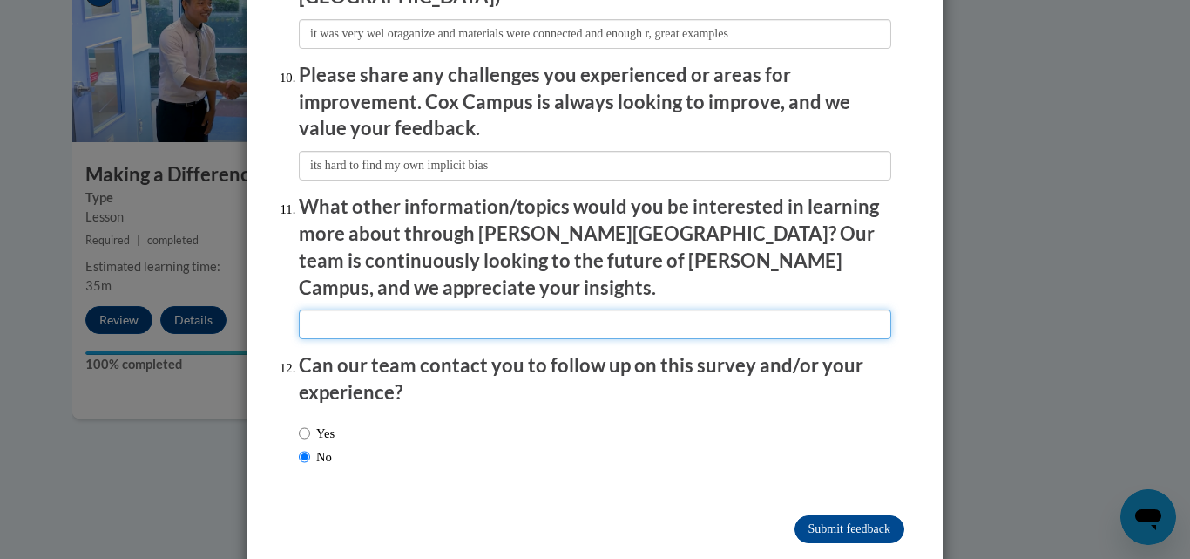
click at [467, 309] on input "textbox" at bounding box center [595, 324] width 593 height 30
type input "I do not know at this point"
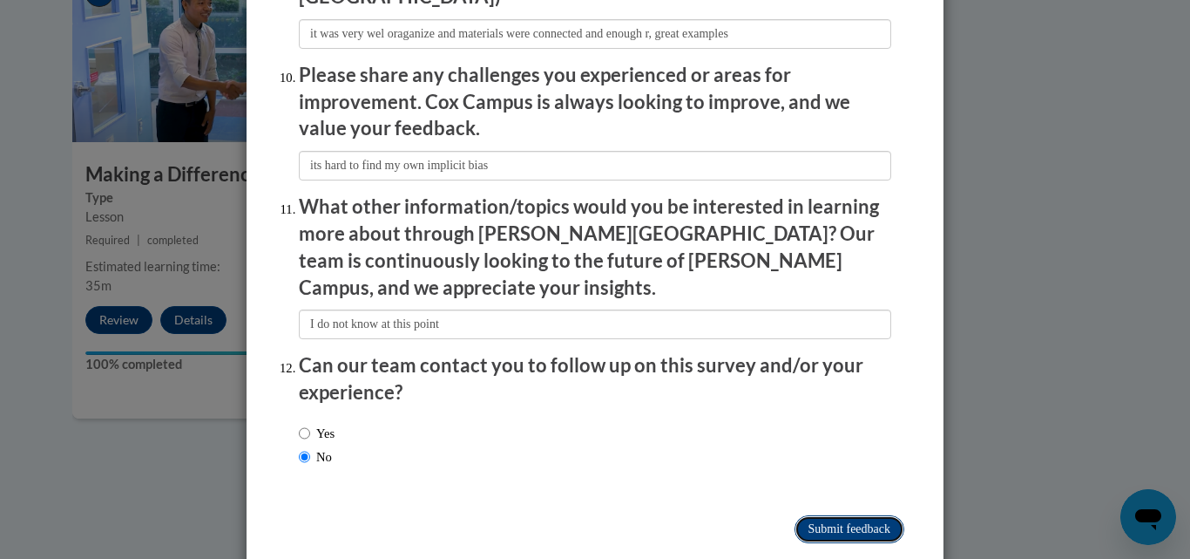
click at [835, 515] on input "Submit feedback" at bounding box center [850, 529] width 110 height 28
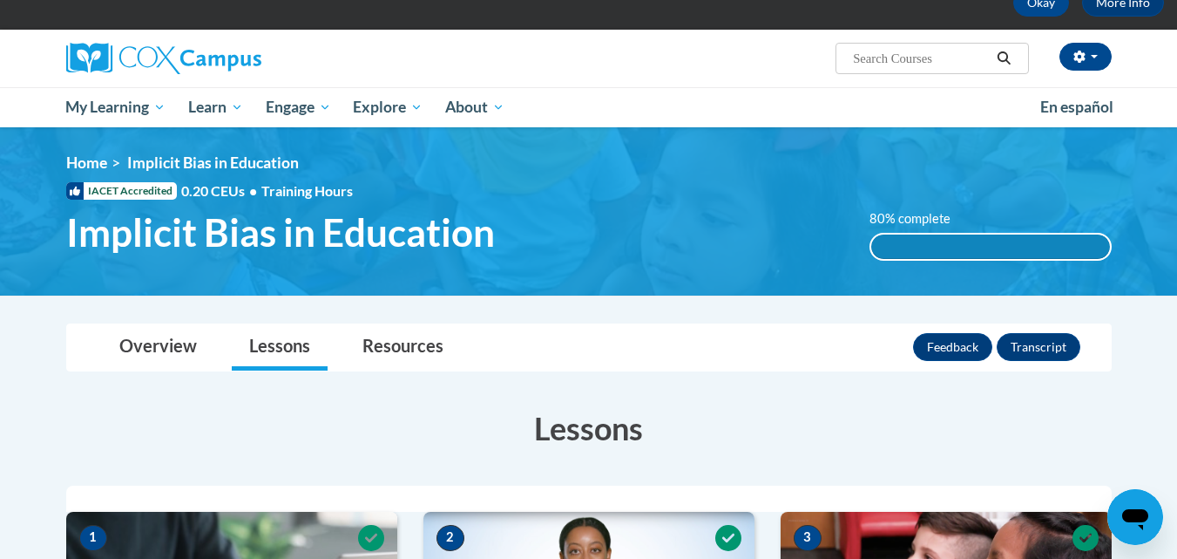
scroll to position [85, 0]
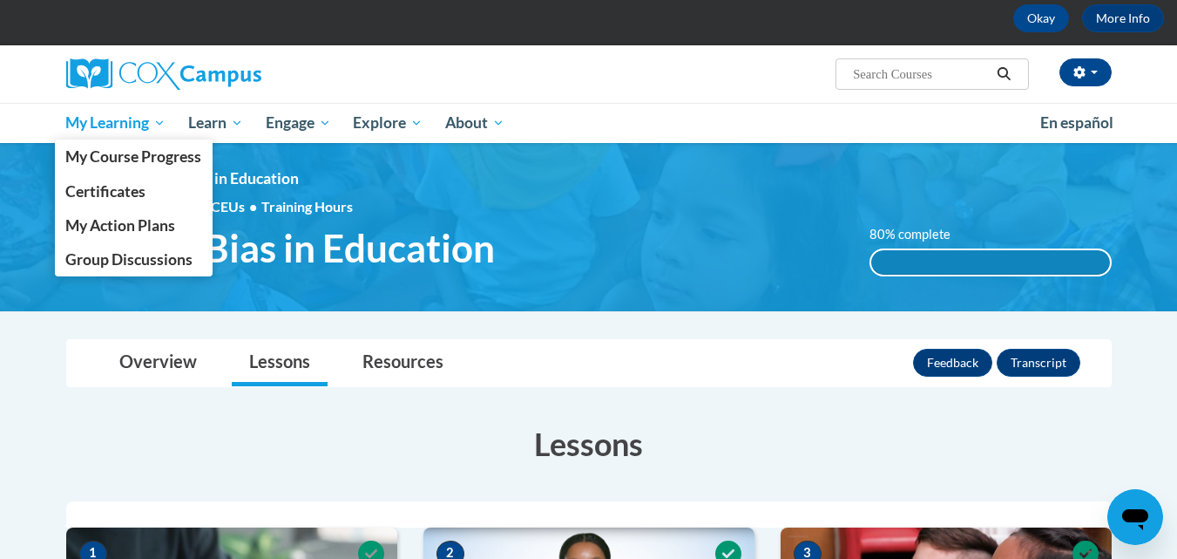
click at [106, 122] on span "My Learning" at bounding box center [115, 122] width 100 height 21
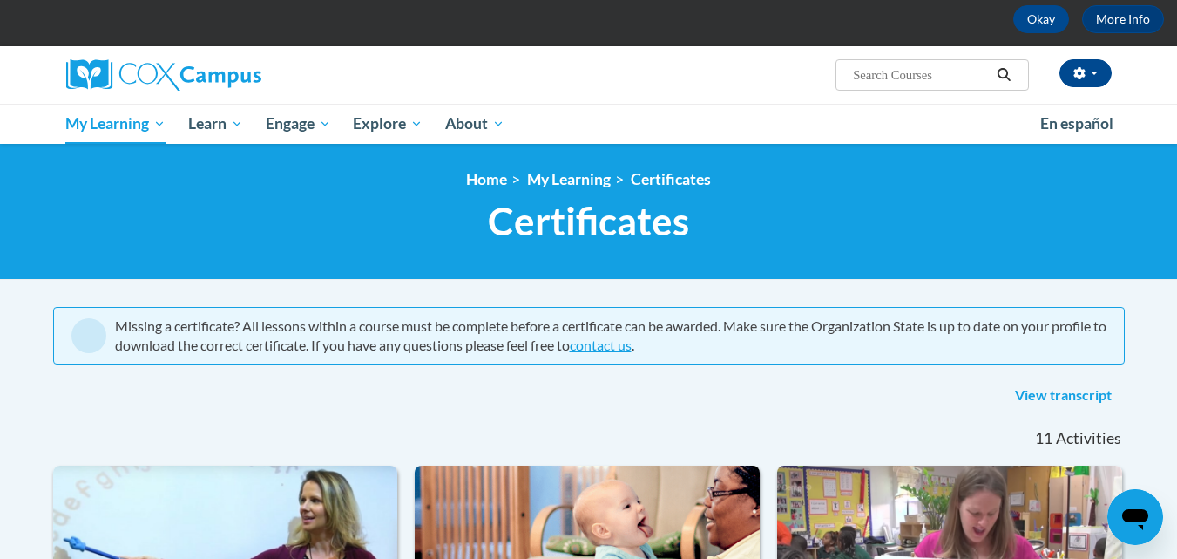
scroll to position [62, 0]
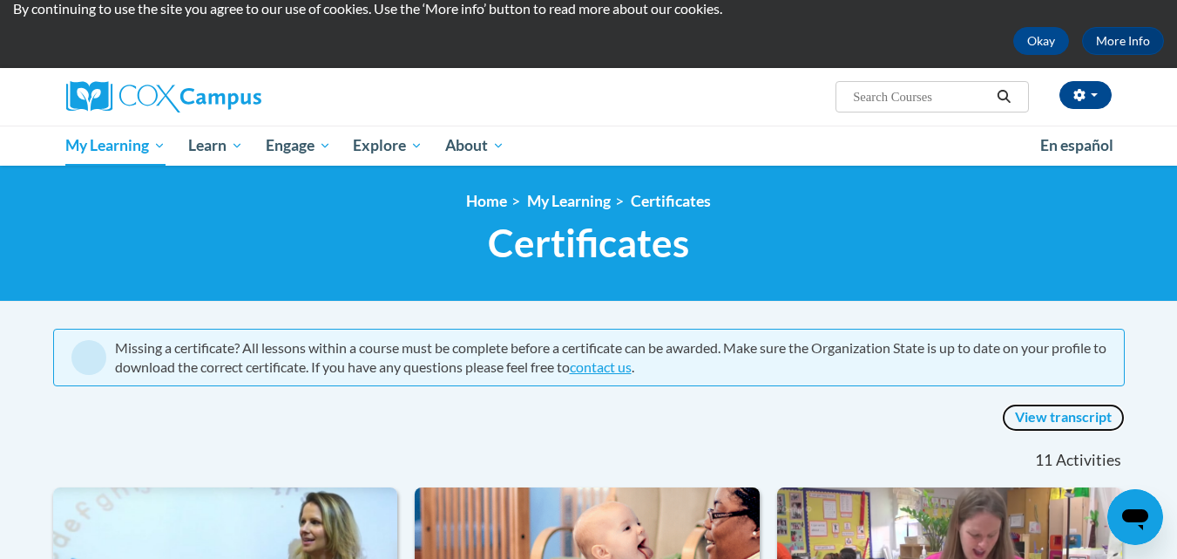
click at [1075, 418] on link "View transcript" at bounding box center [1063, 417] width 123 height 28
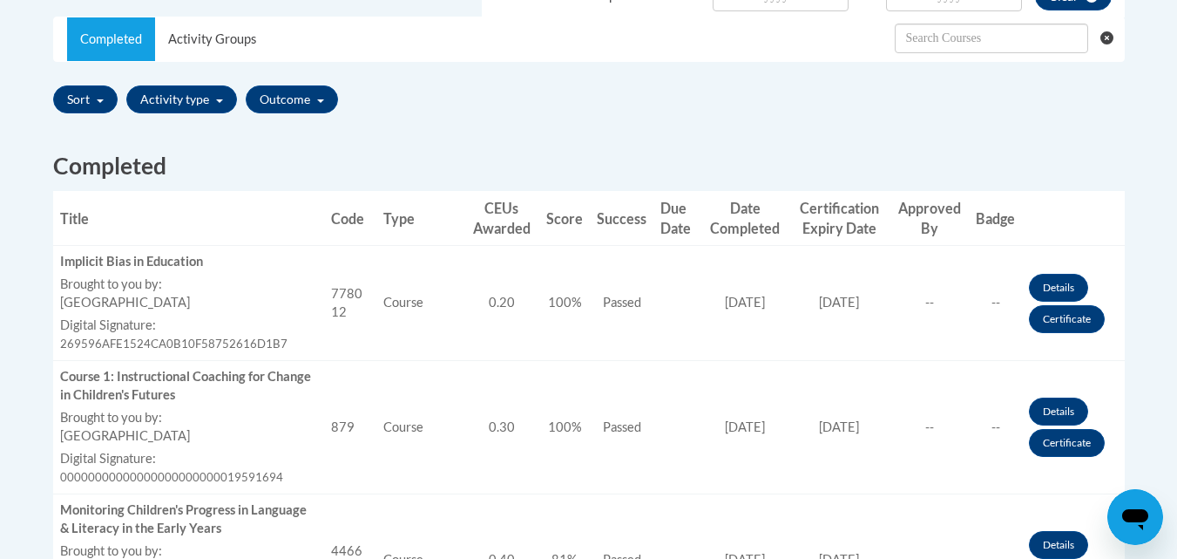
scroll to position [565, 0]
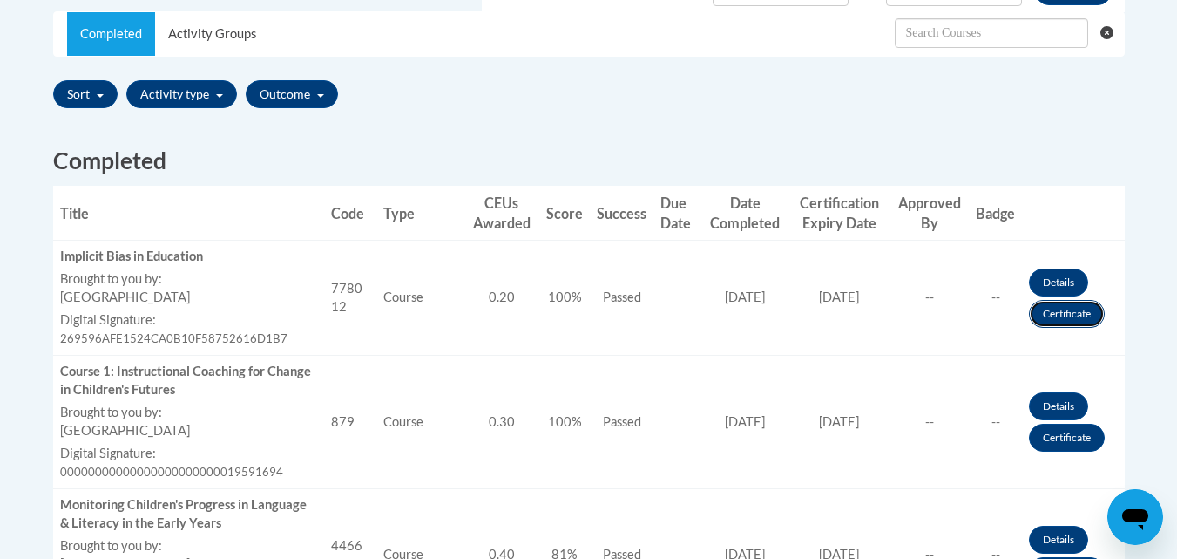
click at [1073, 315] on link "Certificate" at bounding box center [1067, 314] width 76 height 28
click at [1076, 315] on link "Certificate" at bounding box center [1067, 314] width 76 height 28
